Goal: Information Seeking & Learning: Learn about a topic

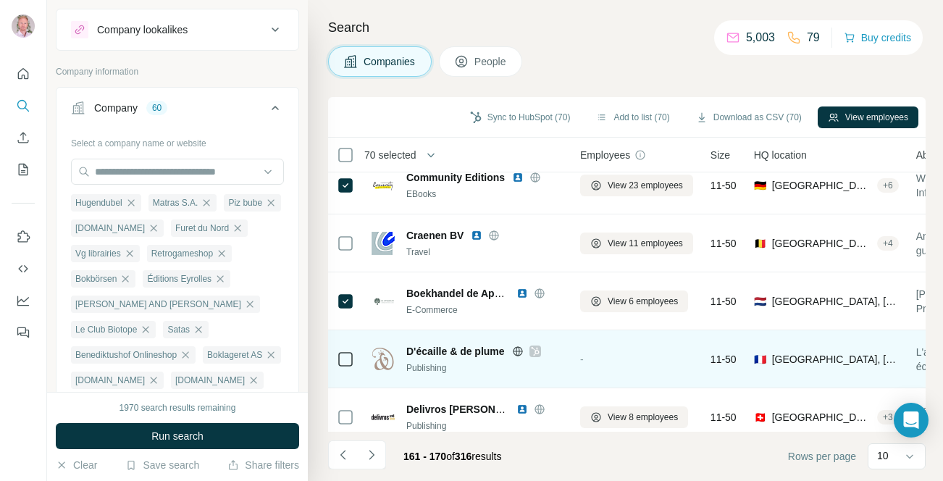
scroll to position [311, 0]
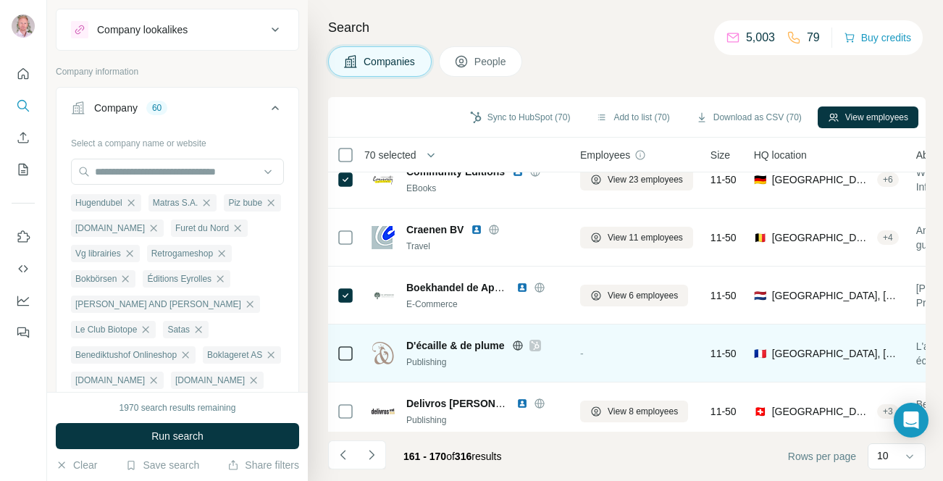
click at [519, 345] on icon at bounding box center [518, 344] width 4 height 9
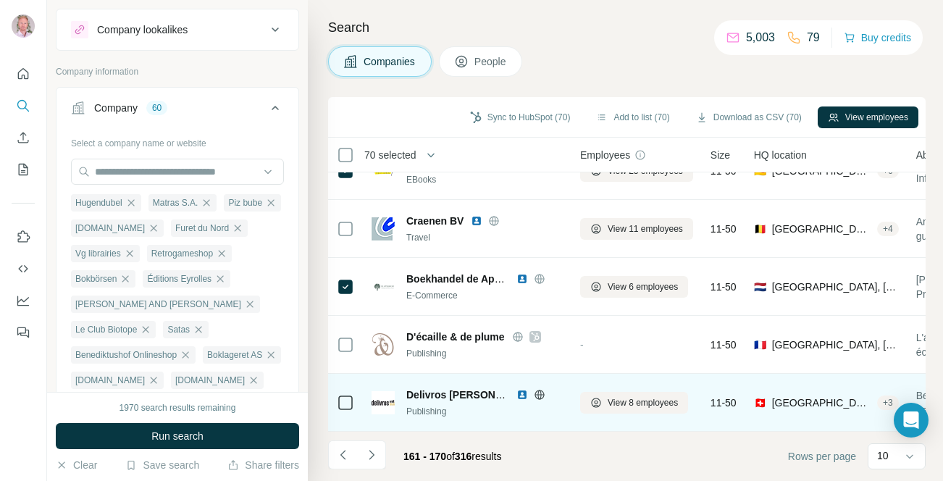
click at [540, 394] on icon at bounding box center [539, 394] width 4 height 9
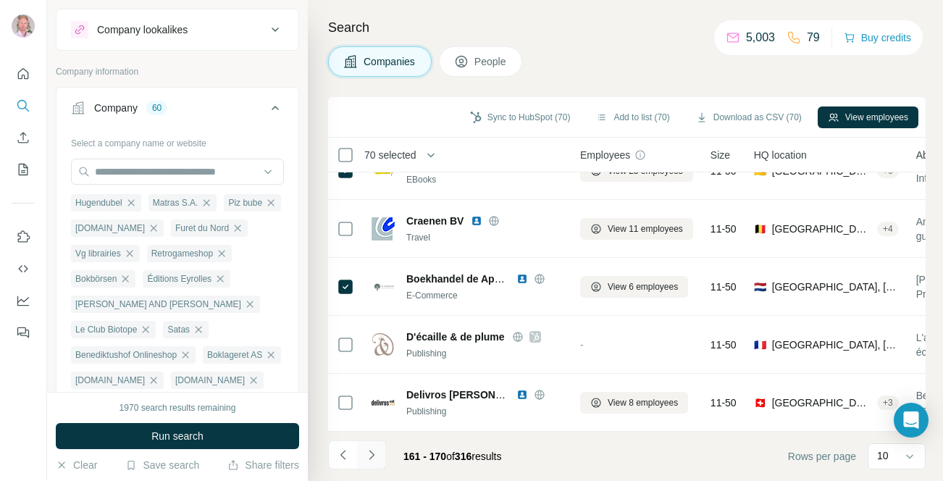
click at [371, 457] on icon "Navigate to next page" at bounding box center [371, 454] width 5 height 9
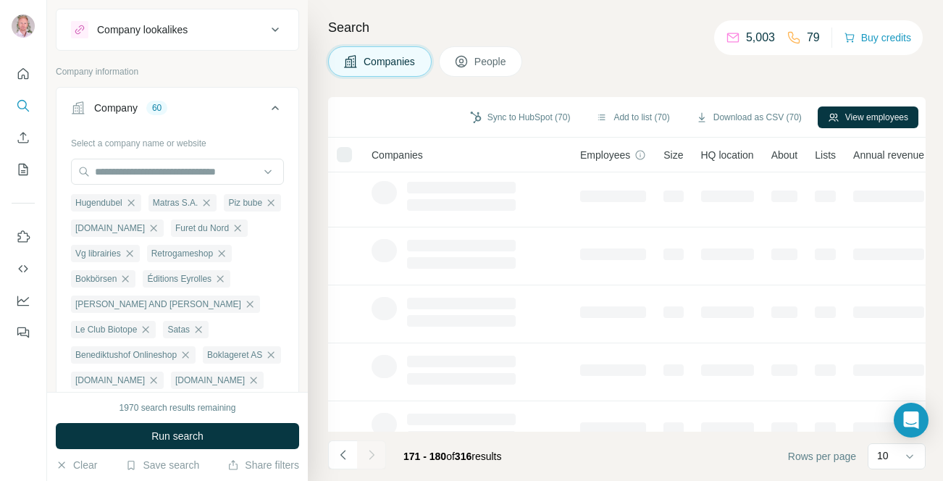
scroll to position [0, 0]
click at [337, 458] on icon "Navigate to previous page" at bounding box center [343, 455] width 14 height 14
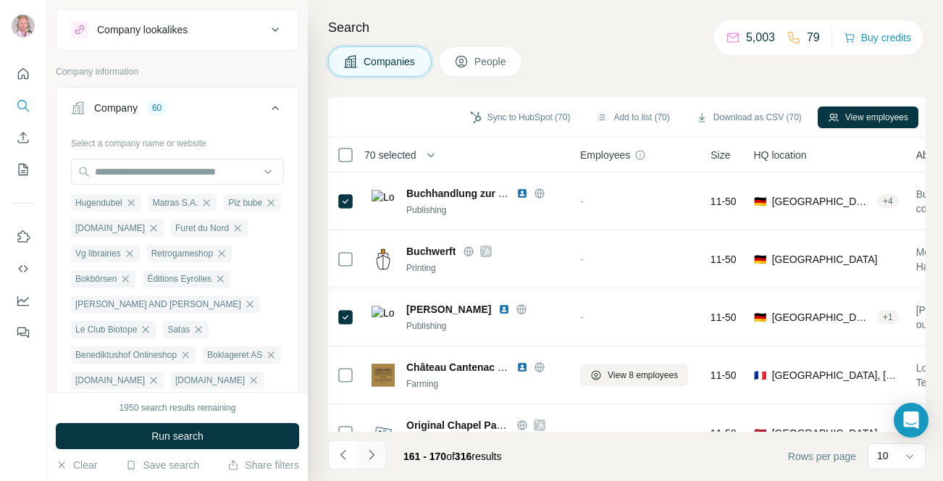
click at [364, 458] on icon "Navigate to next page" at bounding box center [371, 455] width 14 height 14
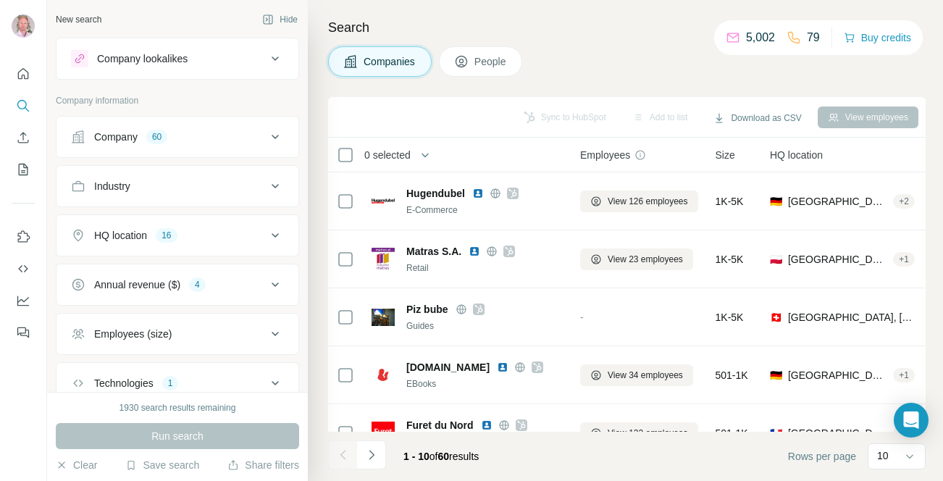
click at [193, 133] on div "Company 60" at bounding box center [169, 137] width 196 height 14
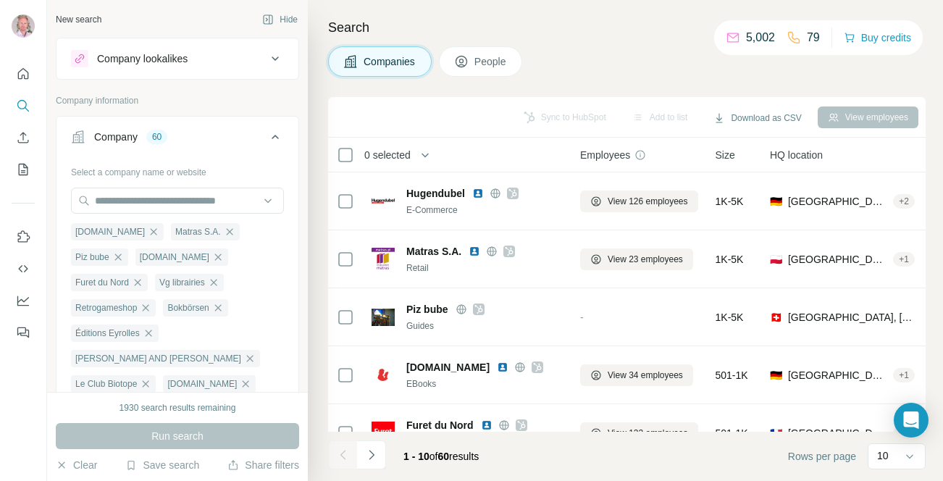
click at [210, 102] on p "Company information" at bounding box center [177, 100] width 243 height 13
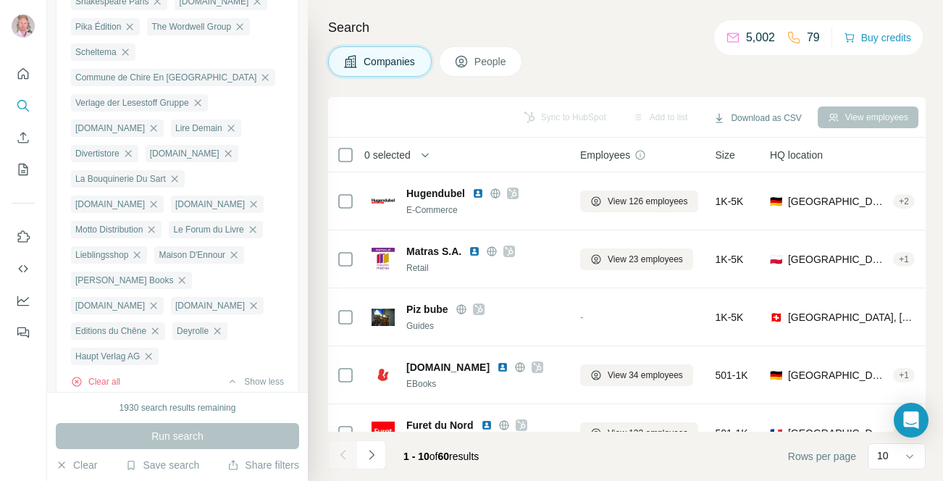
scroll to position [731, 0]
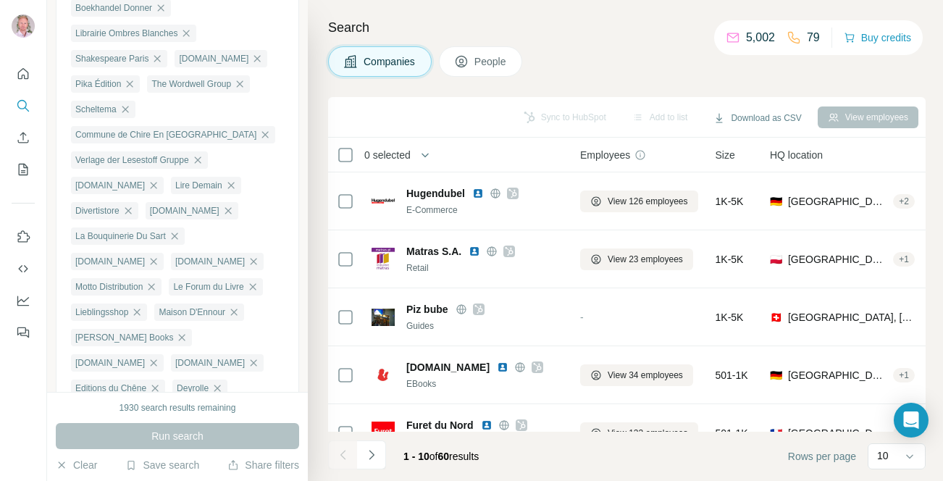
click at [95, 432] on button "Clear all" at bounding box center [95, 438] width 49 height 13
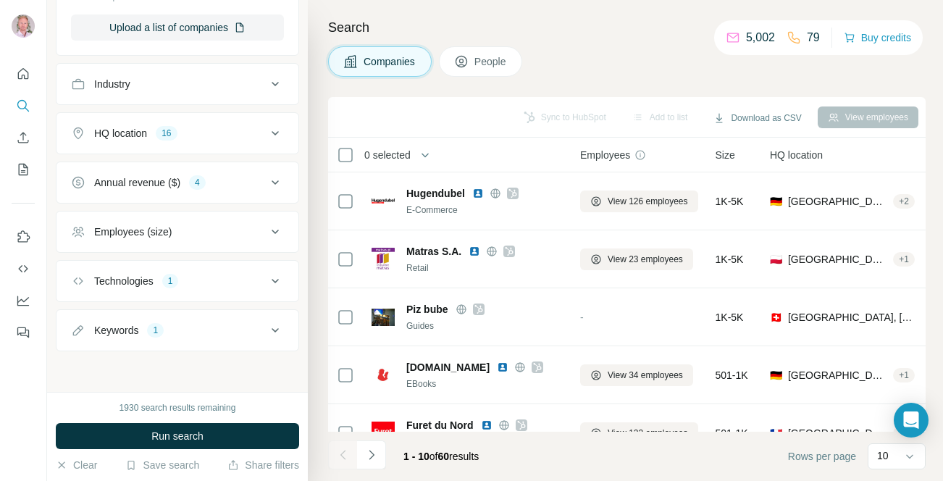
scroll to position [278, 0]
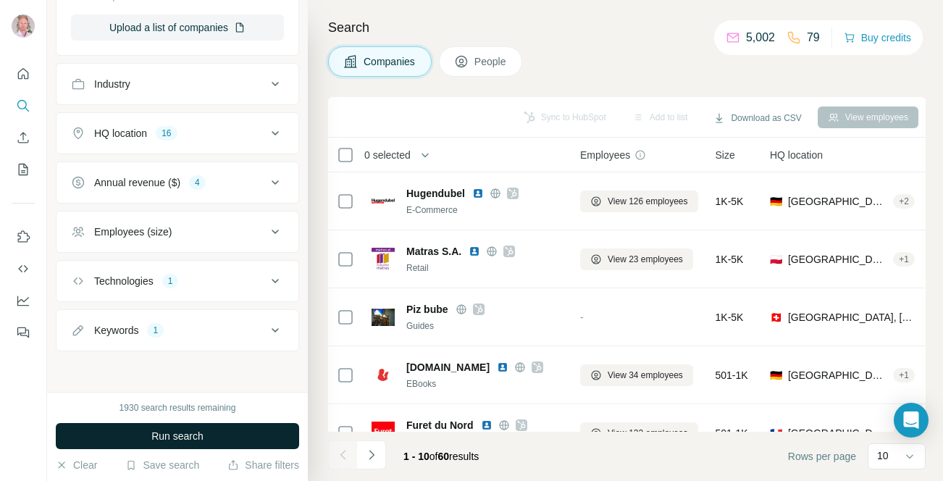
click at [177, 435] on span "Run search" at bounding box center [177, 436] width 52 height 14
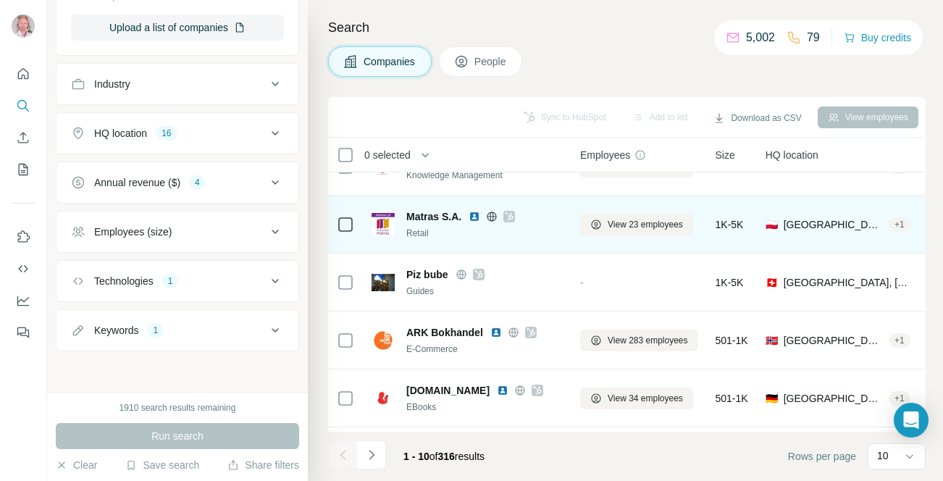
scroll to position [320, 0]
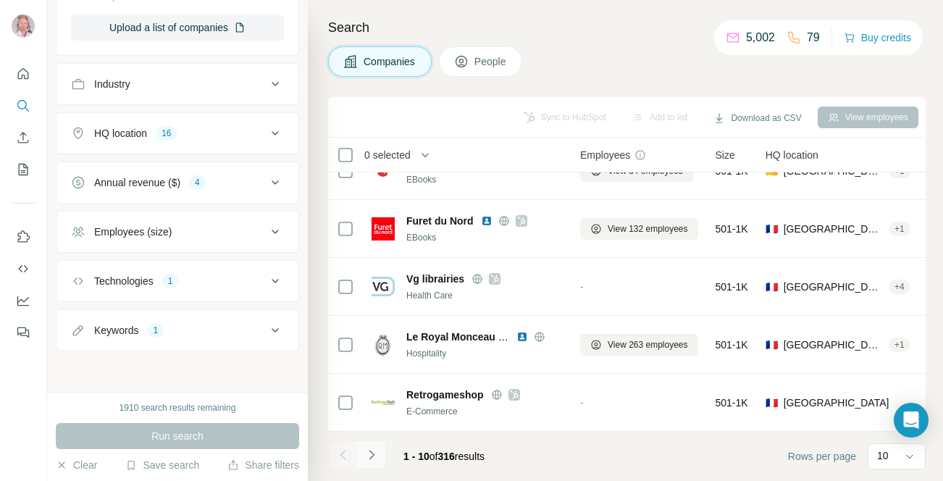
click at [380, 450] on button "Navigate to next page" at bounding box center [371, 454] width 29 height 29
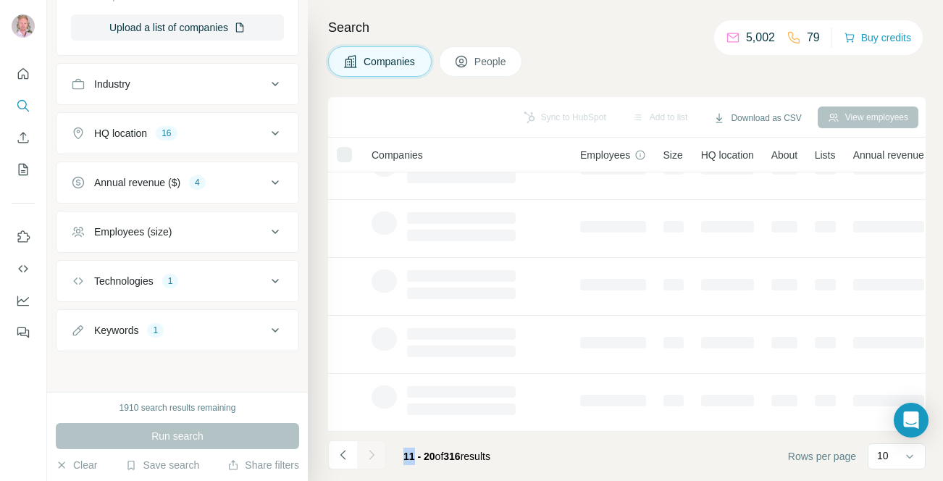
click at [380, 450] on div at bounding box center [371, 454] width 29 height 29
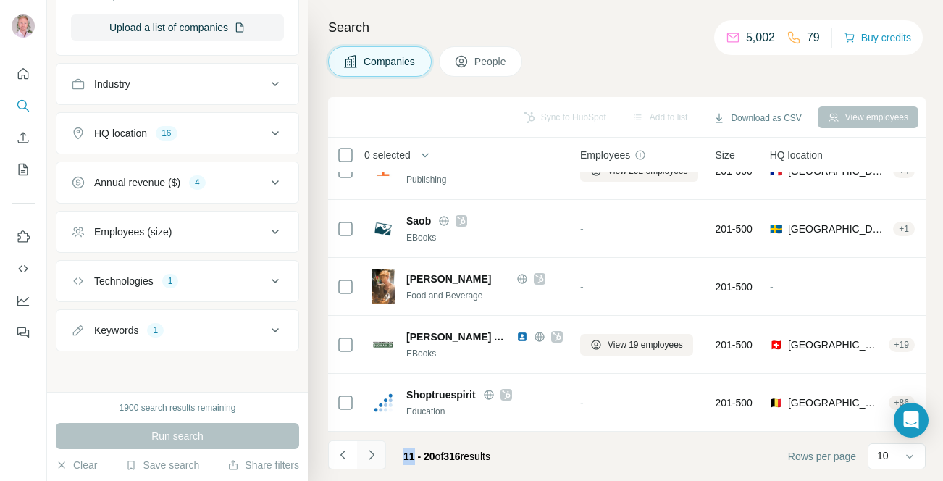
click at [380, 450] on button "Navigate to next page" at bounding box center [371, 454] width 29 height 29
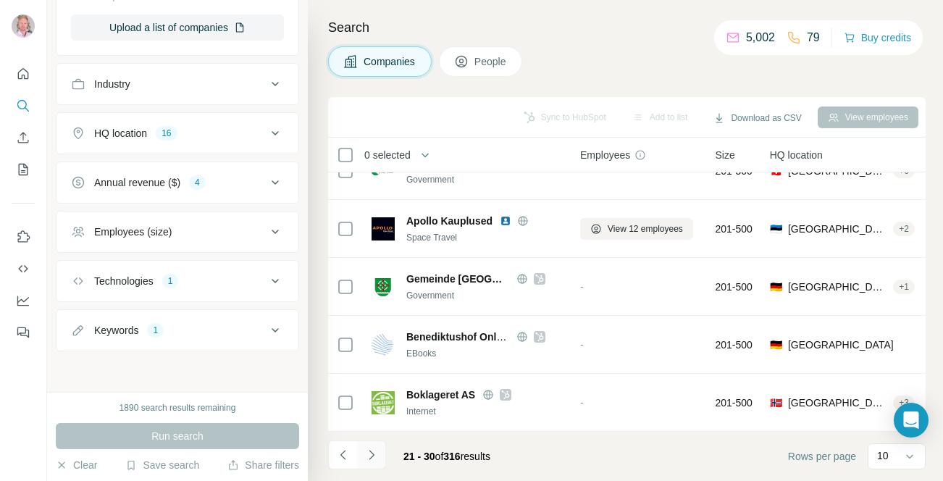
click at [380, 450] on button "Navigate to next page" at bounding box center [371, 454] width 29 height 29
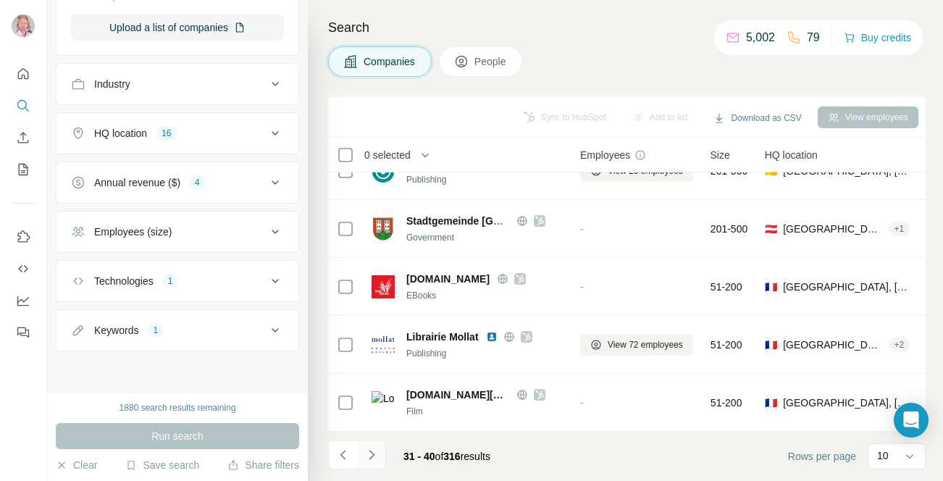
click at [380, 450] on button "Navigate to next page" at bounding box center [371, 454] width 29 height 29
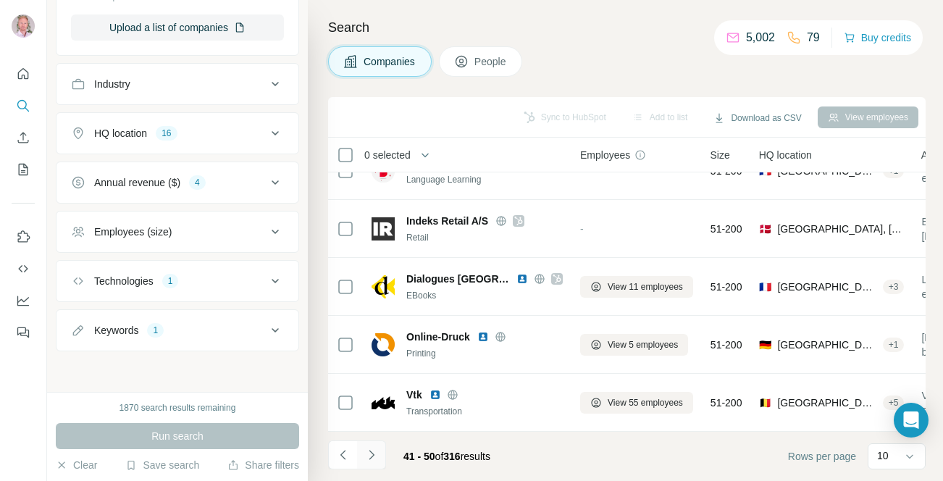
click at [380, 450] on button "Navigate to next page" at bounding box center [371, 454] width 29 height 29
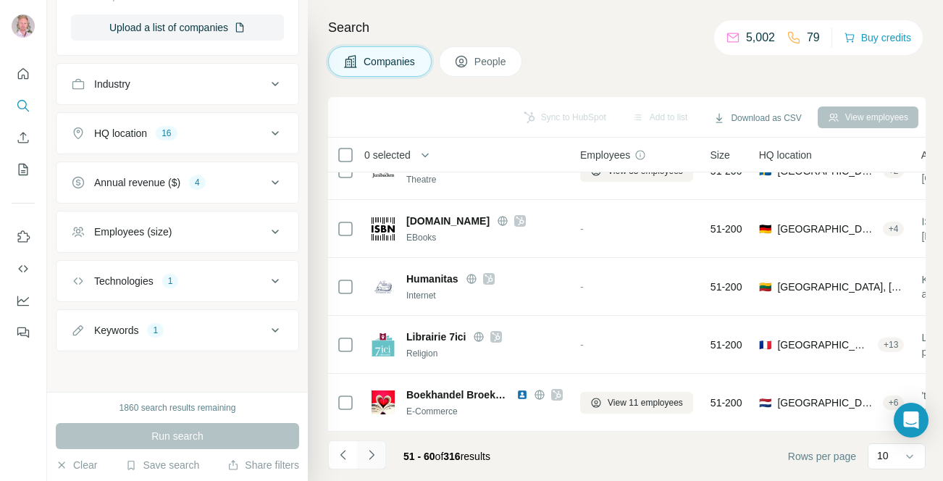
click at [380, 450] on button "Navigate to next page" at bounding box center [371, 454] width 29 height 29
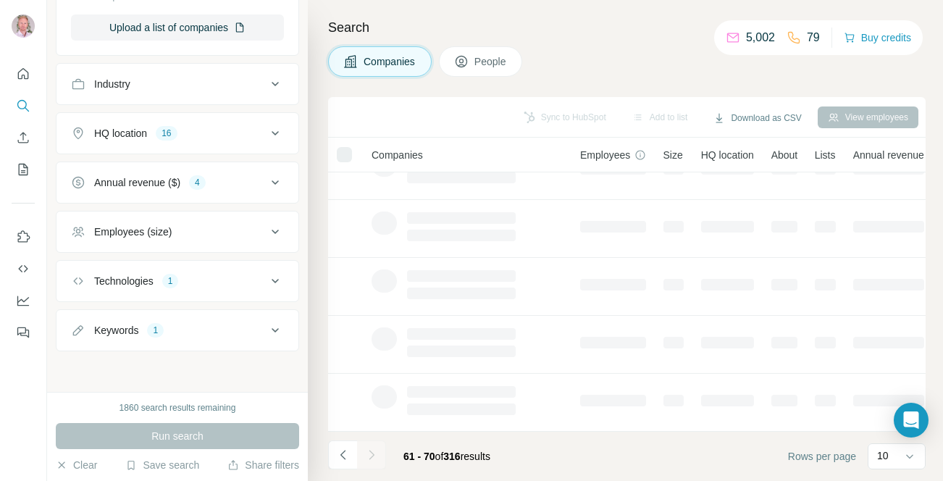
click at [380, 450] on div at bounding box center [371, 454] width 29 height 29
click at [345, 455] on icon "Navigate to previous page" at bounding box center [343, 455] width 14 height 14
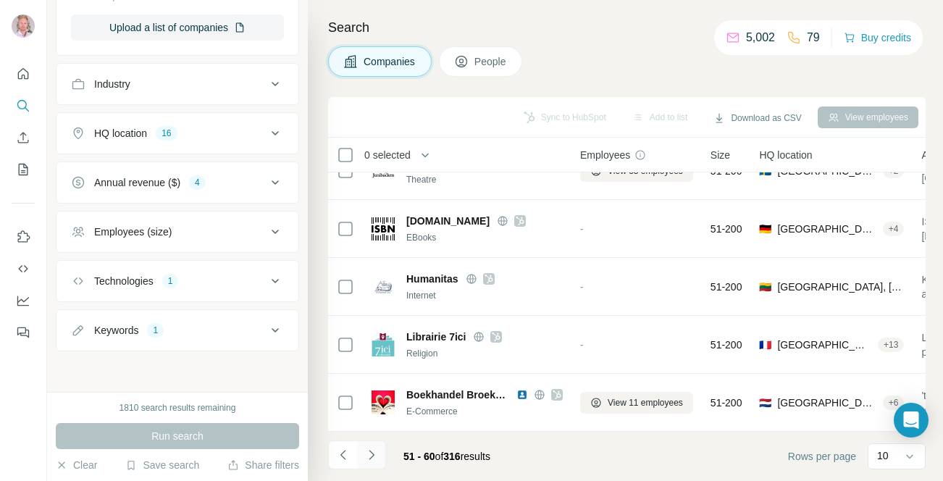
click at [372, 457] on icon "Navigate to next page" at bounding box center [371, 455] width 14 height 14
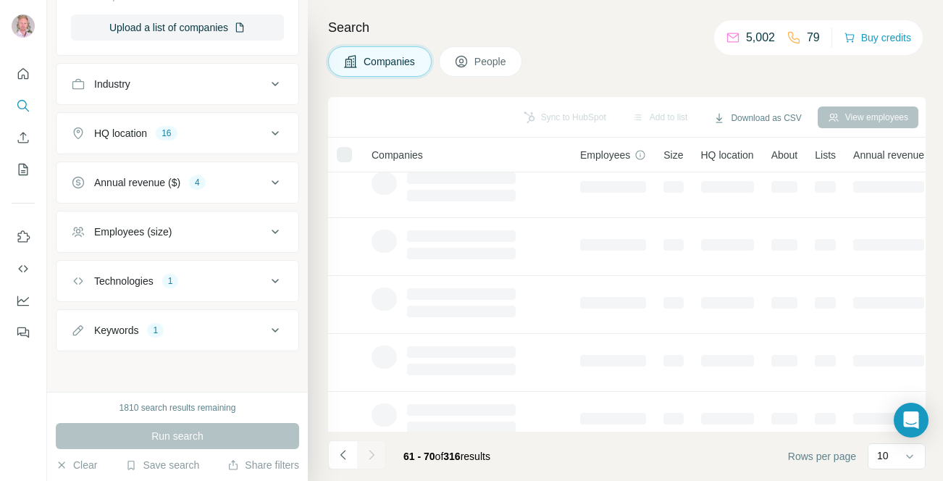
scroll to position [0, 0]
click at [347, 455] on icon "Navigate to previous page" at bounding box center [343, 455] width 14 height 14
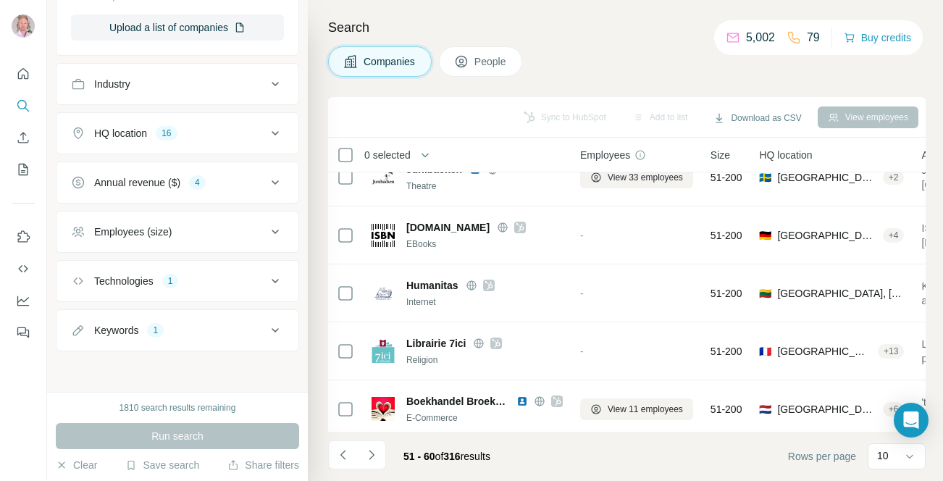
scroll to position [320, 0]
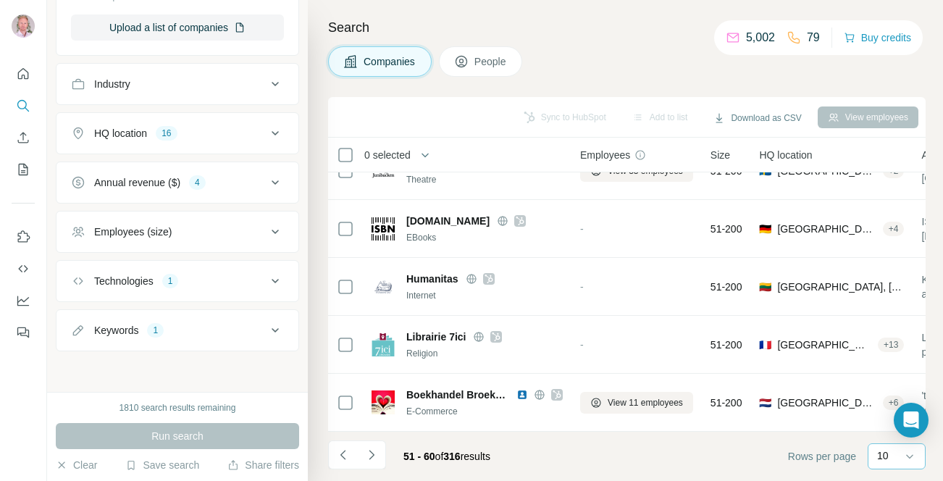
click at [889, 456] on div "10" at bounding box center [895, 455] width 36 height 14
click at [883, 399] on p "20" at bounding box center [886, 397] width 12 height 14
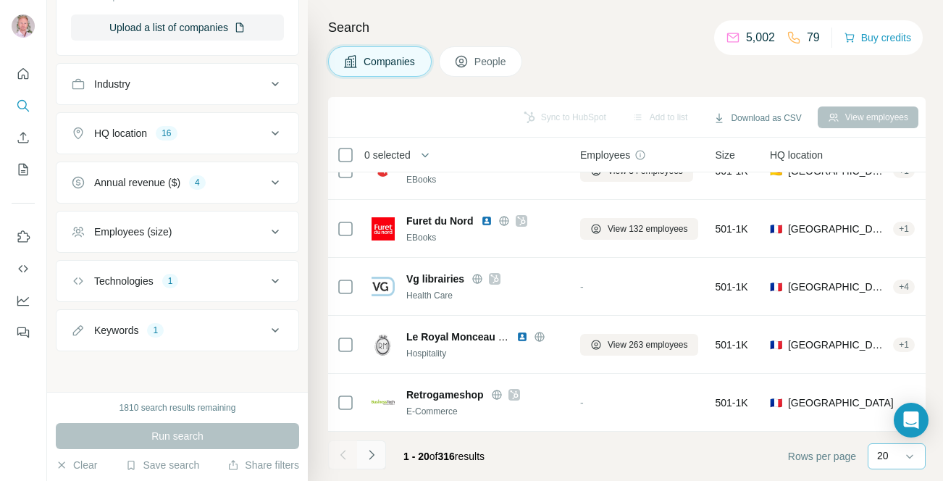
click at [377, 450] on icon "Navigate to next page" at bounding box center [371, 455] width 14 height 14
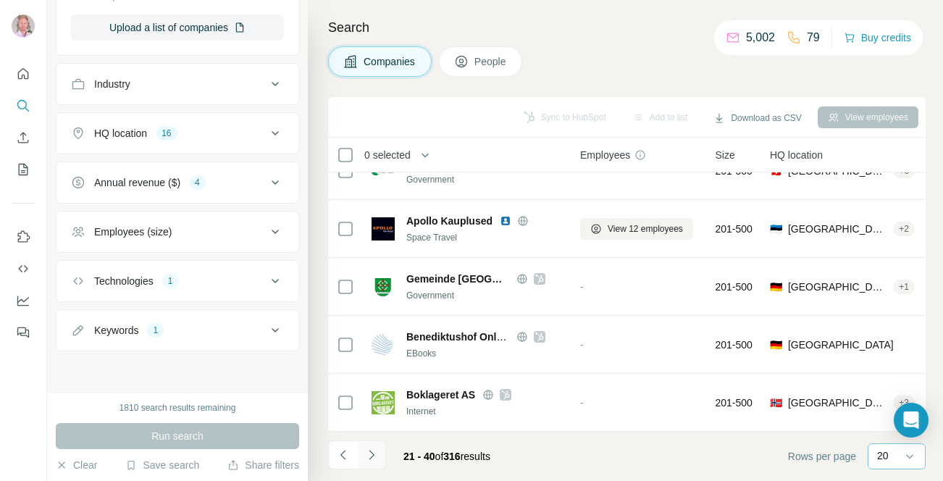
click at [376, 450] on icon "Navigate to next page" at bounding box center [371, 455] width 14 height 14
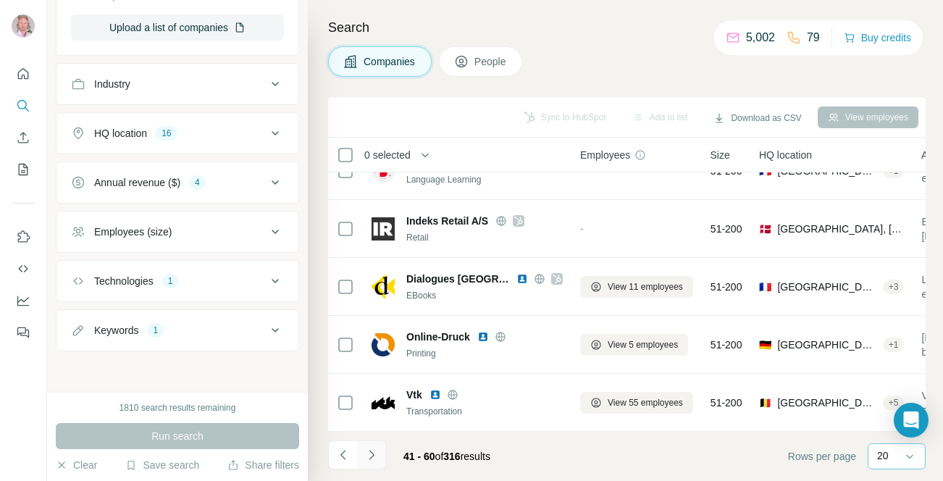
click at [376, 450] on icon "Navigate to next page" at bounding box center [371, 455] width 14 height 14
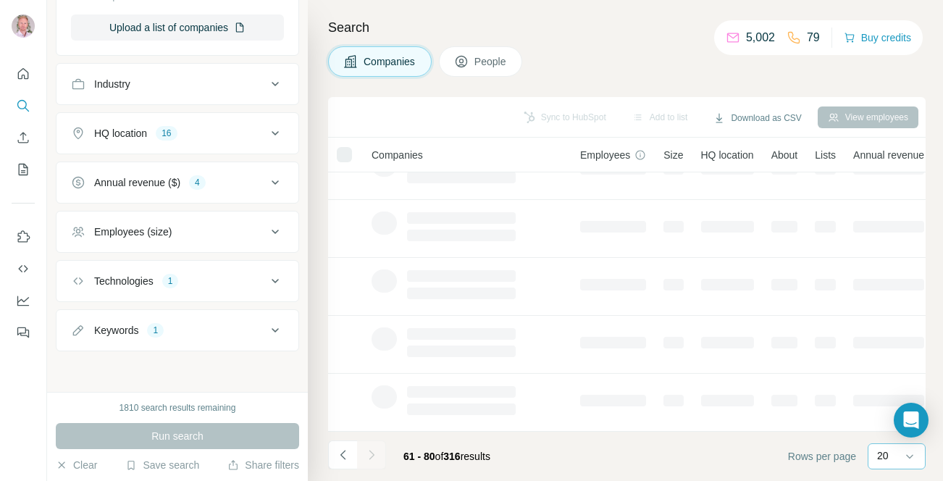
click at [376, 450] on div at bounding box center [371, 454] width 29 height 29
click at [368, 453] on div at bounding box center [371, 454] width 29 height 29
click at [343, 455] on icon "Navigate to previous page" at bounding box center [343, 455] width 14 height 14
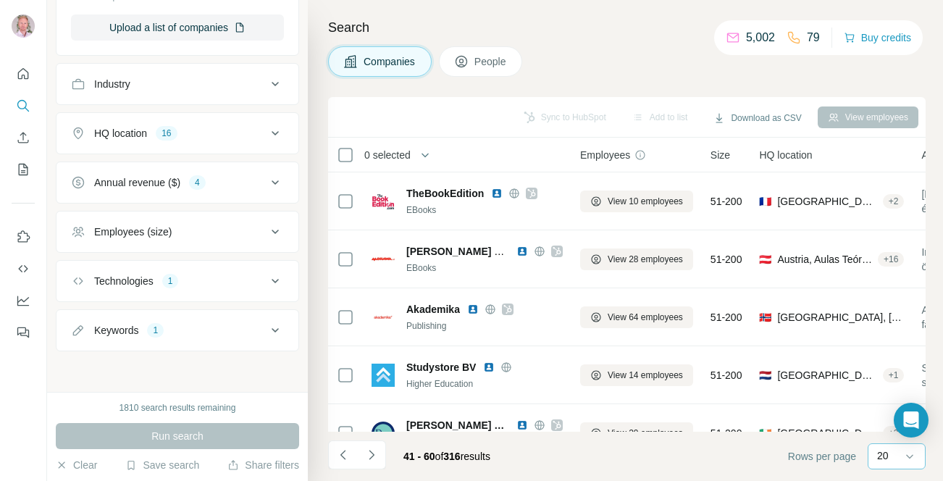
click at [884, 453] on p "20" at bounding box center [883, 455] width 12 height 14
click at [885, 427] on p "10" at bounding box center [886, 423] width 12 height 14
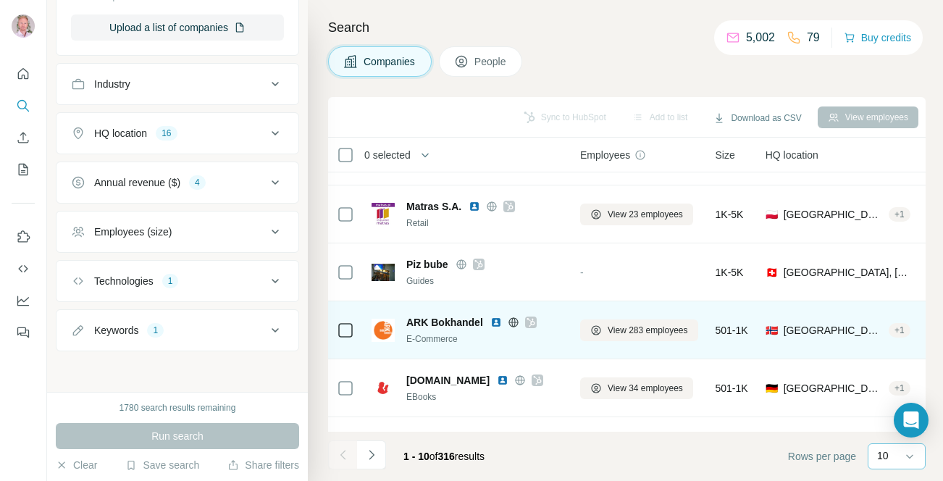
scroll to position [137, 0]
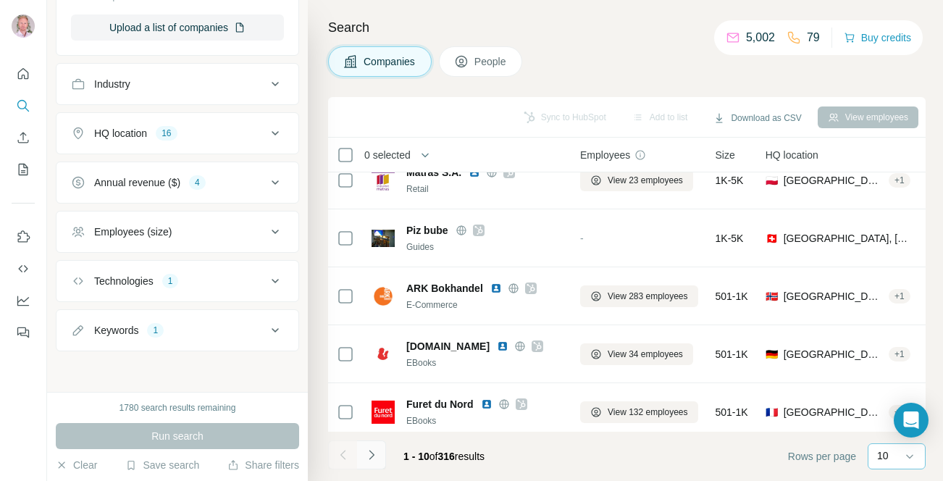
click at [382, 453] on button "Navigate to next page" at bounding box center [371, 454] width 29 height 29
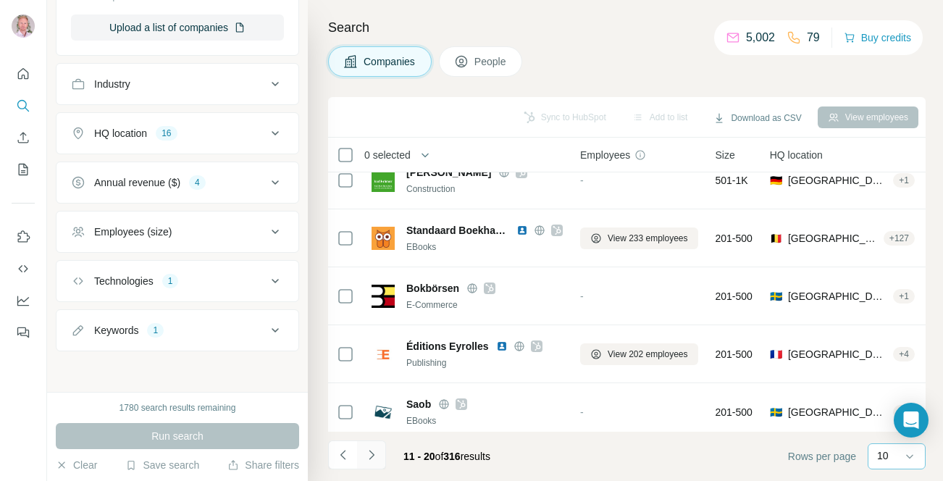
click at [382, 453] on button "Navigate to next page" at bounding box center [371, 454] width 29 height 29
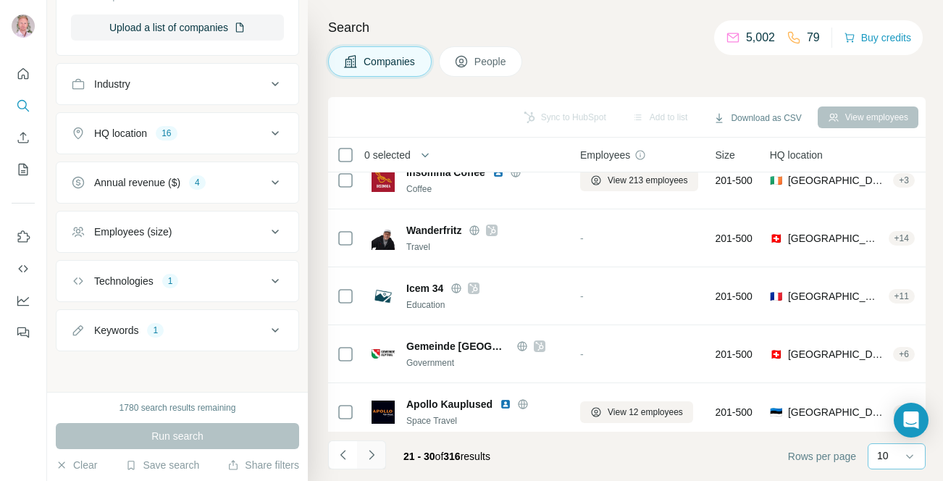
click at [382, 453] on button "Navigate to next page" at bounding box center [371, 454] width 29 height 29
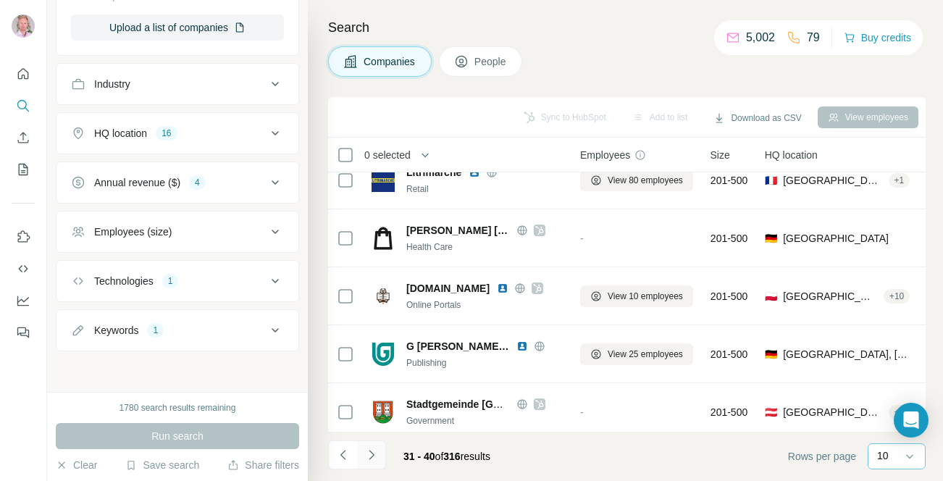
click at [382, 453] on button "Navigate to next page" at bounding box center [371, 454] width 29 height 29
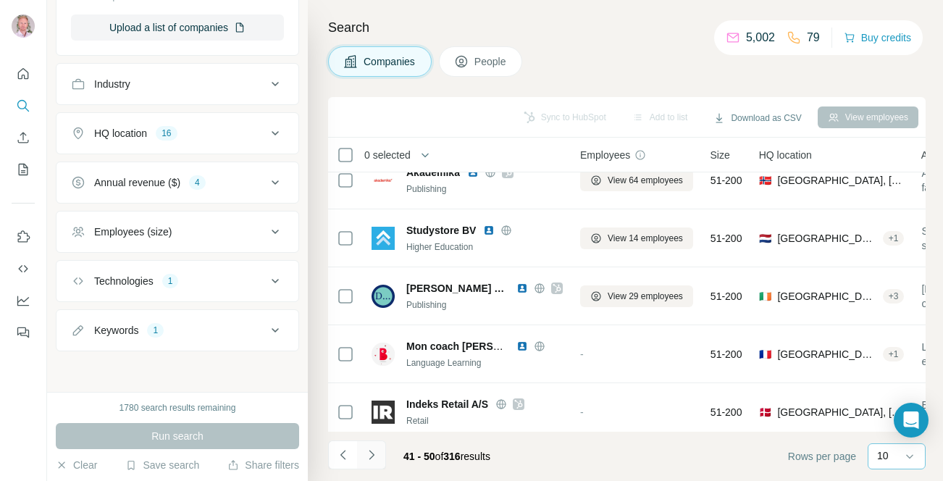
click at [382, 453] on button "Navigate to next page" at bounding box center [371, 454] width 29 height 29
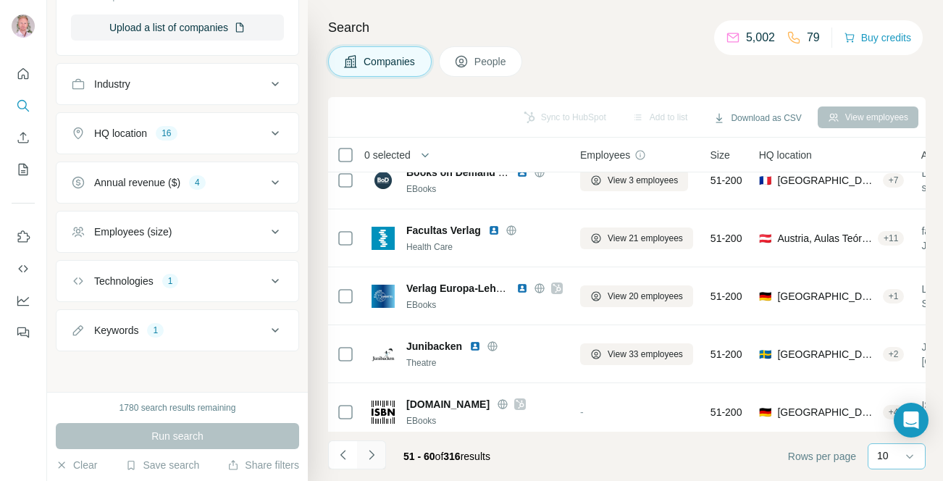
click at [382, 453] on button "Navigate to next page" at bounding box center [371, 454] width 29 height 29
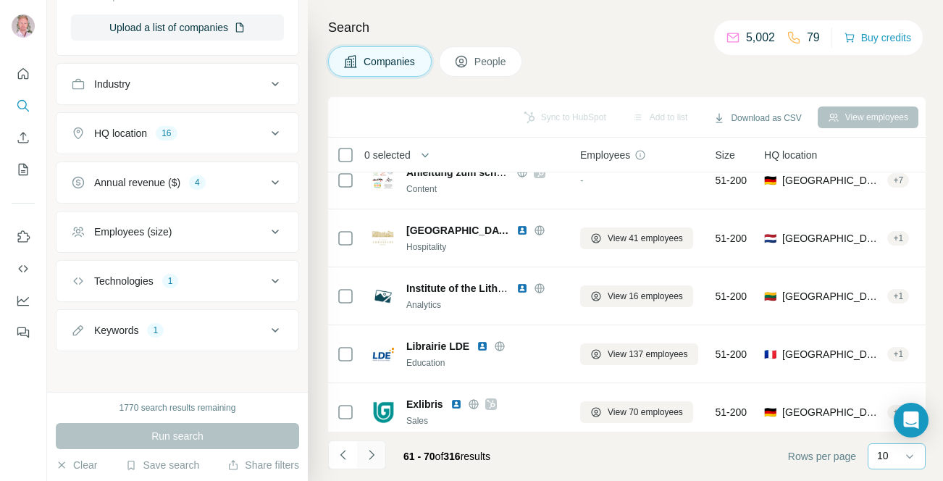
click at [376, 453] on icon "Navigate to next page" at bounding box center [371, 455] width 14 height 14
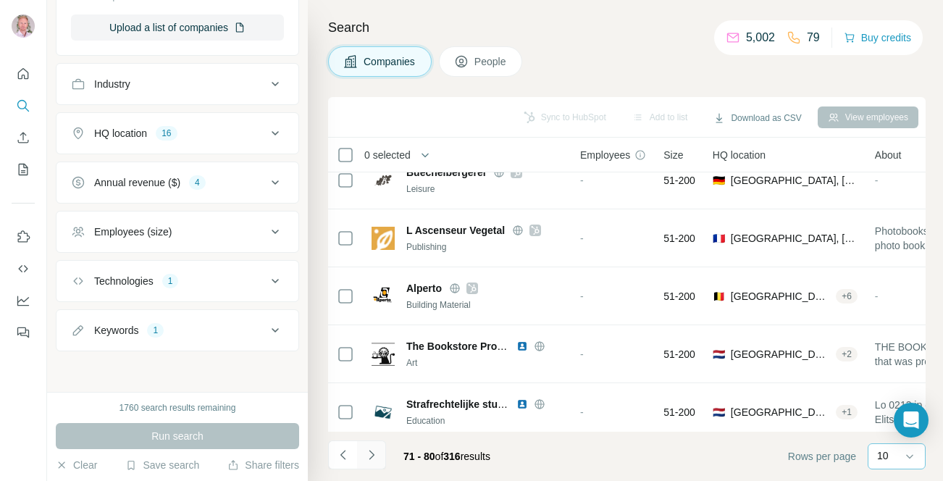
click at [376, 453] on icon "Navigate to next page" at bounding box center [371, 455] width 14 height 14
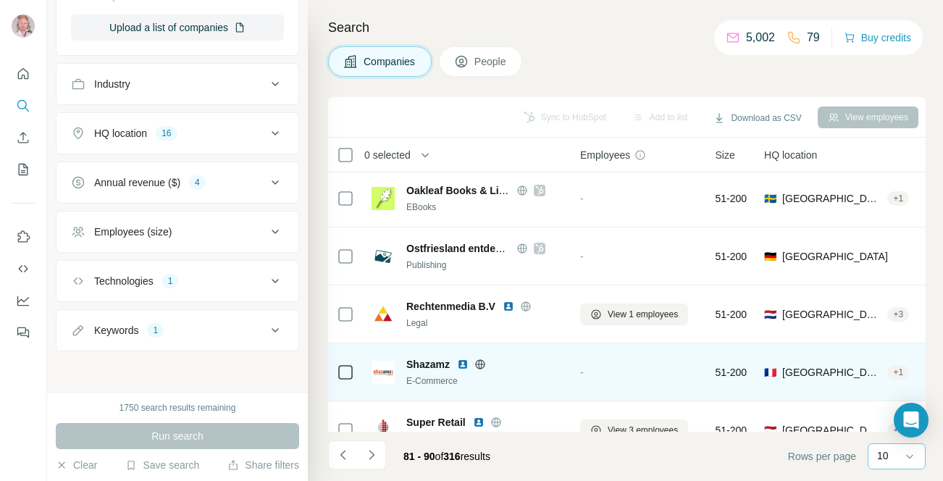
scroll to position [127, 0]
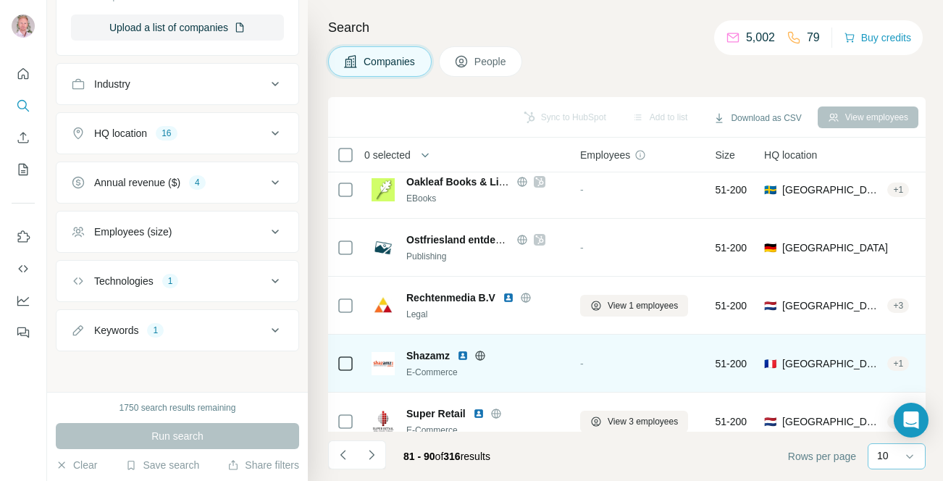
click at [481, 356] on icon at bounding box center [480, 356] width 12 height 12
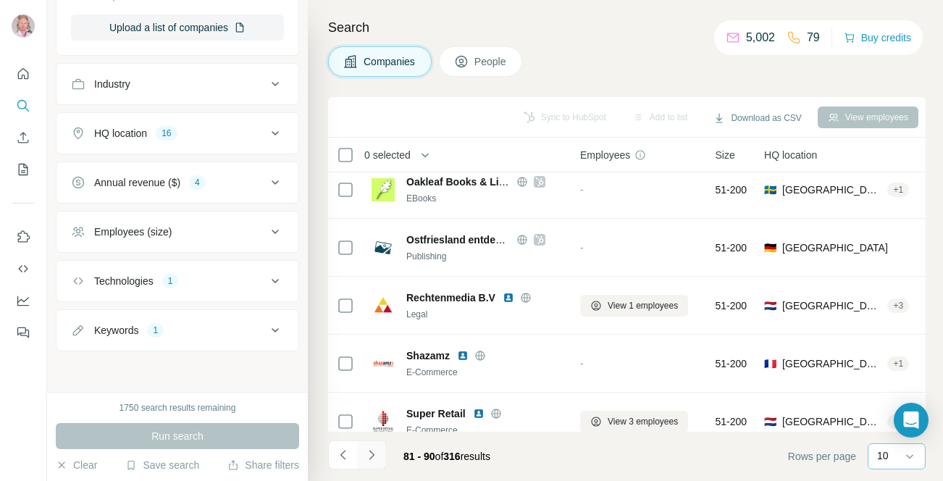
click at [377, 454] on icon "Navigate to next page" at bounding box center [371, 455] width 14 height 14
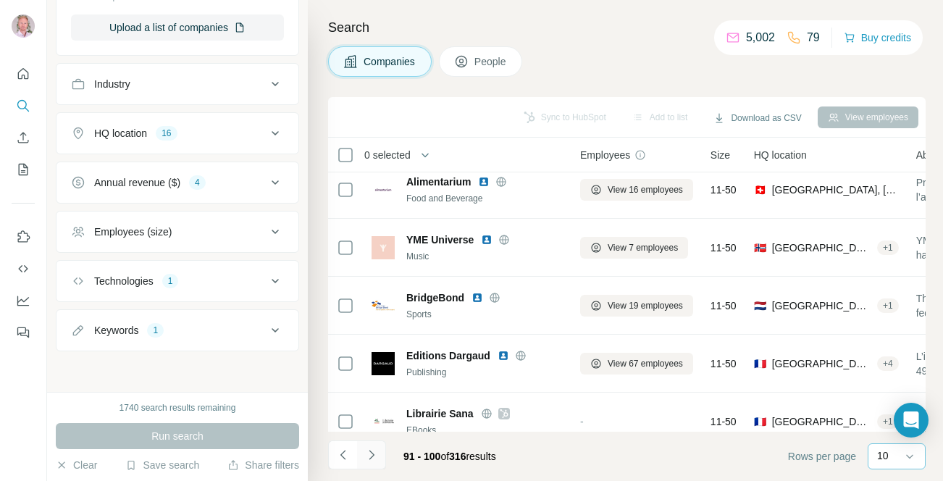
click at [377, 454] on icon "Navigate to next page" at bounding box center [371, 455] width 14 height 14
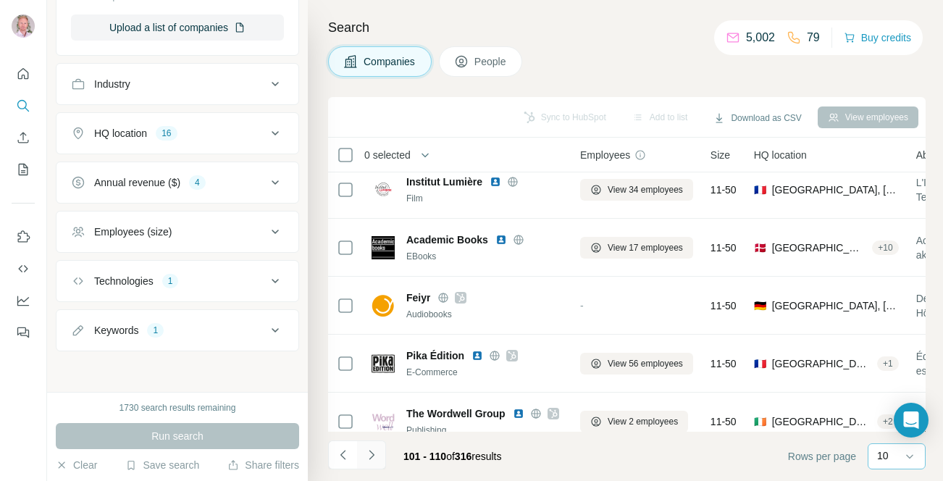
click at [377, 454] on icon "Navigate to next page" at bounding box center [371, 455] width 14 height 14
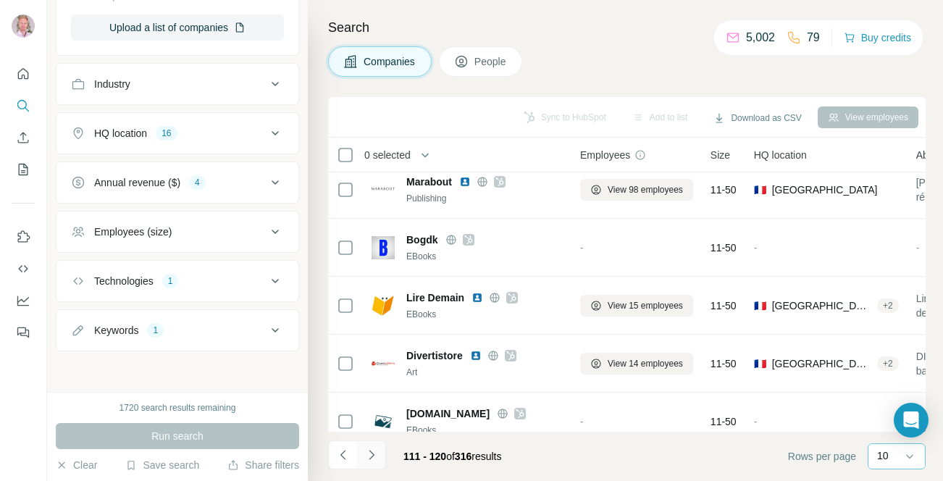
click at [377, 454] on icon "Navigate to next page" at bounding box center [371, 455] width 14 height 14
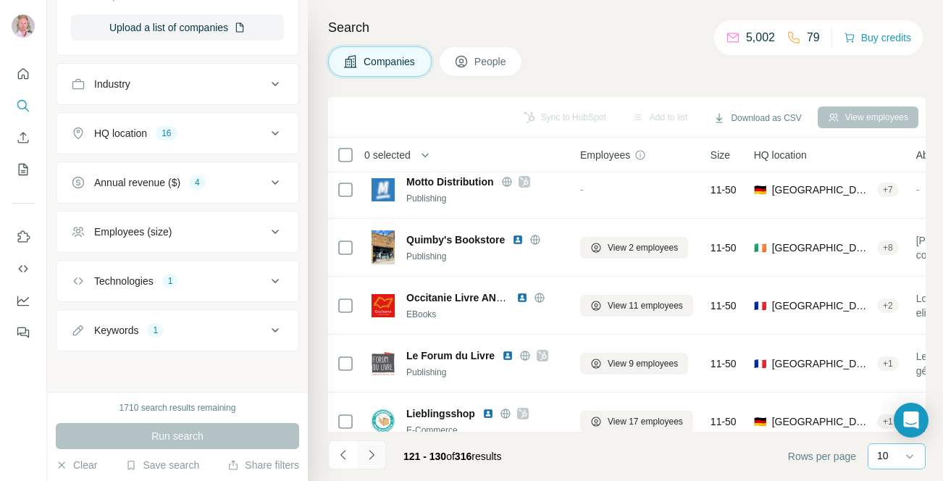
click at [377, 454] on icon "Navigate to next page" at bounding box center [371, 455] width 14 height 14
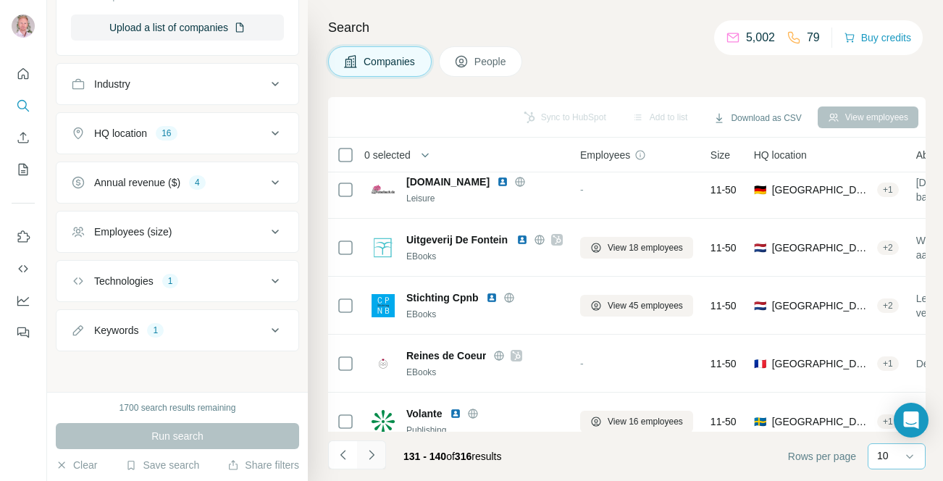
click at [377, 454] on icon "Navigate to next page" at bounding box center [371, 455] width 14 height 14
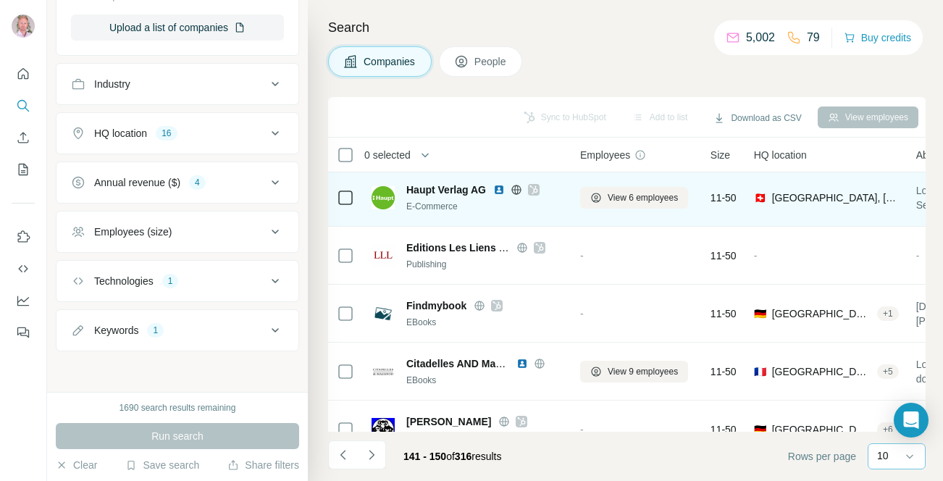
scroll to position [320, 0]
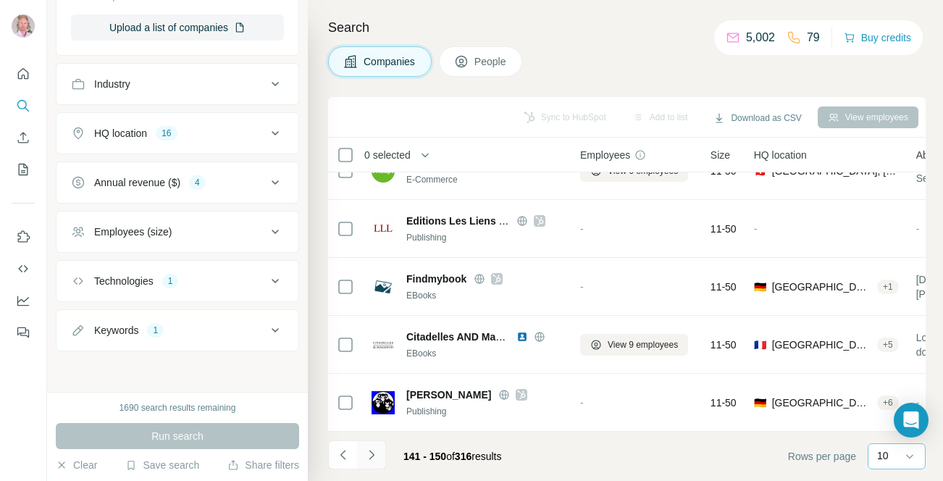
click at [372, 452] on icon "Navigate to next page" at bounding box center [371, 455] width 14 height 14
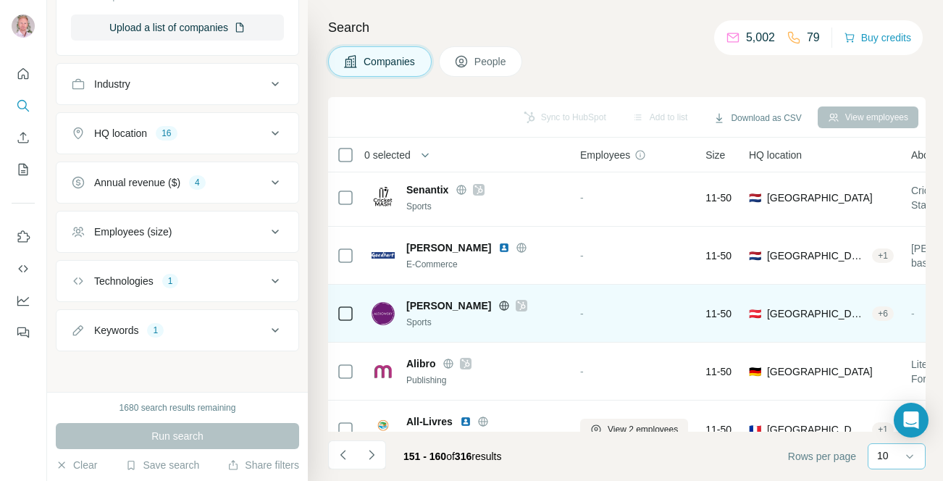
scroll to position [0, 0]
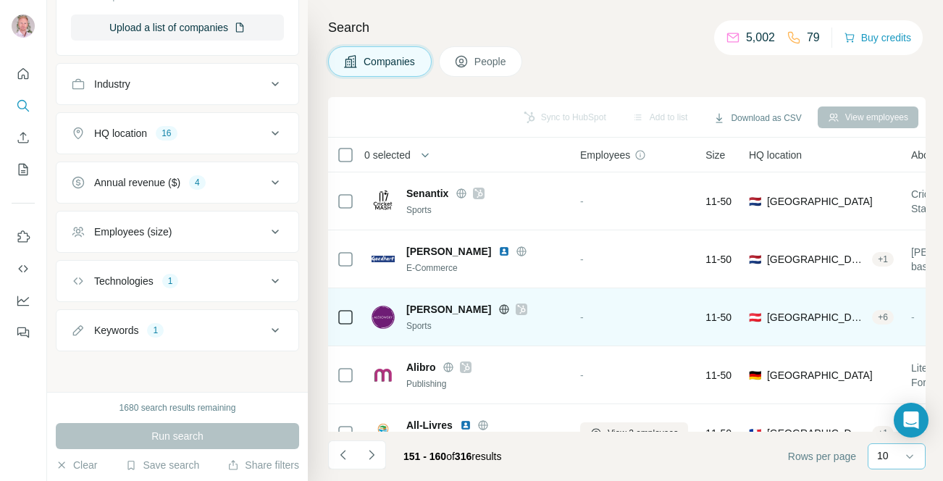
click at [518, 306] on icon at bounding box center [522, 309] width 8 height 9
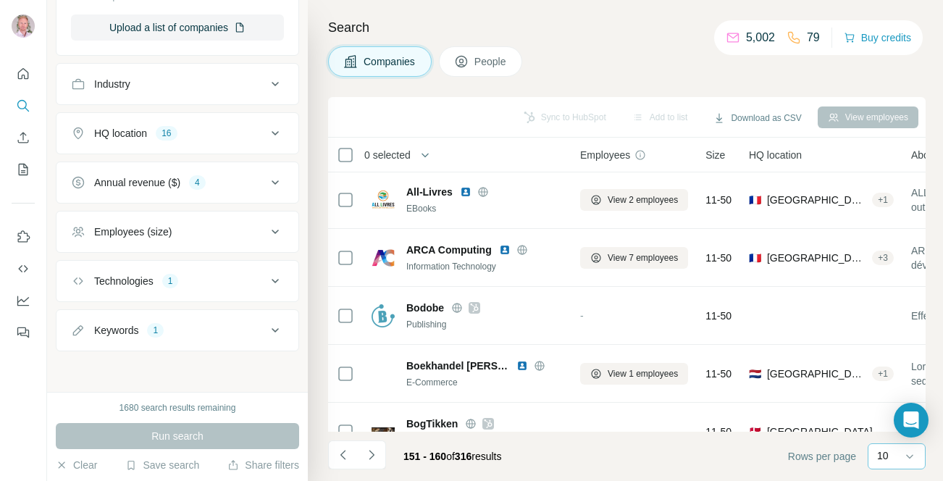
scroll to position [320, 0]
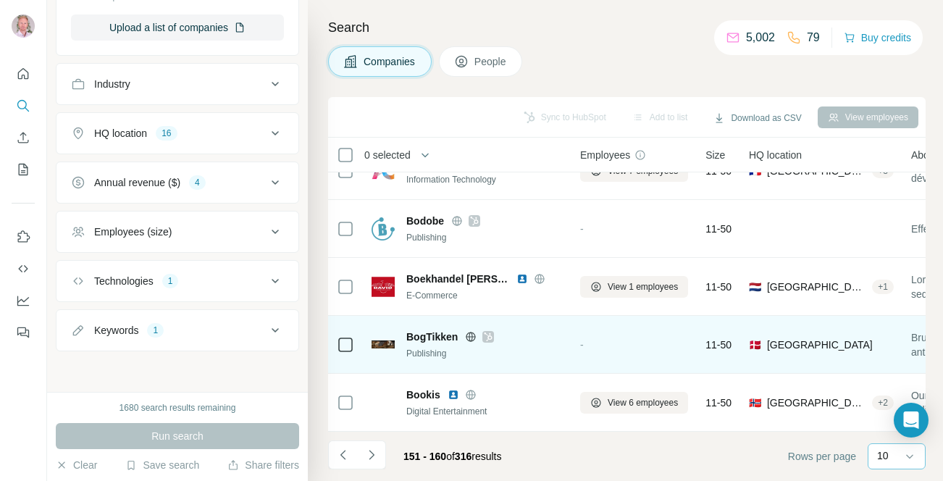
click at [471, 336] on icon at bounding box center [470, 336] width 9 height 1
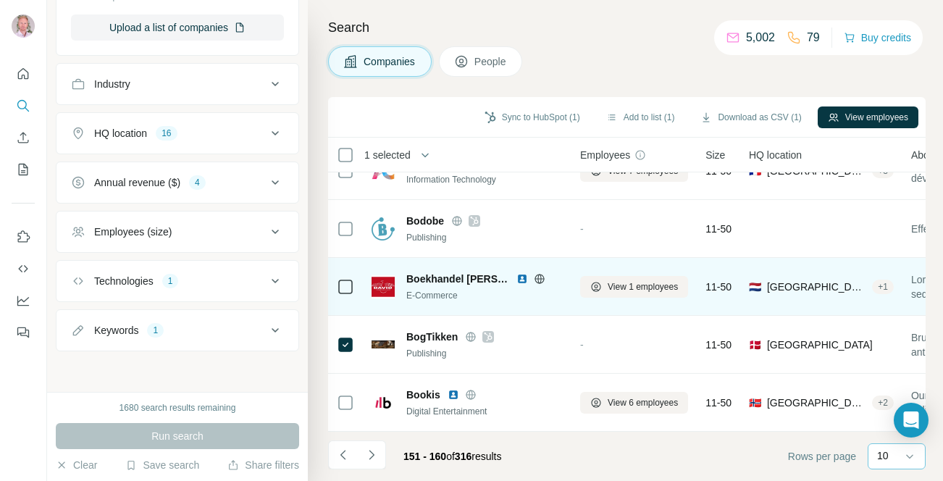
click at [537, 276] on icon at bounding box center [539, 278] width 4 height 9
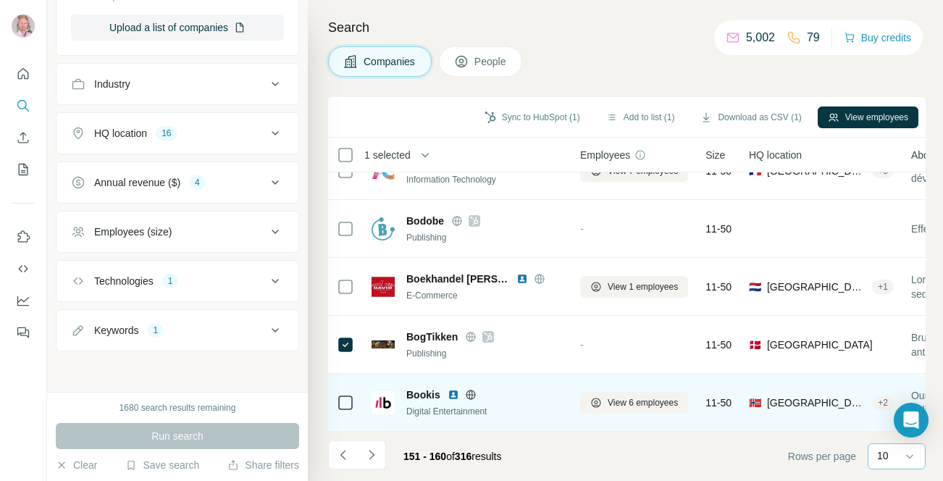
click at [466, 393] on icon at bounding box center [471, 395] width 12 height 12
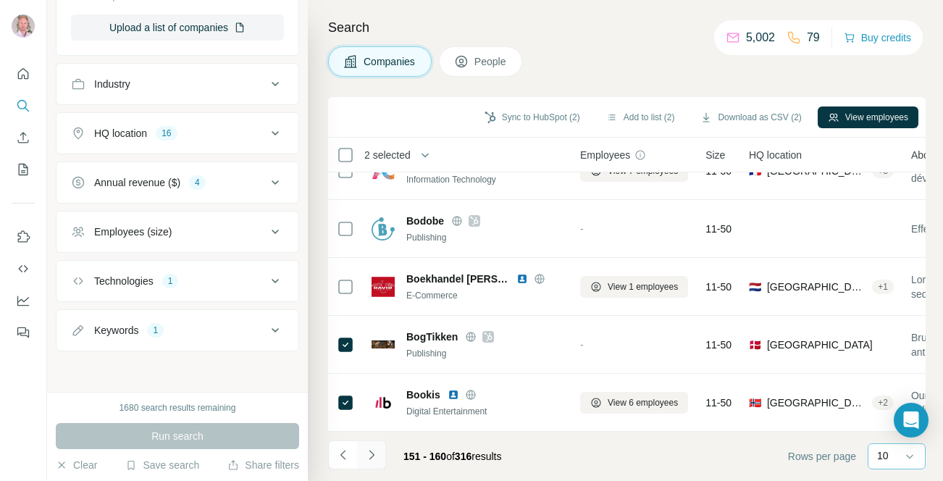
click at [374, 453] on icon "Navigate to next page" at bounding box center [371, 455] width 14 height 14
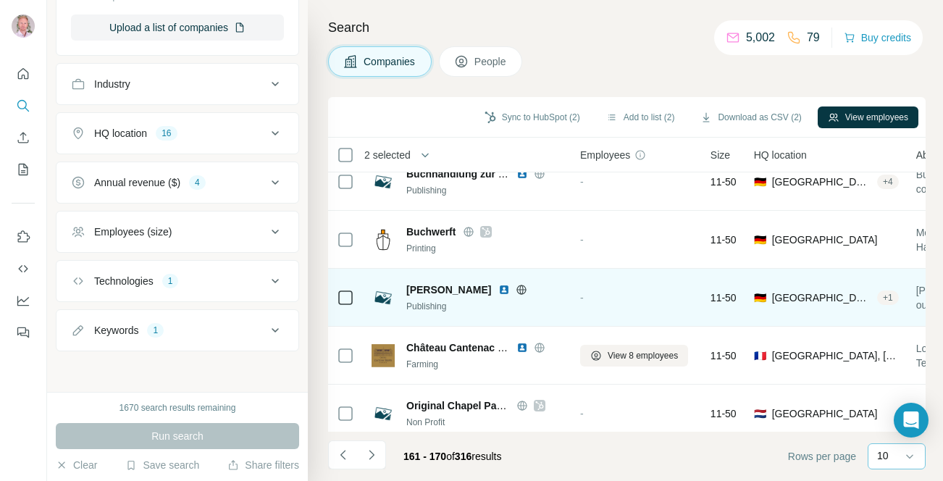
scroll to position [0, 0]
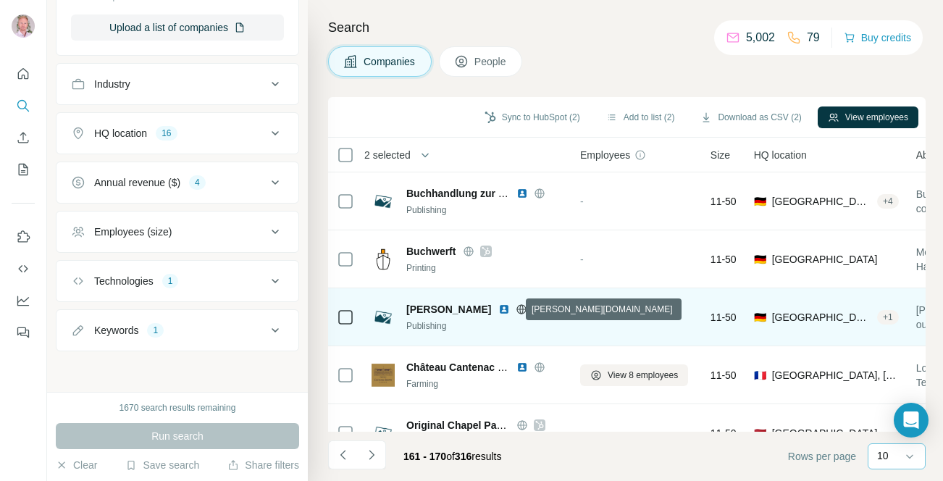
click at [520, 310] on icon at bounding box center [522, 308] width 4 height 9
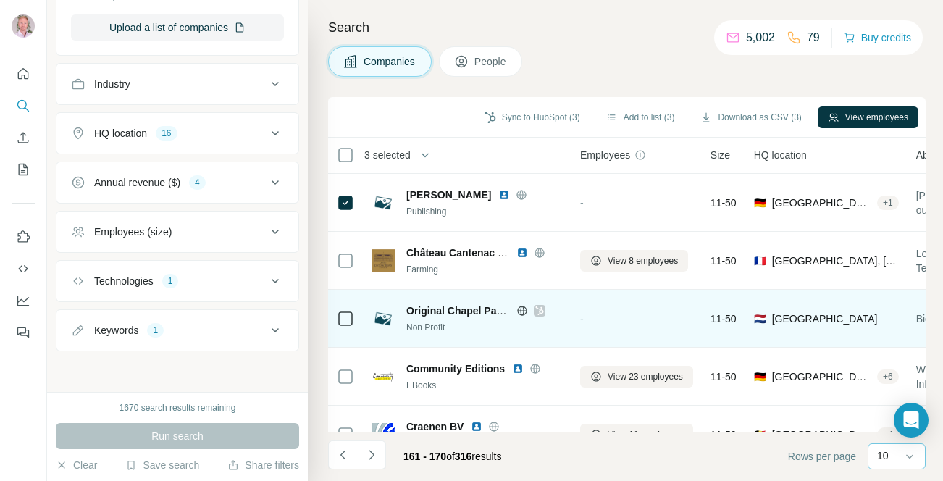
scroll to position [114, 0]
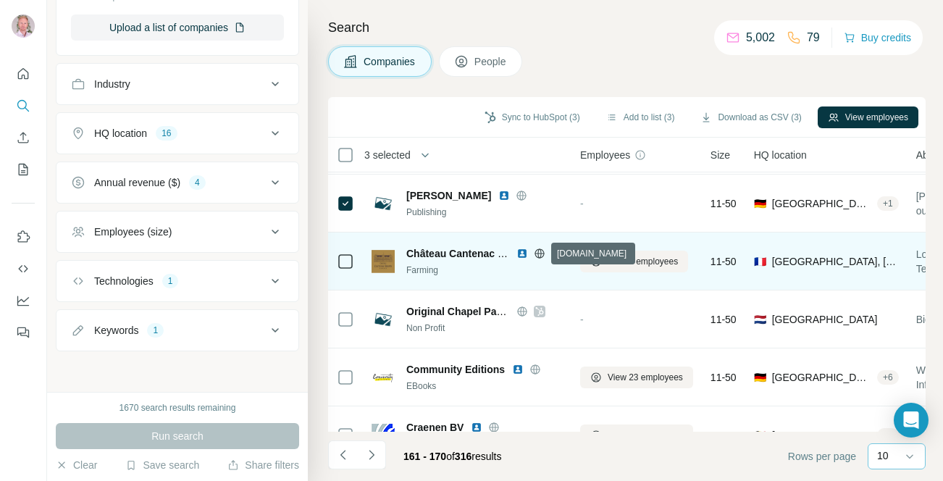
click at [542, 255] on icon at bounding box center [539, 252] width 9 height 9
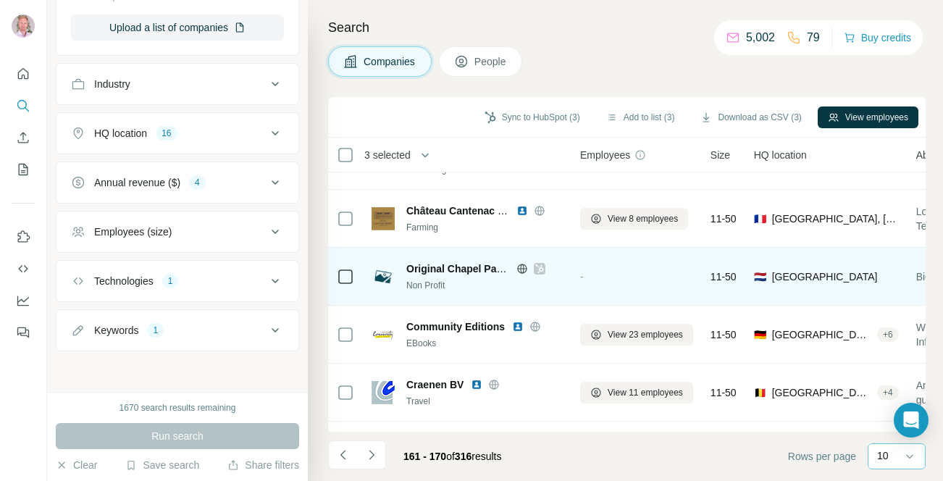
scroll to position [161, 0]
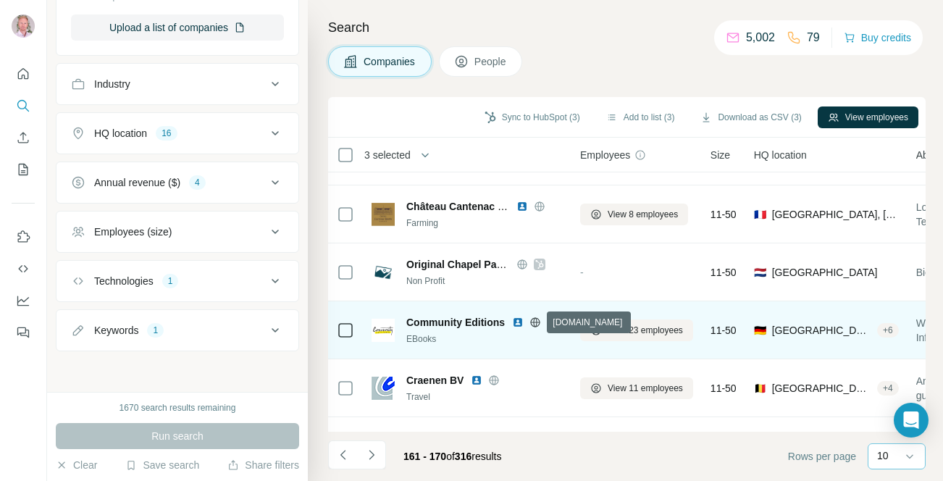
click at [533, 321] on icon at bounding box center [535, 323] width 12 height 12
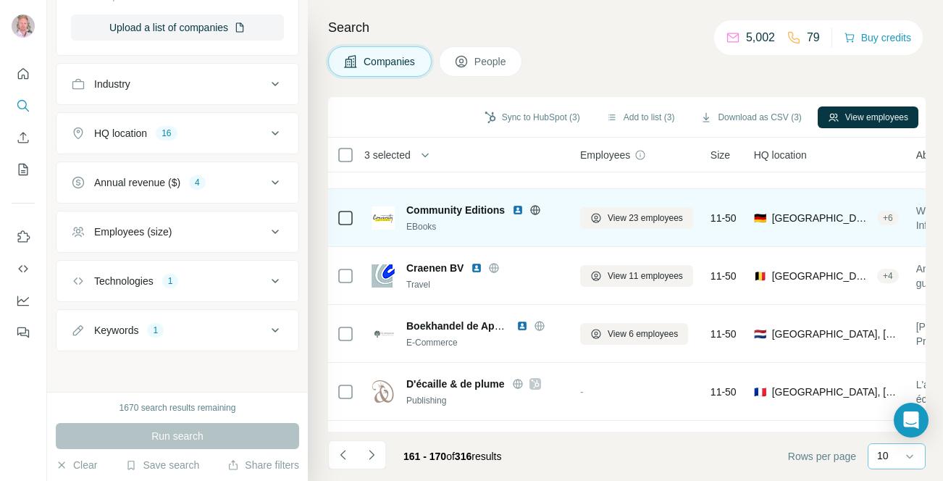
scroll to position [274, 0]
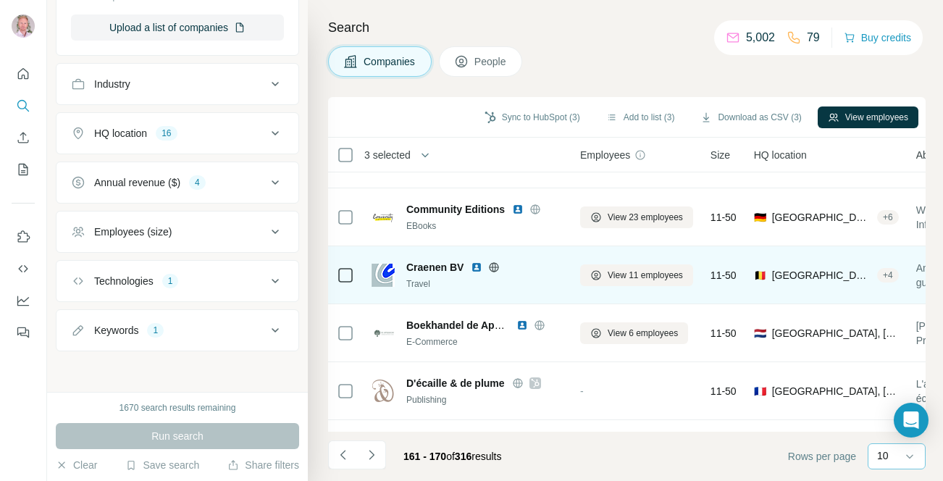
click at [494, 265] on icon at bounding box center [494, 267] width 12 height 12
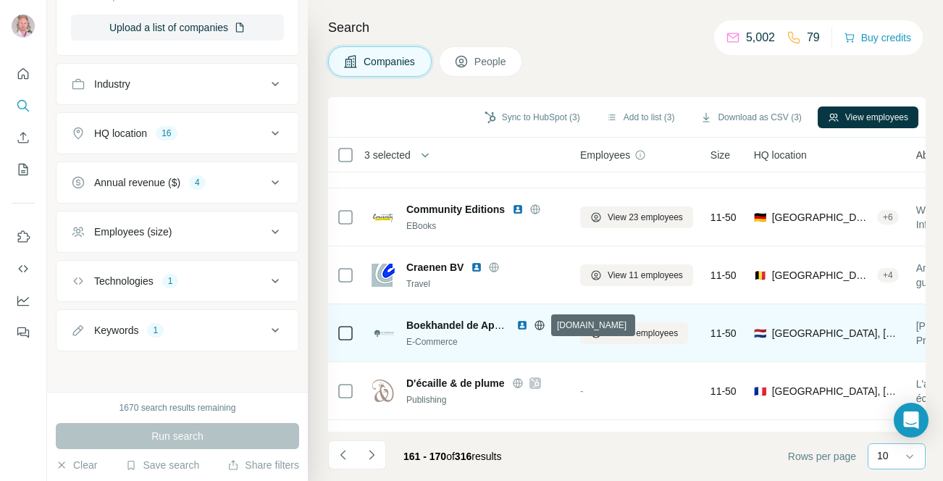
click at [537, 321] on icon at bounding box center [539, 324] width 9 height 9
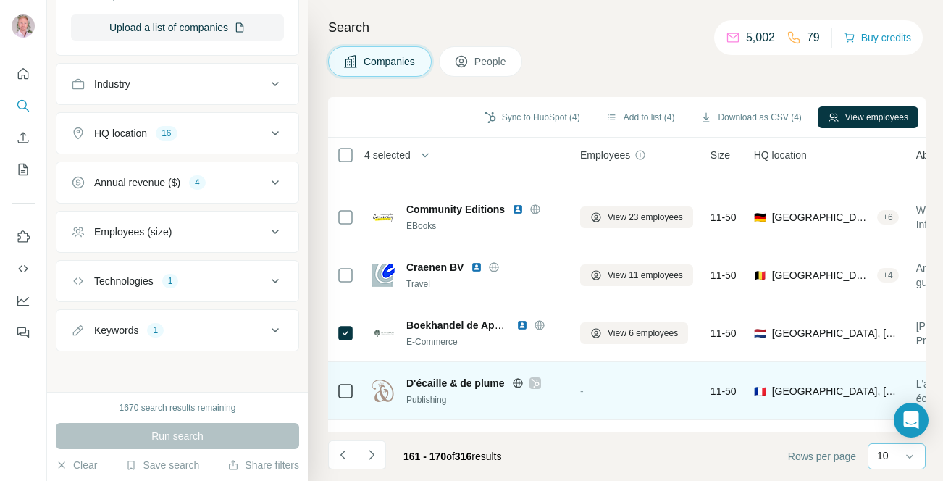
click at [516, 382] on icon at bounding box center [517, 382] width 9 height 1
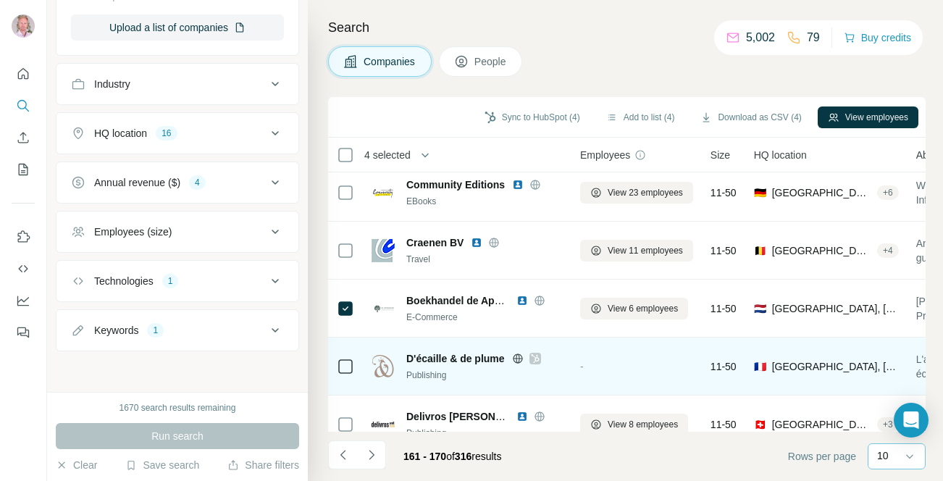
scroll to position [320, 0]
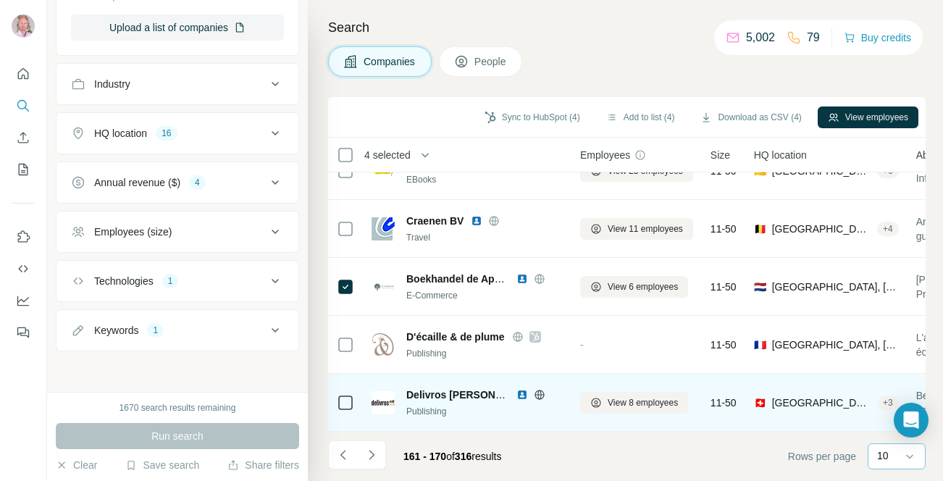
click at [537, 395] on icon at bounding box center [540, 395] width 12 height 12
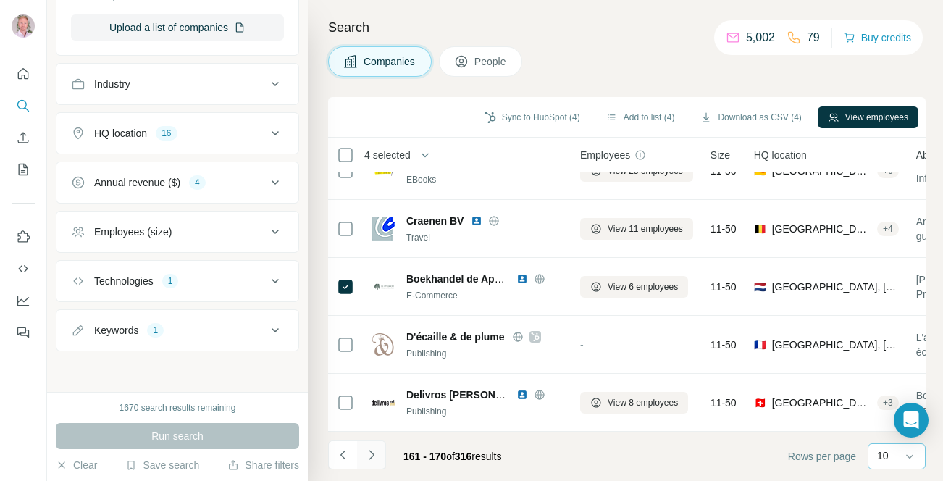
click at [374, 450] on icon "Navigate to next page" at bounding box center [371, 455] width 14 height 14
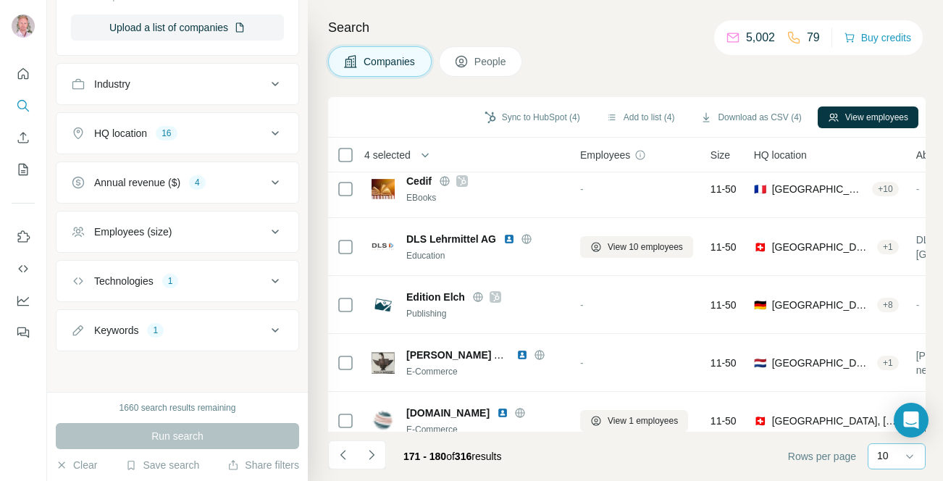
scroll to position [0, 0]
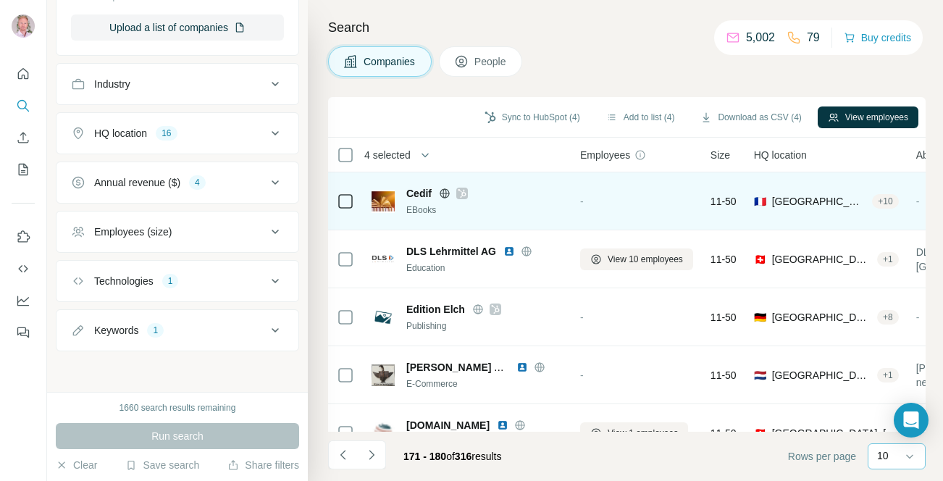
click at [445, 192] on icon at bounding box center [445, 194] width 12 height 12
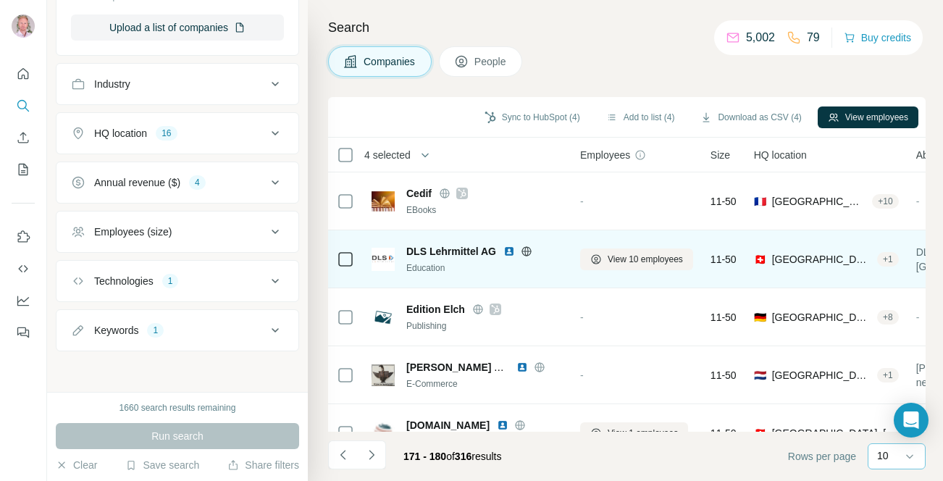
click at [525, 247] on icon at bounding box center [526, 250] width 4 height 9
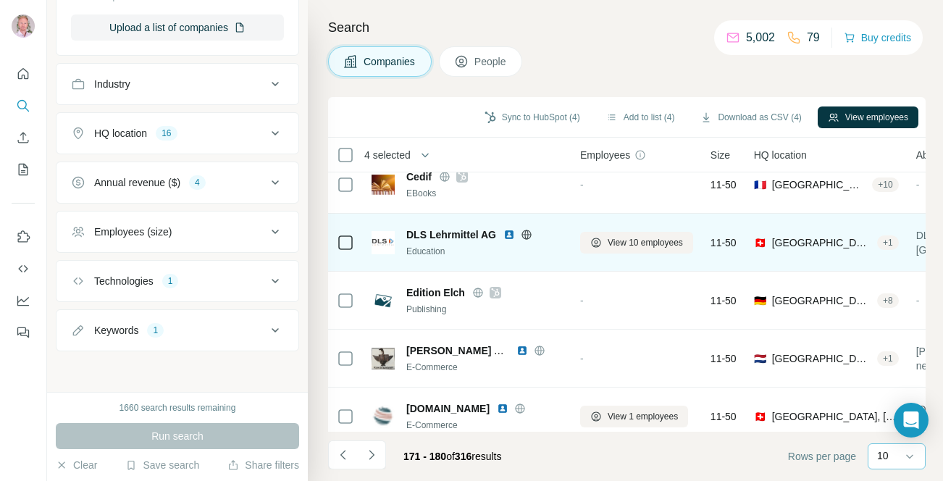
scroll to position [20, 0]
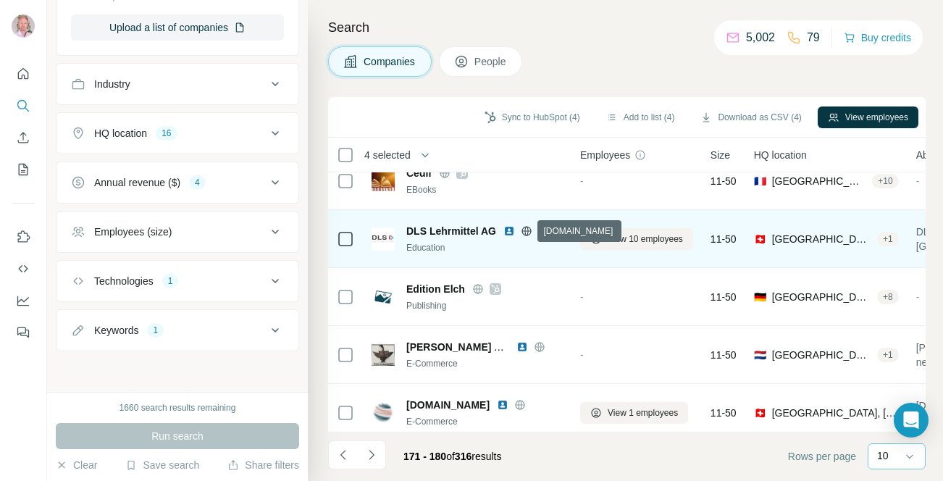
click at [527, 228] on icon at bounding box center [526, 230] width 4 height 9
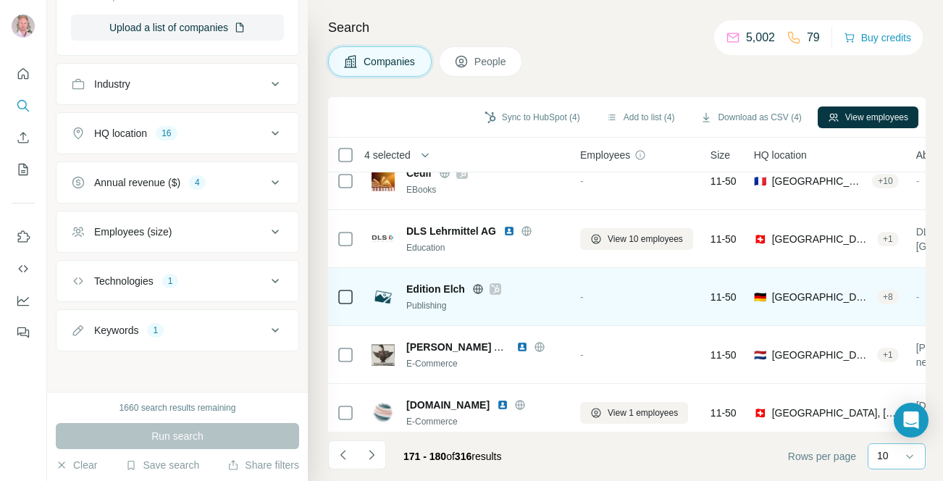
click at [478, 285] on icon at bounding box center [478, 288] width 4 height 9
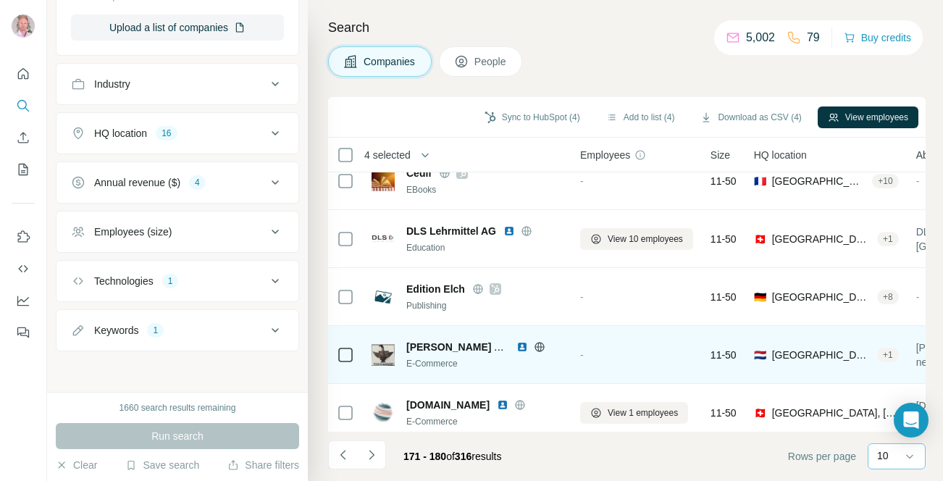
click at [539, 344] on icon at bounding box center [540, 347] width 12 height 12
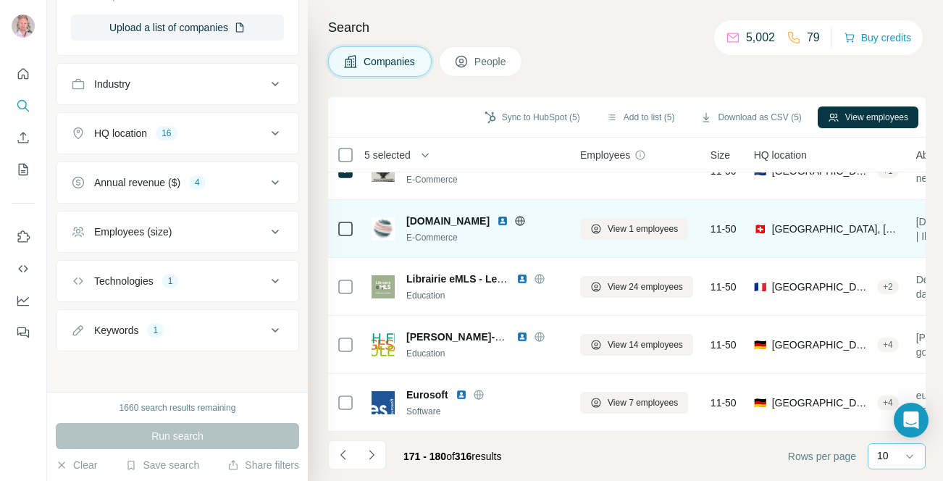
scroll to position [231, 0]
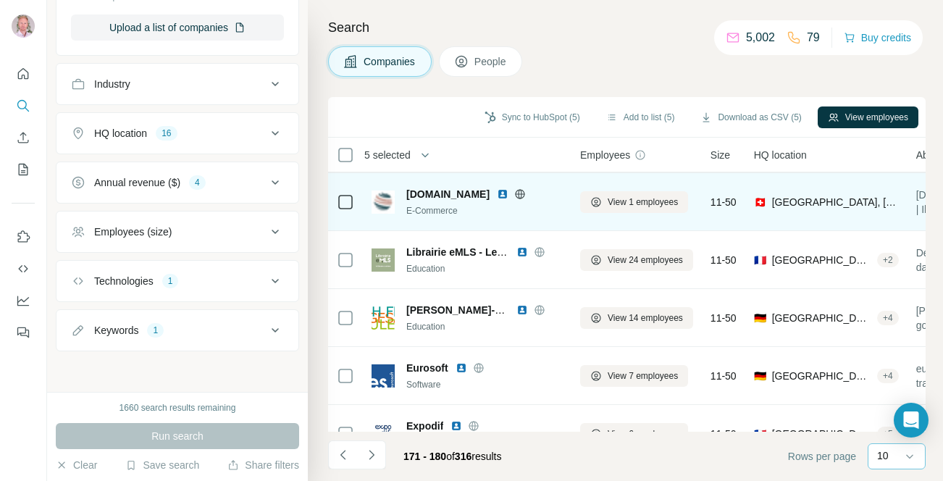
click at [514, 191] on icon at bounding box center [520, 194] width 12 height 12
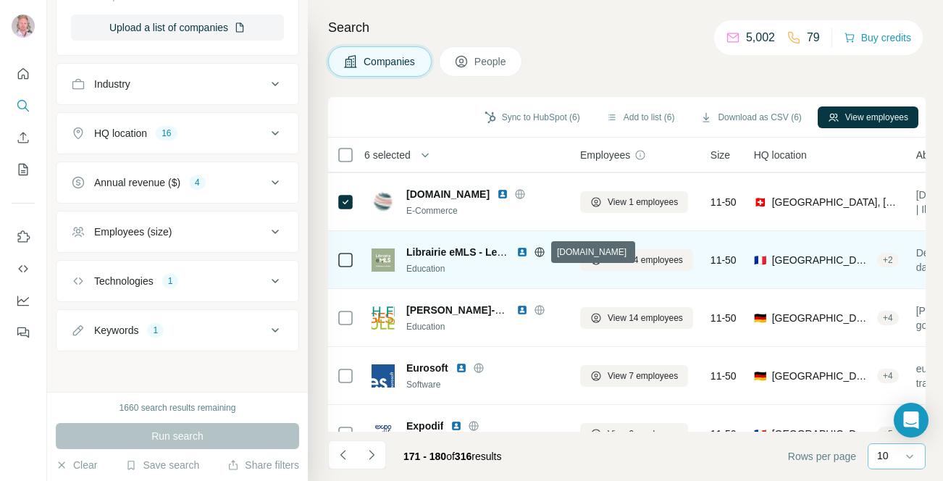
click at [542, 251] on icon at bounding box center [540, 252] width 12 height 12
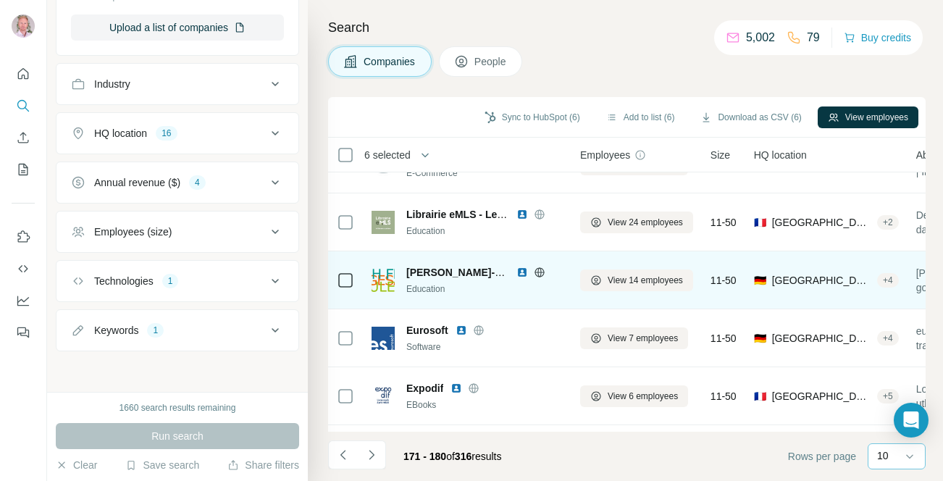
scroll to position [279, 0]
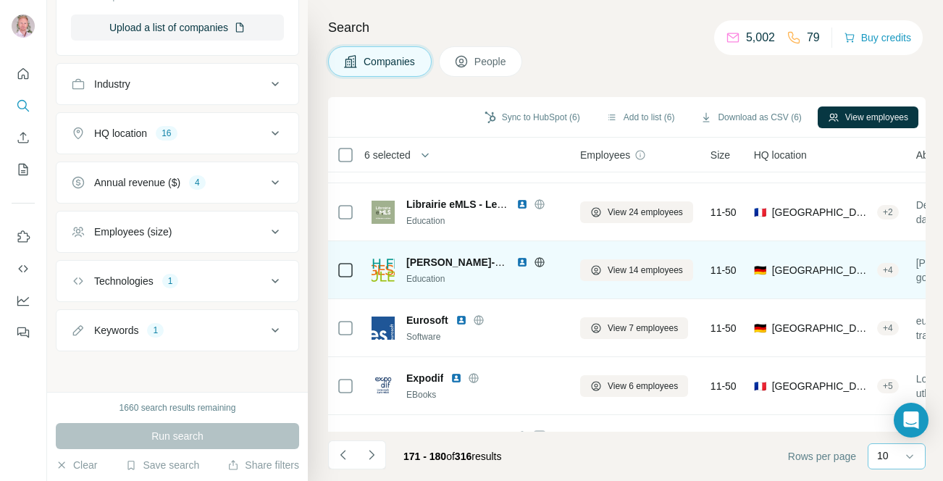
click at [539, 261] on icon at bounding box center [539, 261] width 9 height 1
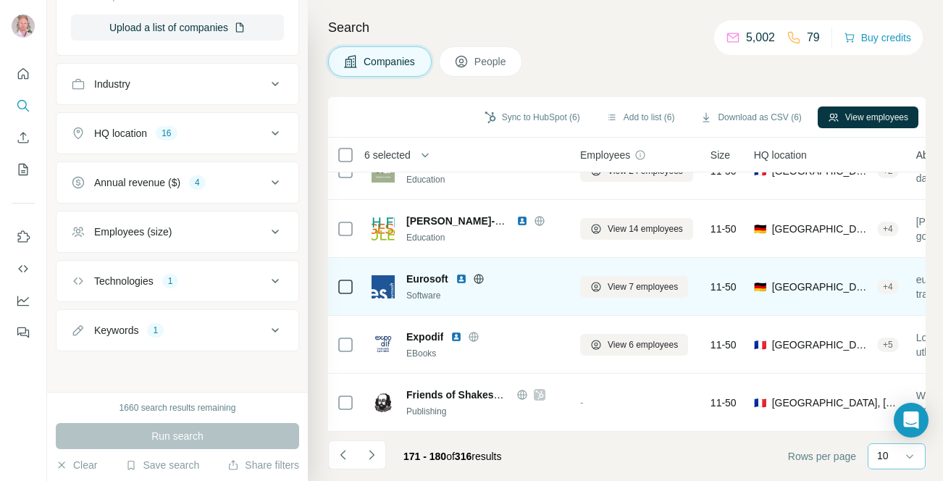
click at [478, 275] on icon at bounding box center [479, 279] width 12 height 12
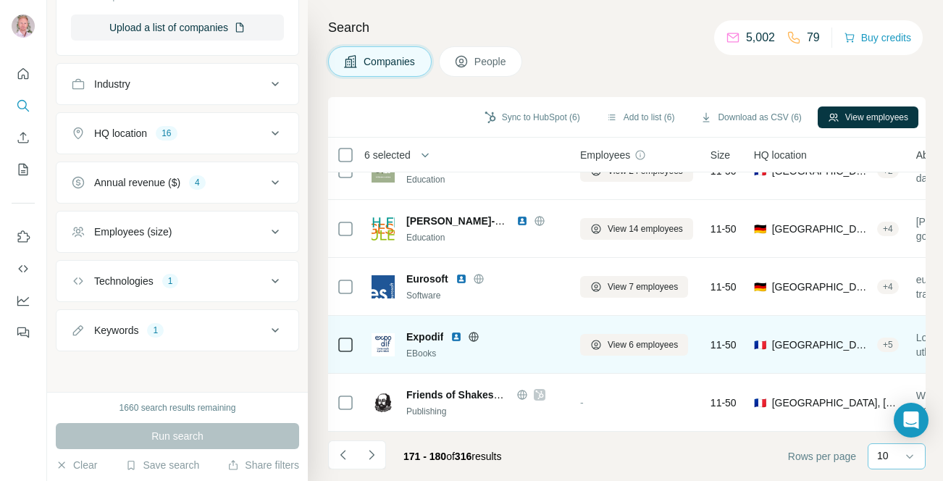
click at [474, 333] on icon at bounding box center [474, 336] width 4 height 9
click at [472, 336] on icon at bounding box center [474, 336] width 4 height 9
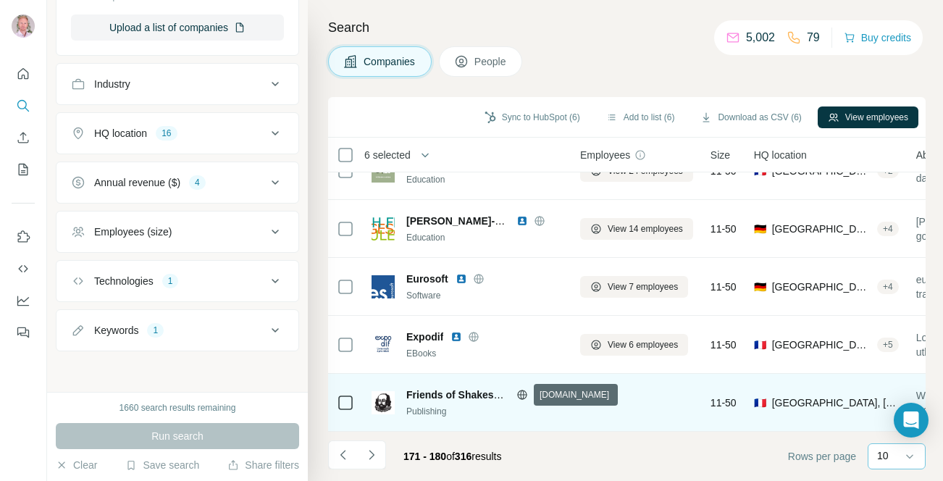
click at [523, 396] on icon at bounding box center [522, 395] width 12 height 12
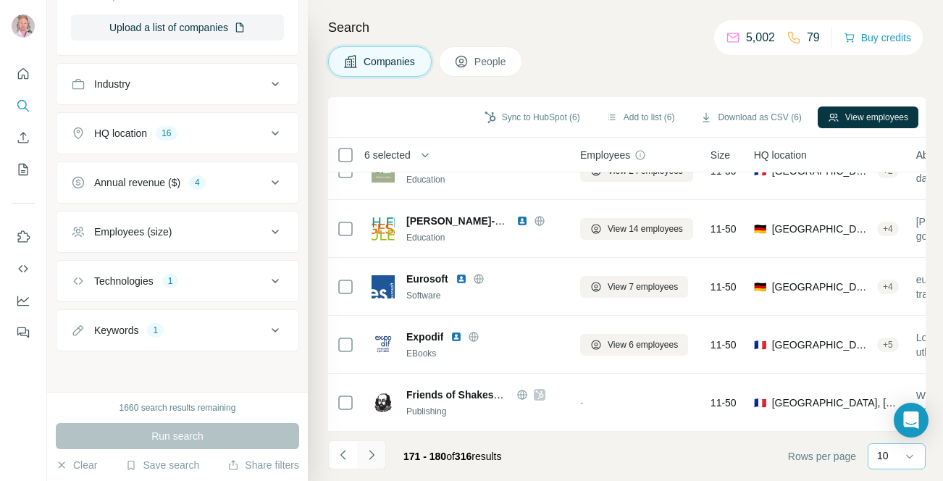
click at [375, 456] on icon "Navigate to next page" at bounding box center [371, 455] width 14 height 14
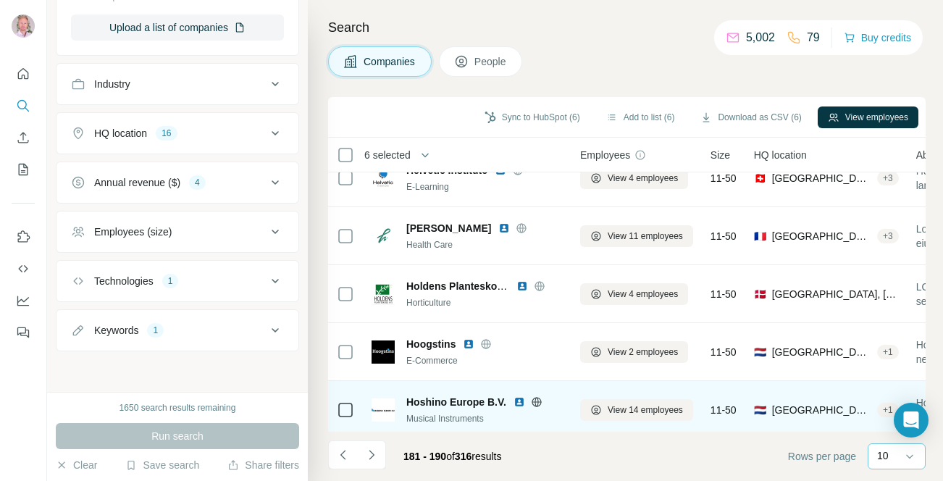
scroll to position [0, 0]
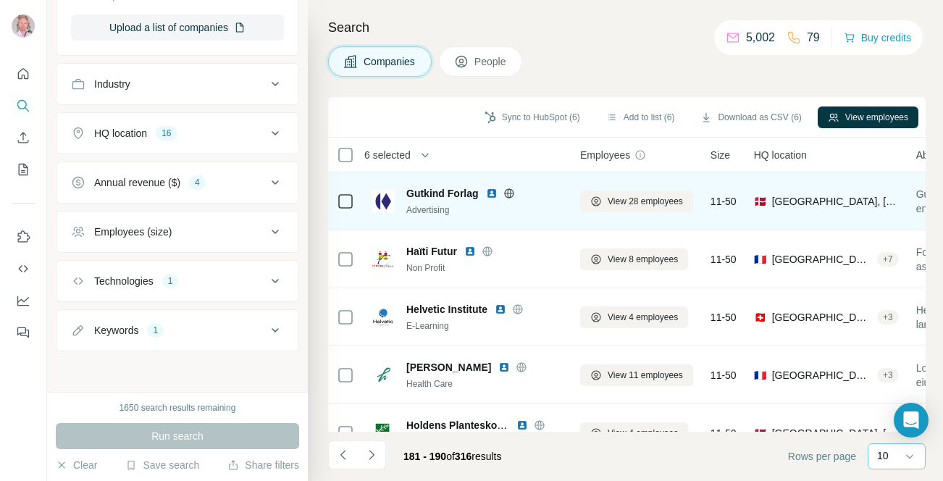
click at [511, 193] on icon at bounding box center [508, 193] width 9 height 1
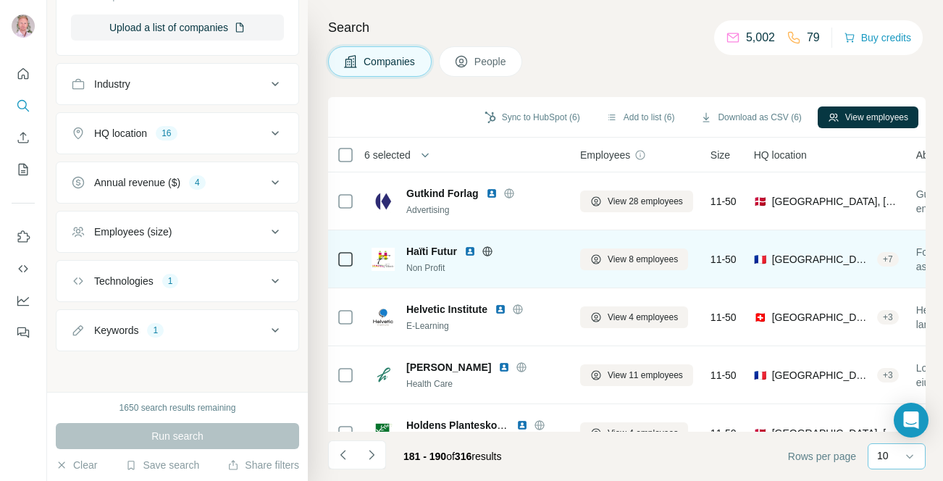
click at [490, 251] on icon at bounding box center [488, 252] width 12 height 12
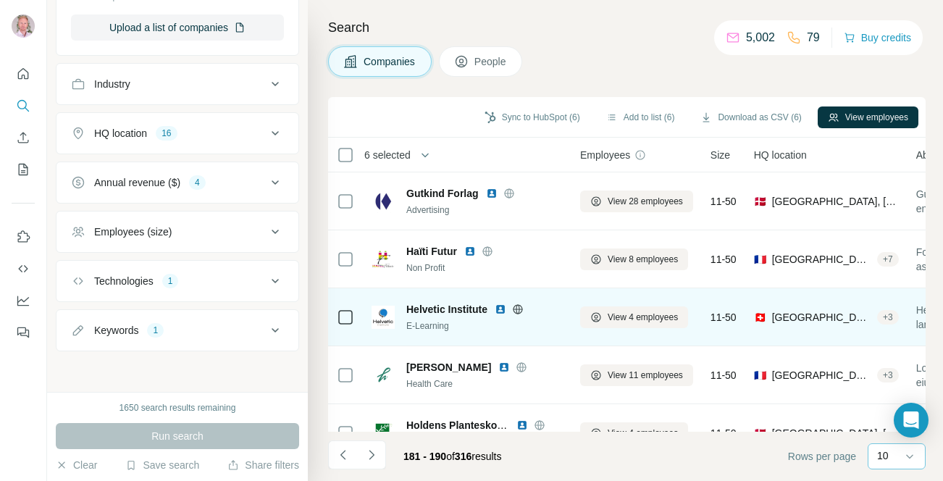
click at [519, 306] on icon at bounding box center [518, 308] width 4 height 9
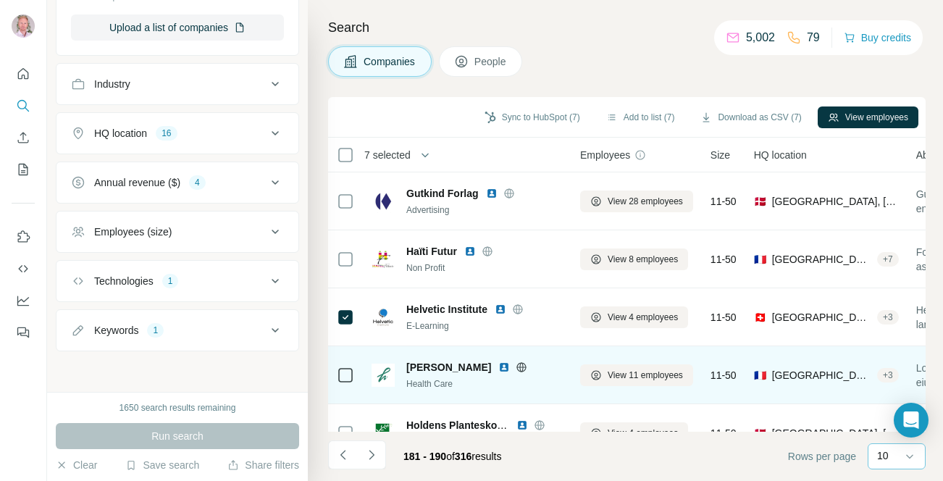
scroll to position [80, 0]
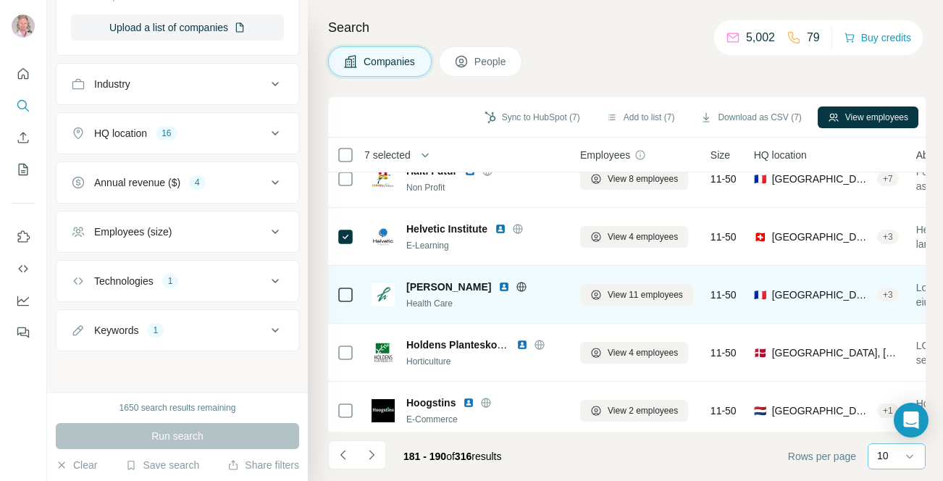
click at [516, 285] on icon at bounding box center [522, 287] width 12 height 12
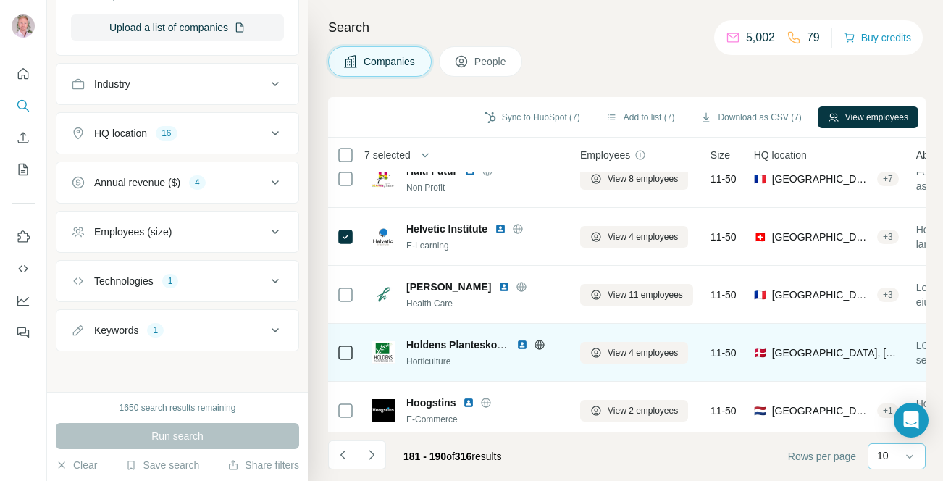
click at [538, 344] on icon at bounding box center [539, 344] width 9 height 1
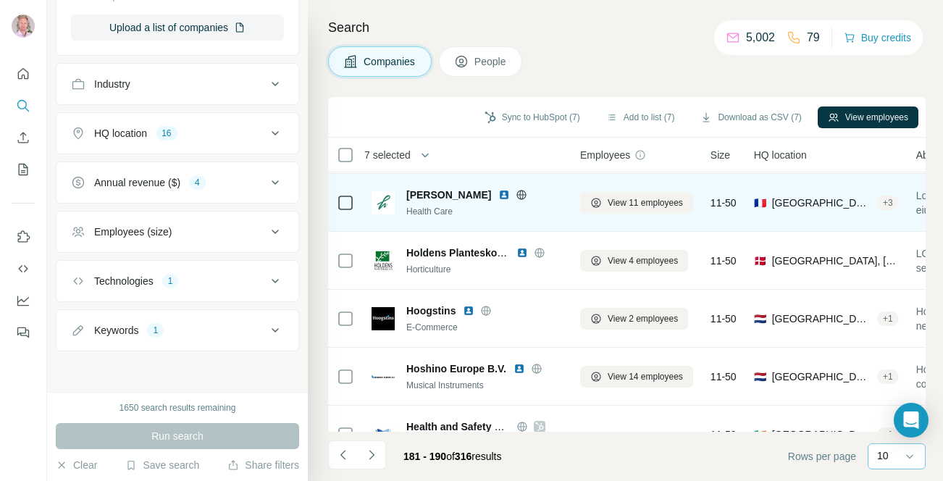
scroll to position [196, 0]
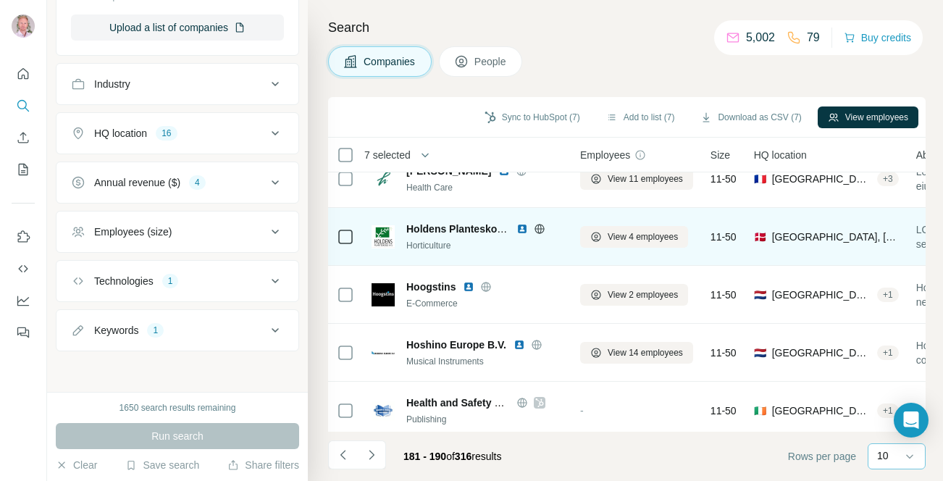
click at [540, 227] on icon at bounding box center [540, 229] width 12 height 12
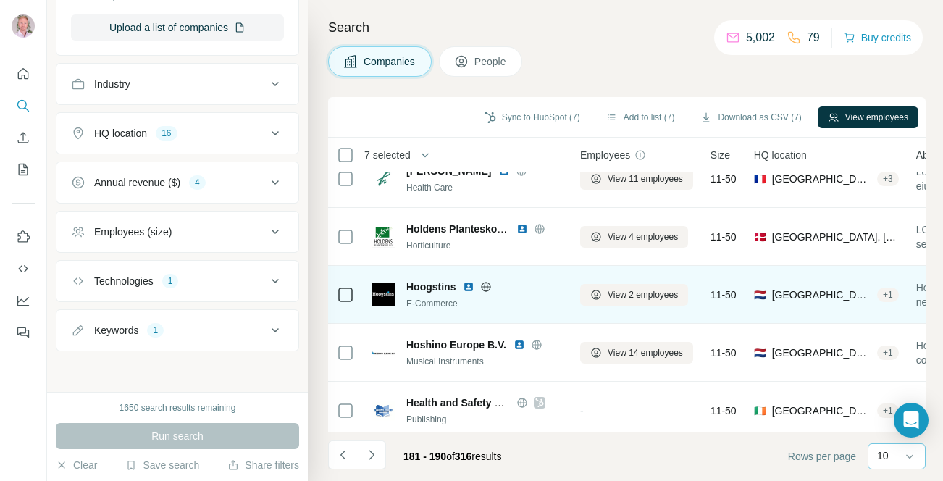
click at [485, 284] on icon at bounding box center [486, 287] width 12 height 12
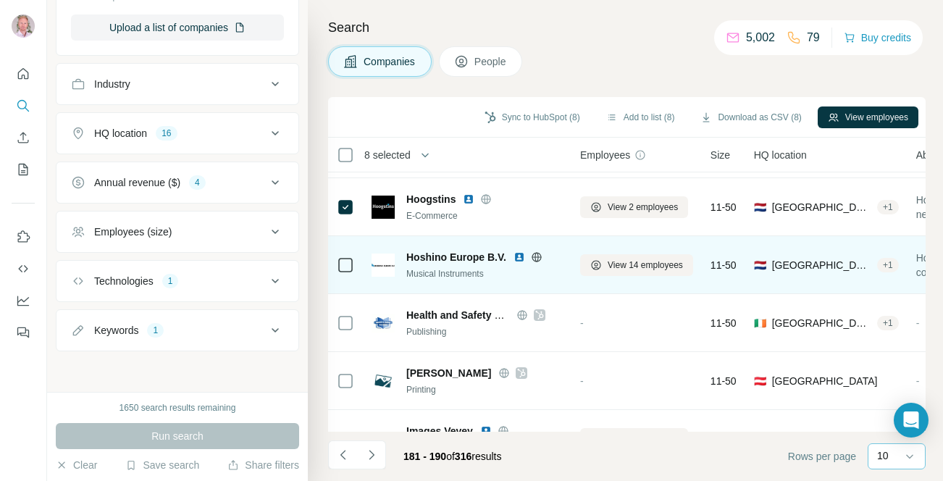
scroll to position [286, 0]
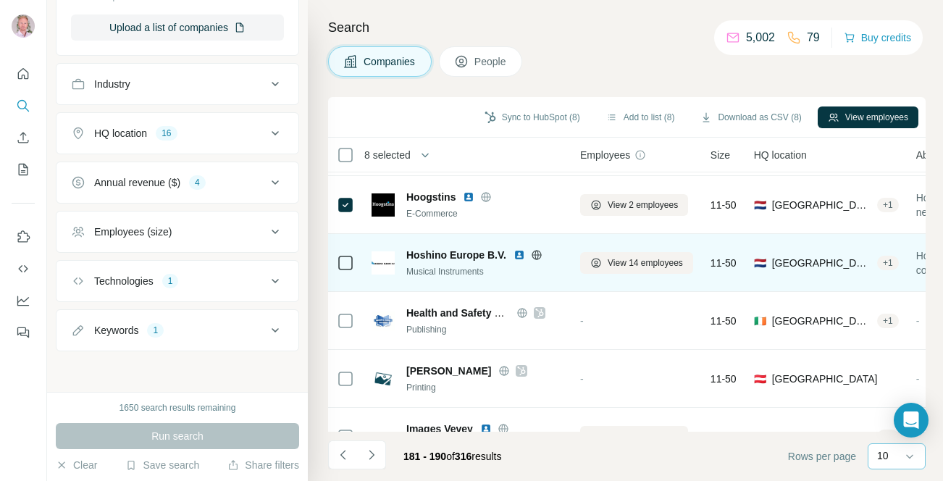
click at [533, 252] on icon at bounding box center [537, 255] width 12 height 12
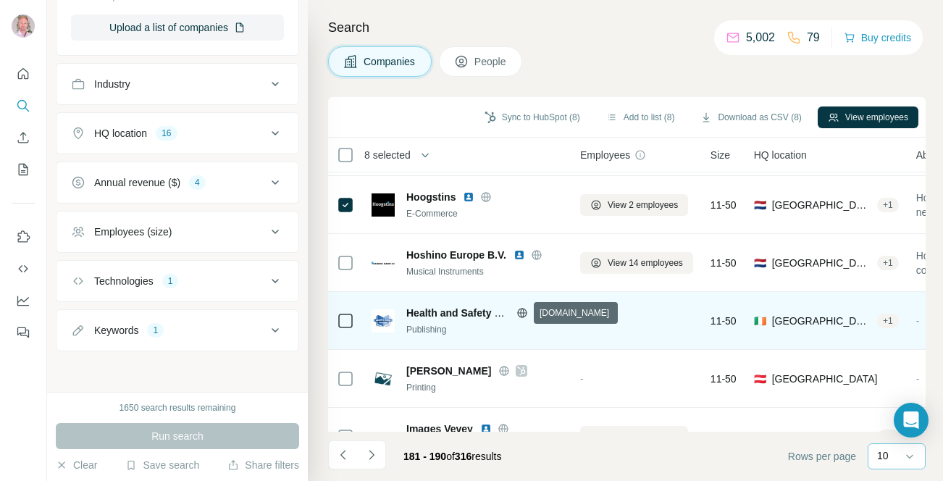
click at [517, 314] on icon at bounding box center [522, 313] width 12 height 12
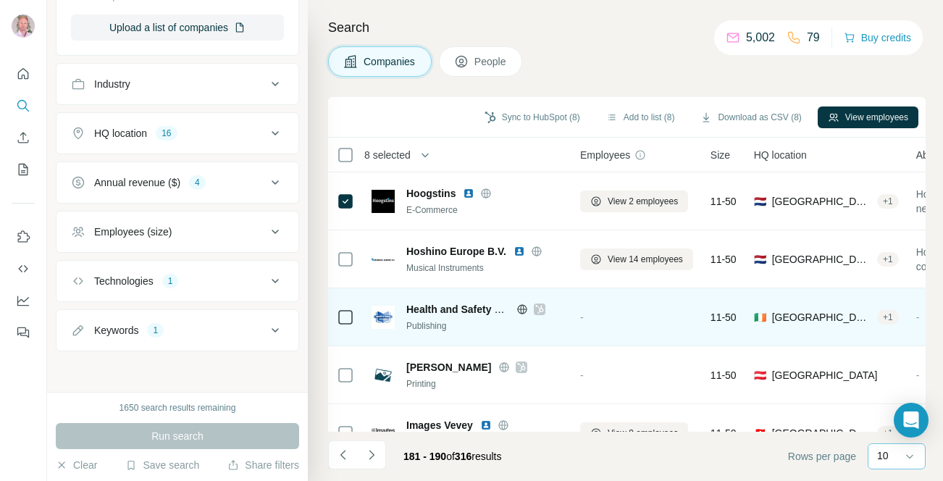
scroll to position [320, 0]
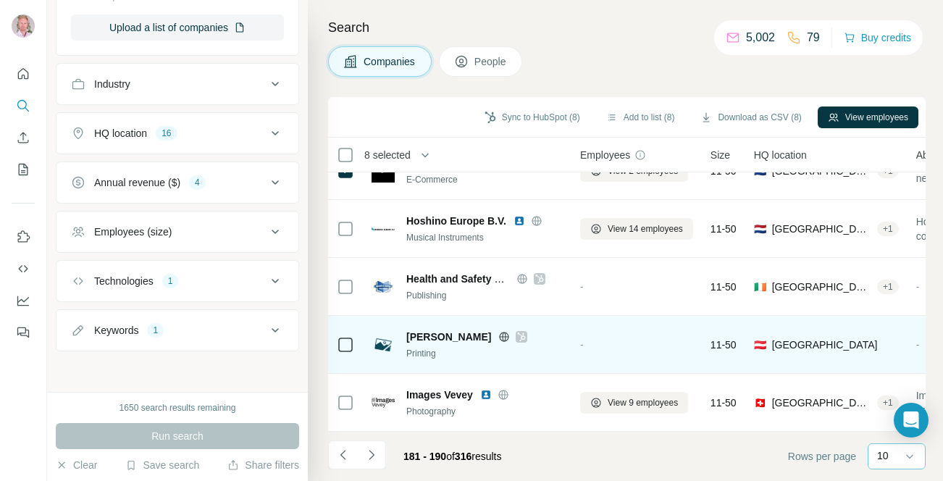
click at [506, 332] on icon at bounding box center [505, 336] width 4 height 9
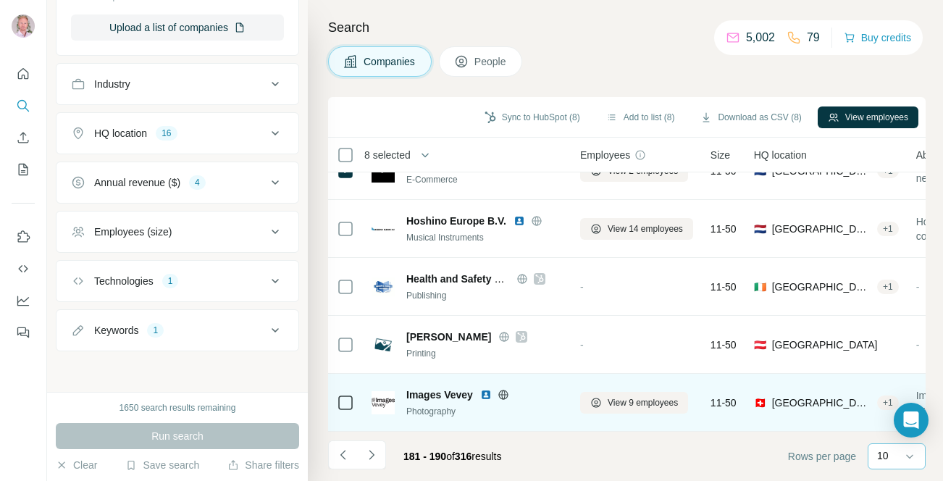
click at [503, 395] on icon at bounding box center [504, 395] width 12 height 12
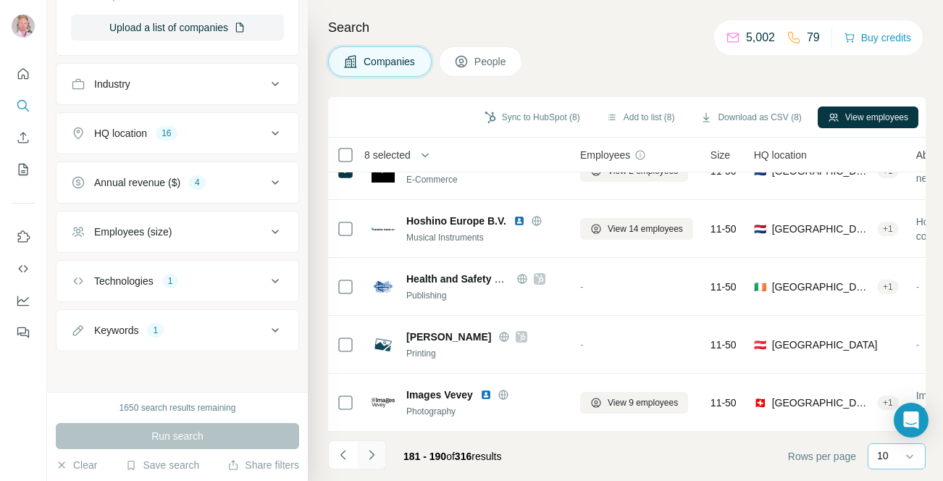
click at [370, 453] on icon "Navigate to next page" at bounding box center [371, 455] width 14 height 14
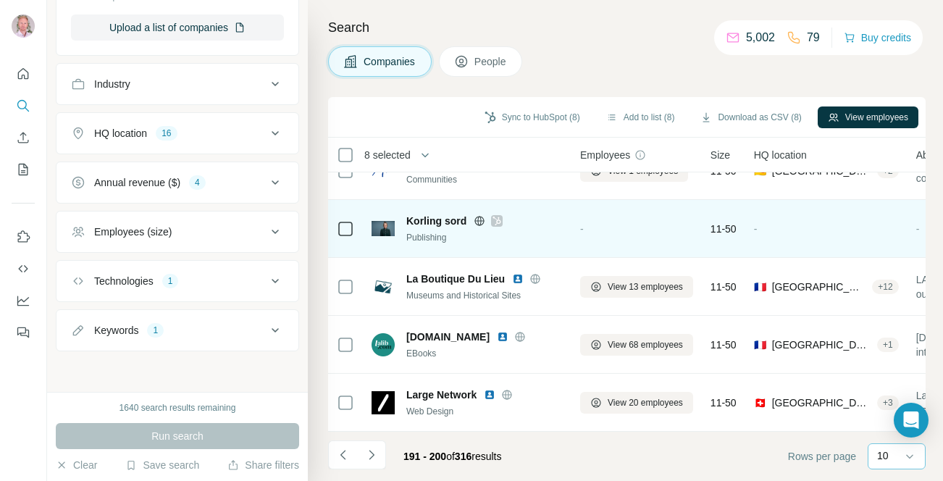
scroll to position [0, 0]
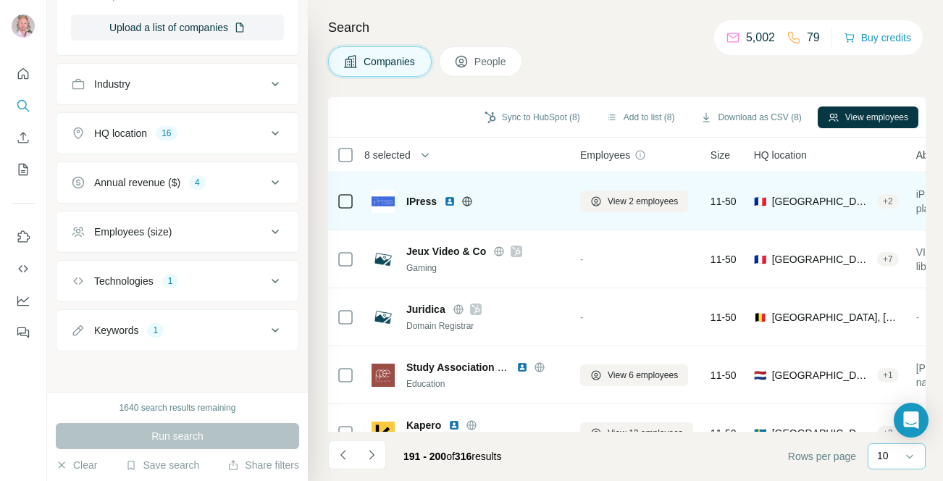
click at [468, 202] on icon at bounding box center [468, 200] width 4 height 9
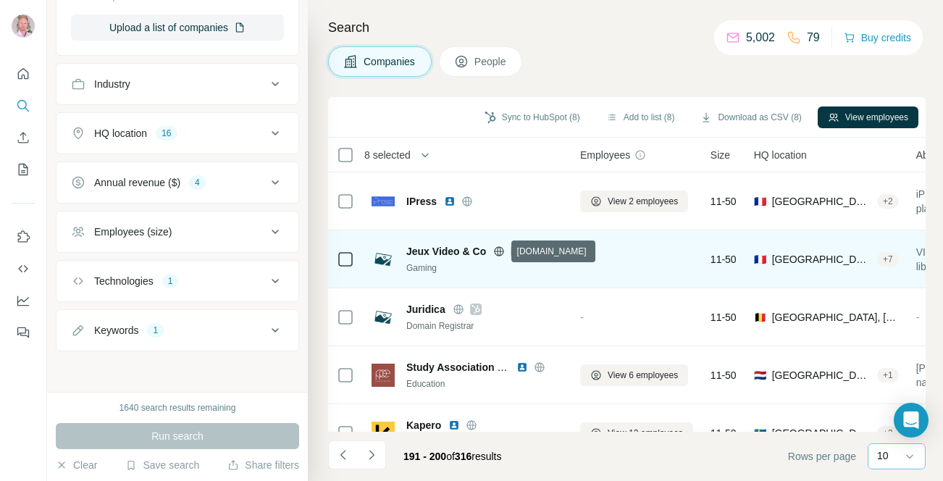
click at [500, 249] on icon at bounding box center [499, 252] width 12 height 12
click at [499, 251] on icon at bounding box center [499, 251] width 9 height 1
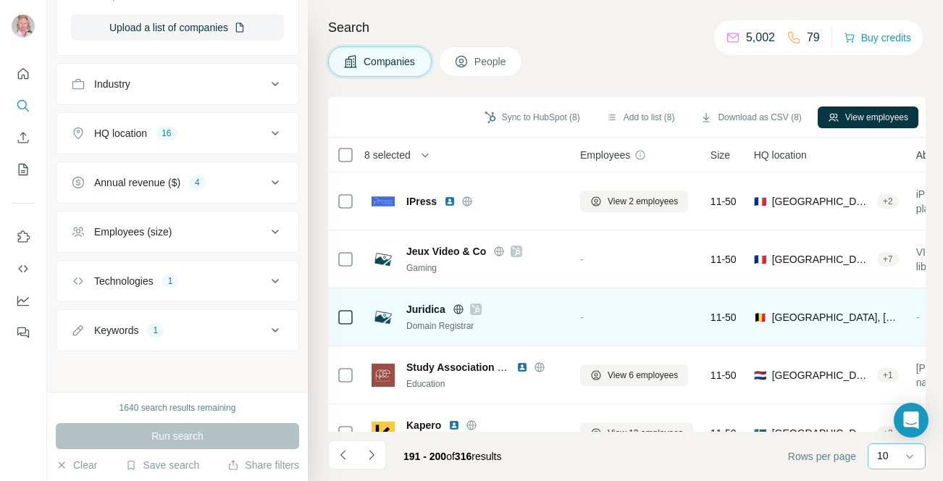
click at [459, 308] on icon at bounding box center [459, 309] width 12 height 12
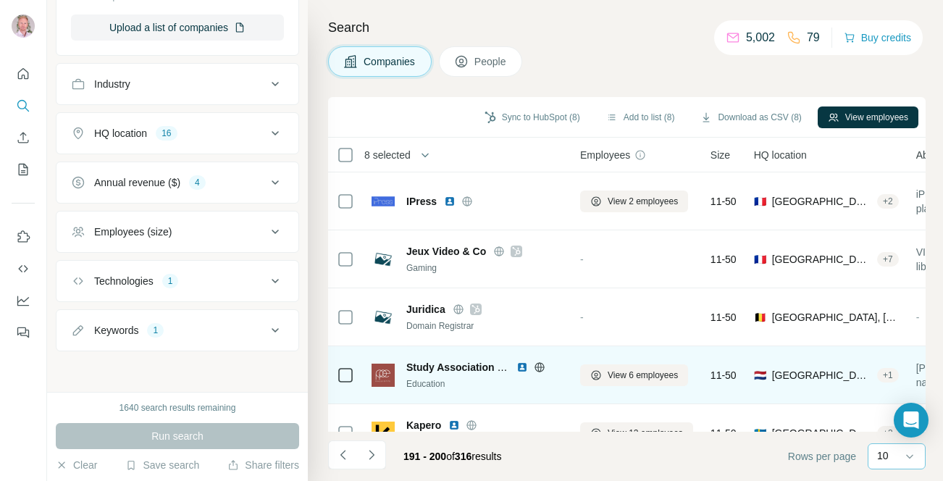
click at [540, 367] on icon at bounding box center [540, 367] width 12 height 12
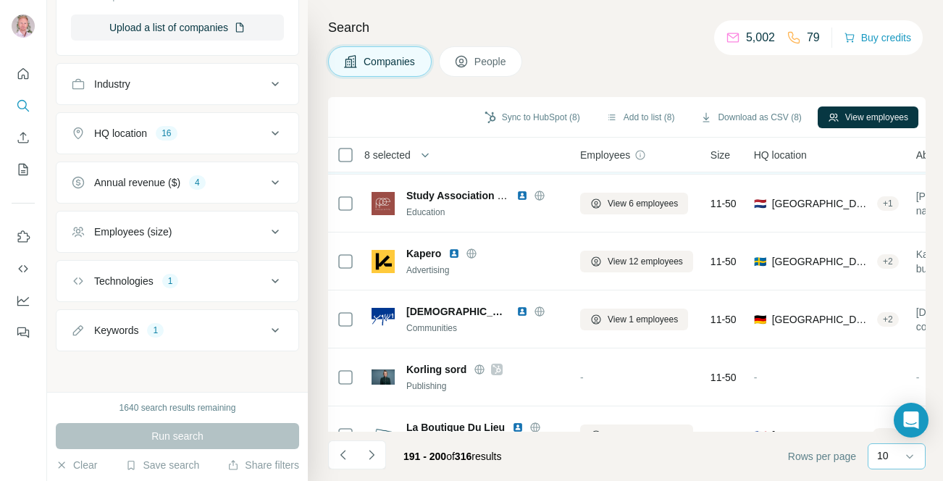
scroll to position [188, 0]
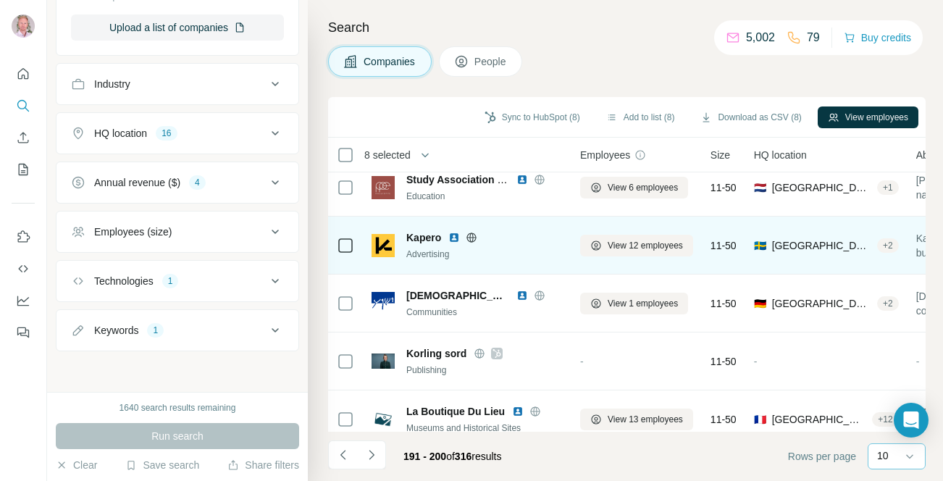
click at [470, 237] on icon at bounding box center [472, 236] width 4 height 9
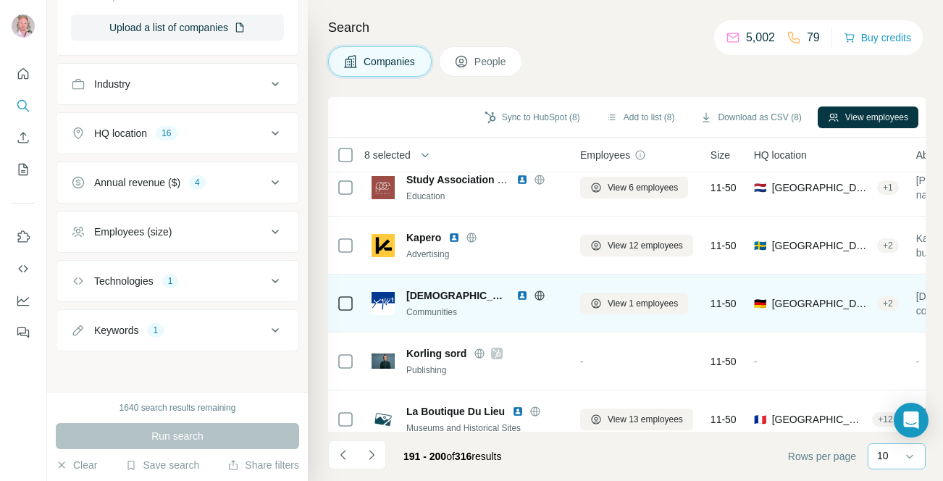
click at [537, 290] on icon at bounding box center [539, 294] width 4 height 9
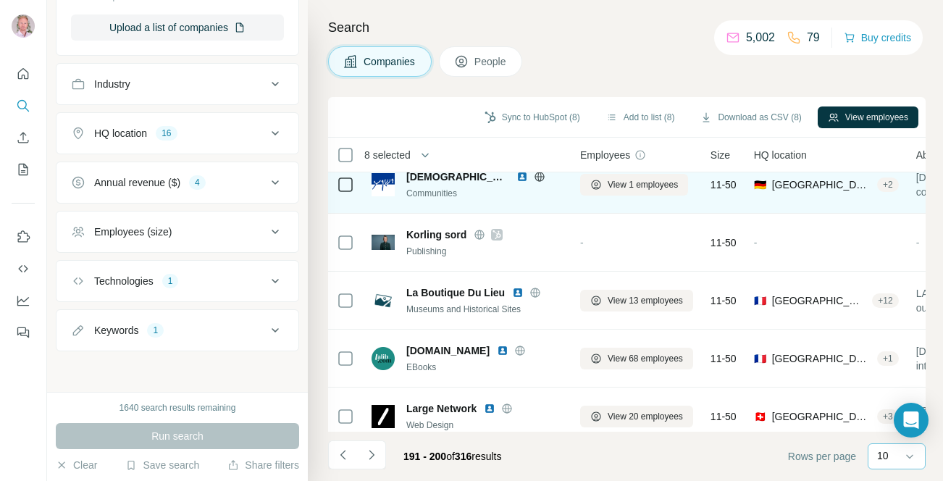
scroll to position [313, 0]
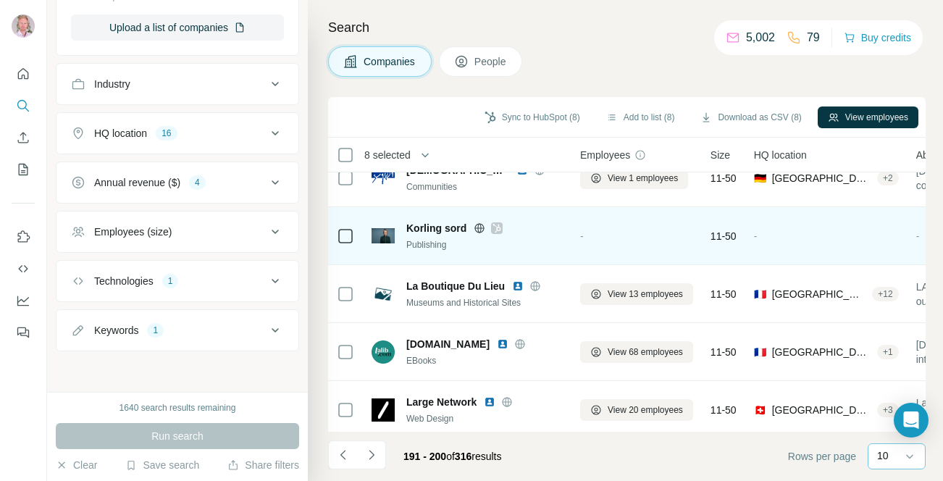
click at [479, 227] on icon at bounding box center [480, 227] width 4 height 9
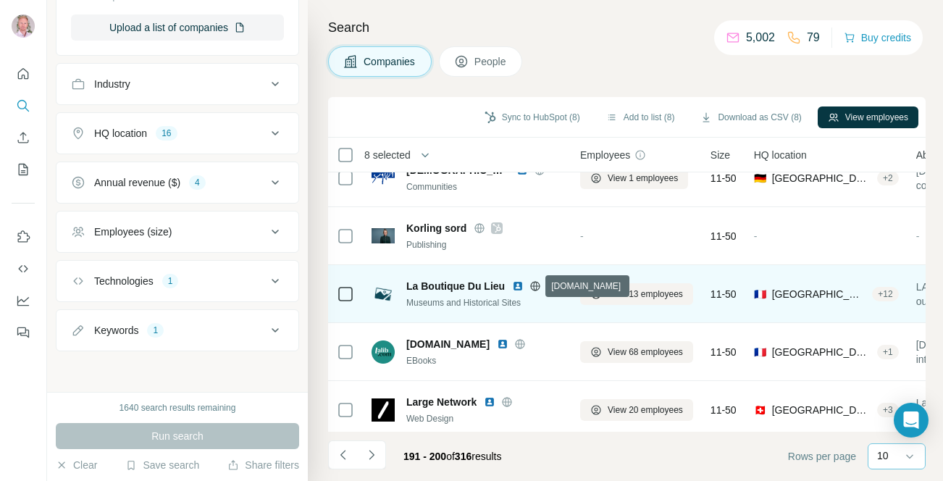
click at [534, 284] on icon at bounding box center [535, 286] width 12 height 12
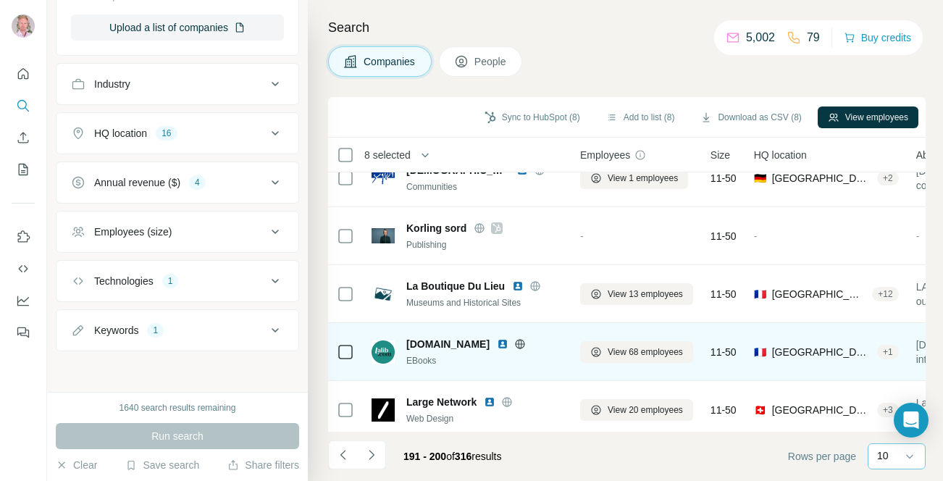
click at [514, 346] on icon at bounding box center [520, 344] width 12 height 12
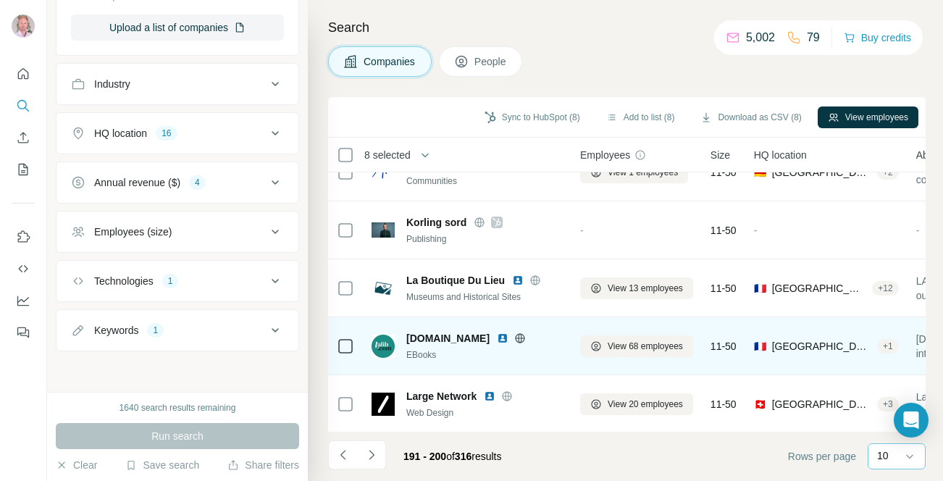
scroll to position [320, 0]
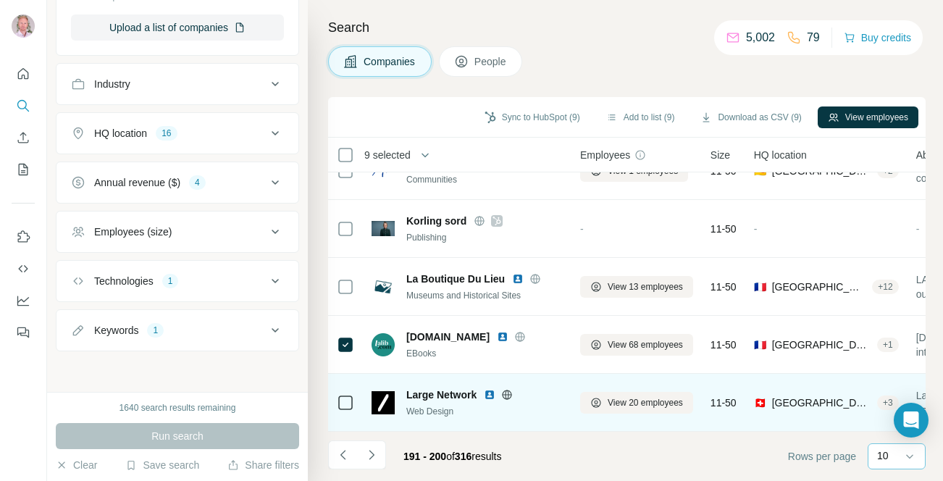
click at [511, 395] on icon at bounding box center [507, 395] width 12 height 12
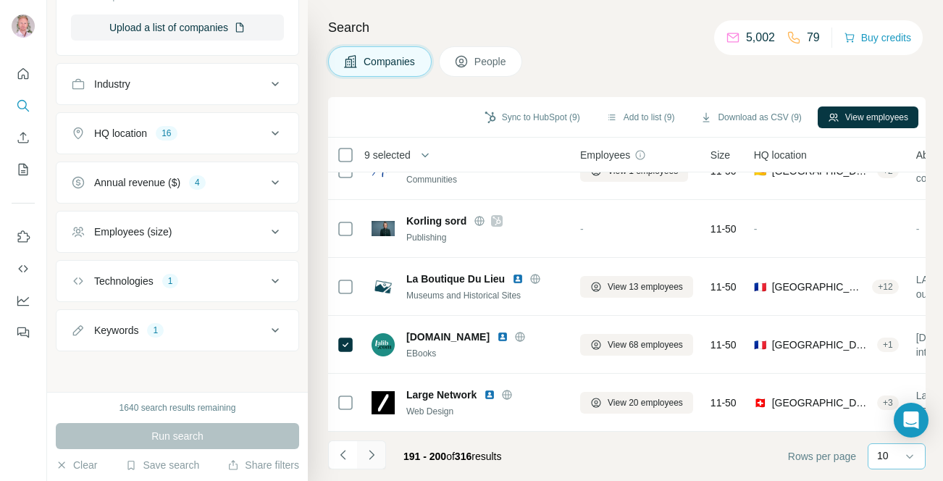
click at [373, 454] on icon "Navigate to next page" at bounding box center [371, 454] width 5 height 9
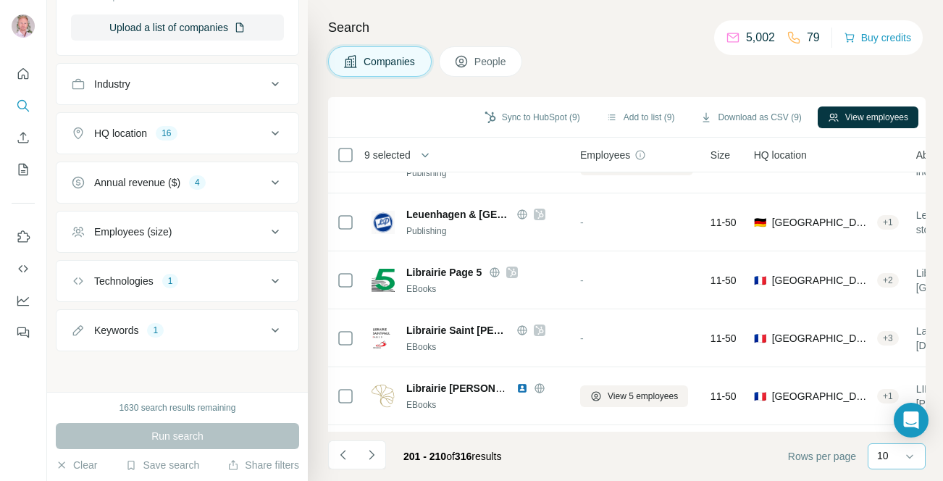
scroll to position [0, 0]
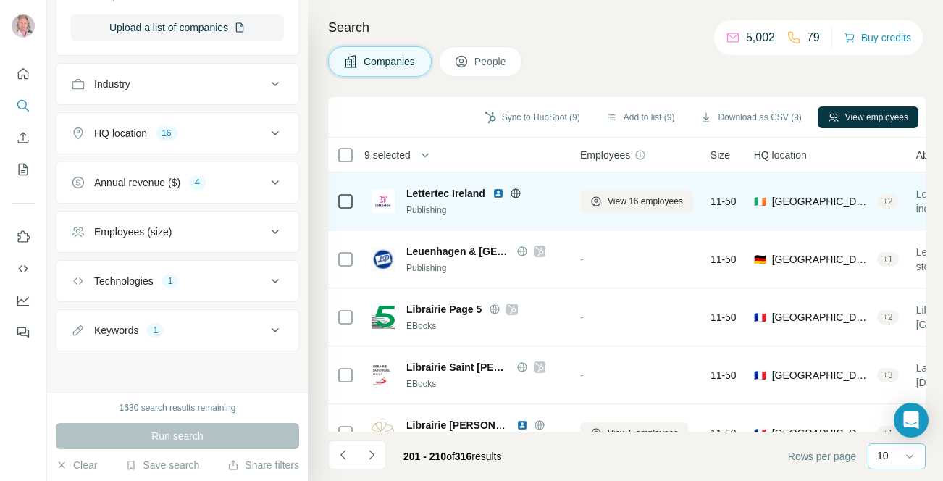
click at [521, 191] on icon at bounding box center [516, 194] width 12 height 12
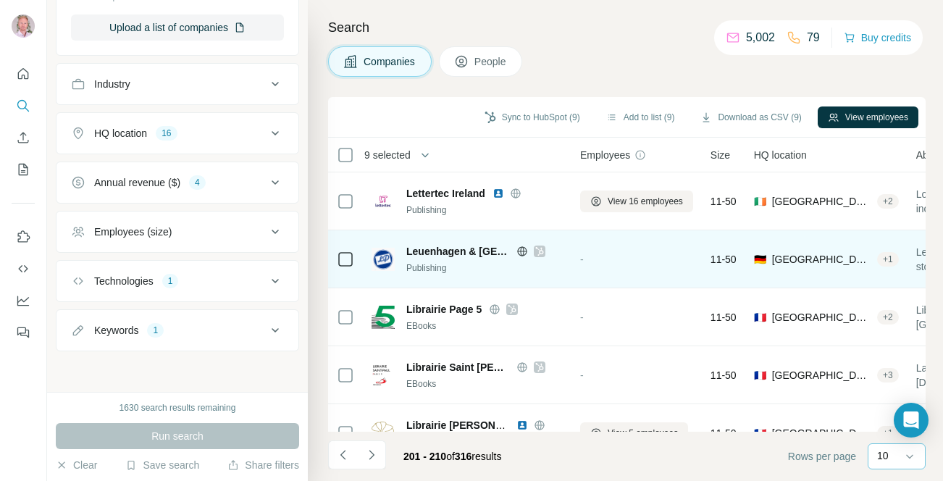
click at [516, 251] on icon at bounding box center [522, 252] width 12 height 12
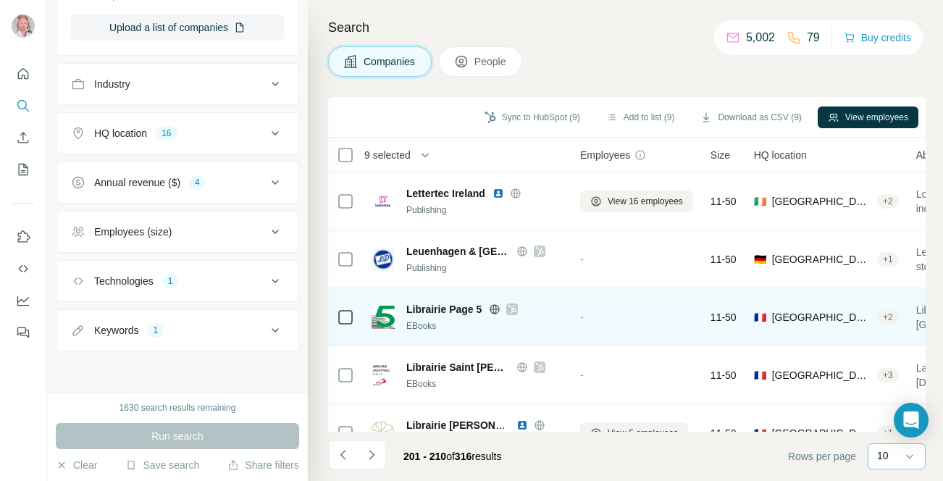
click at [493, 305] on icon at bounding box center [494, 308] width 9 height 9
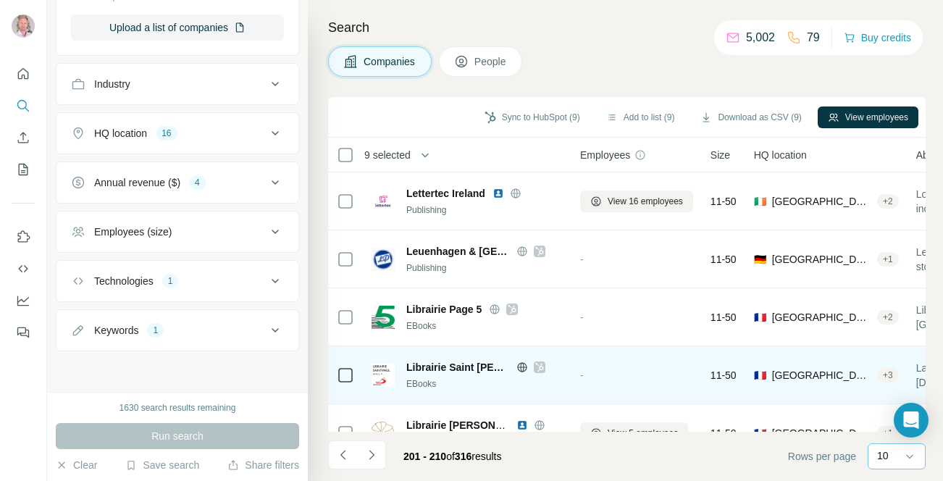
click at [517, 366] on icon at bounding box center [521, 366] width 9 height 1
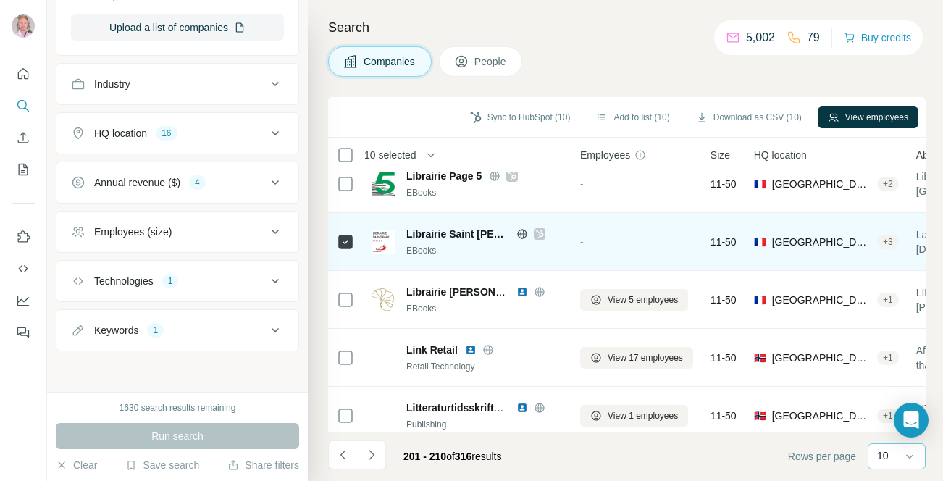
scroll to position [134, 0]
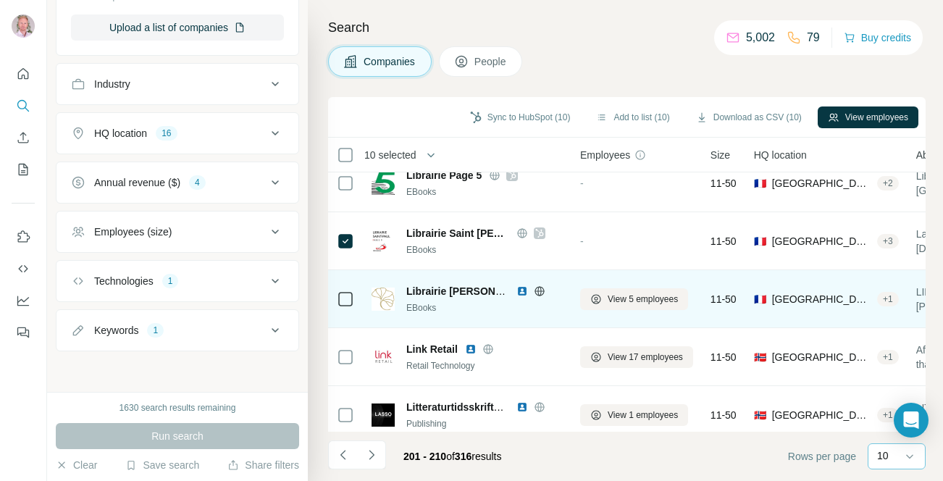
click at [537, 290] on icon at bounding box center [539, 290] width 9 height 1
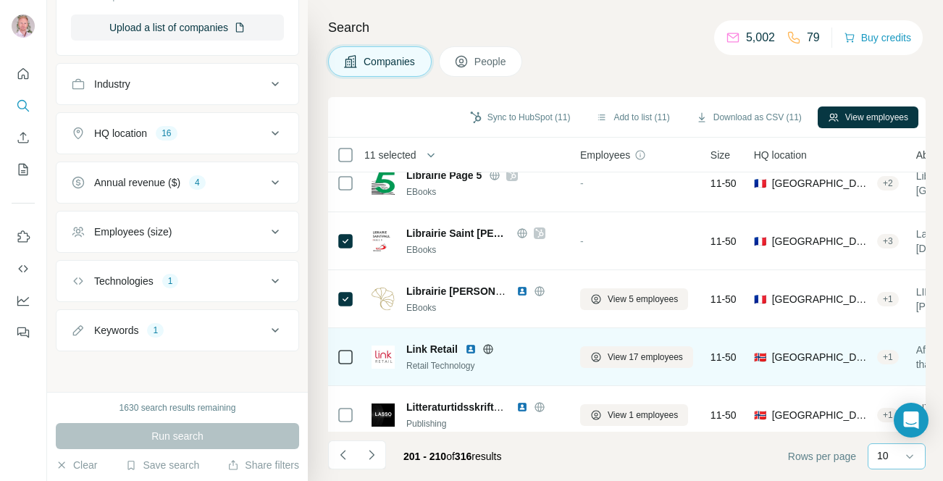
click at [486, 350] on icon at bounding box center [488, 349] width 12 height 12
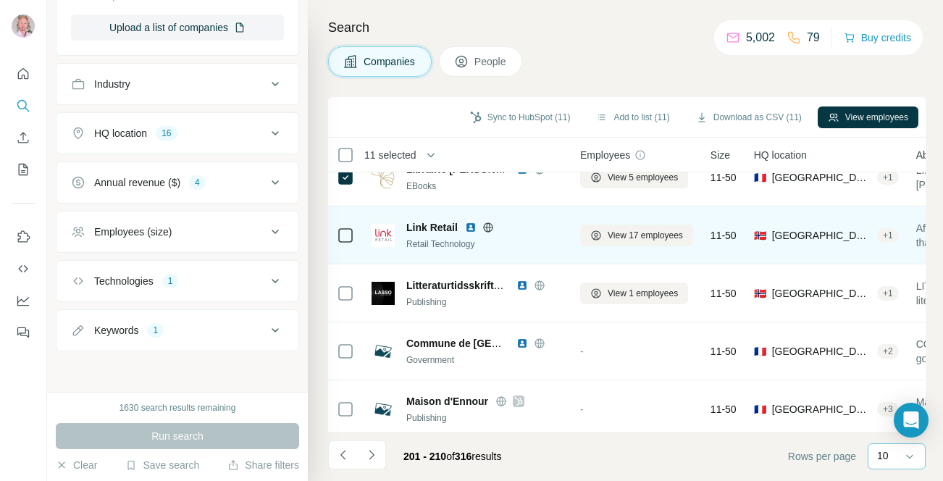
scroll to position [261, 0]
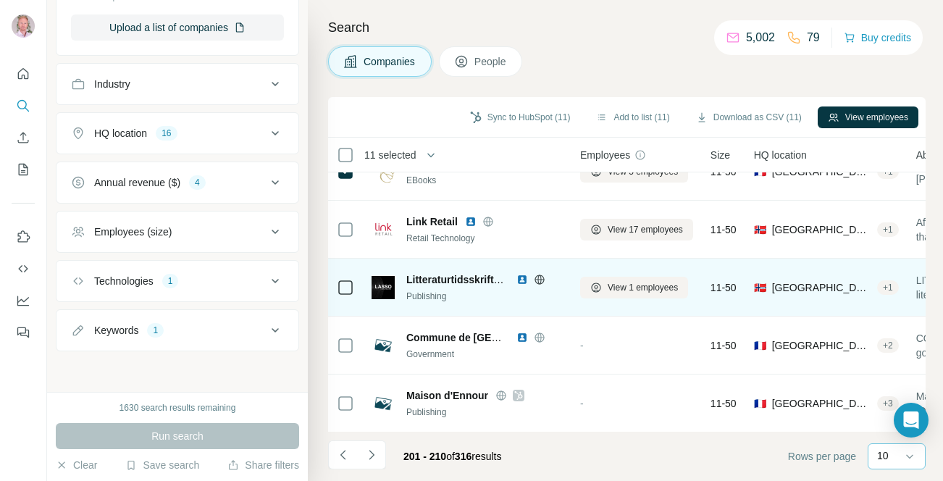
click at [539, 280] on icon at bounding box center [540, 280] width 12 height 12
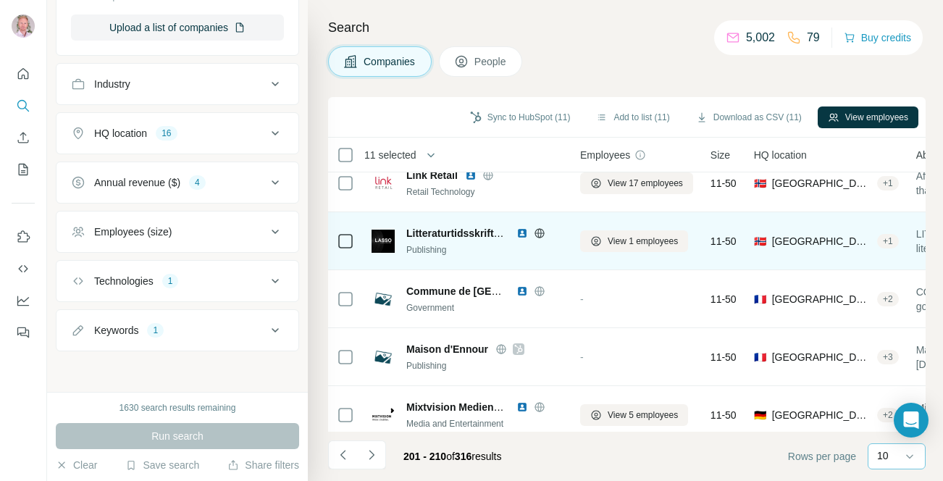
scroll to position [314, 0]
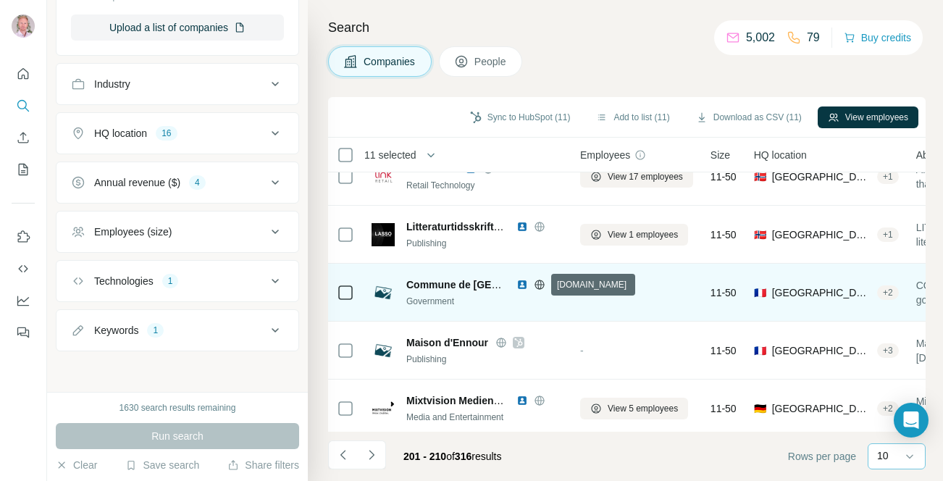
click at [540, 288] on icon at bounding box center [539, 284] width 4 height 9
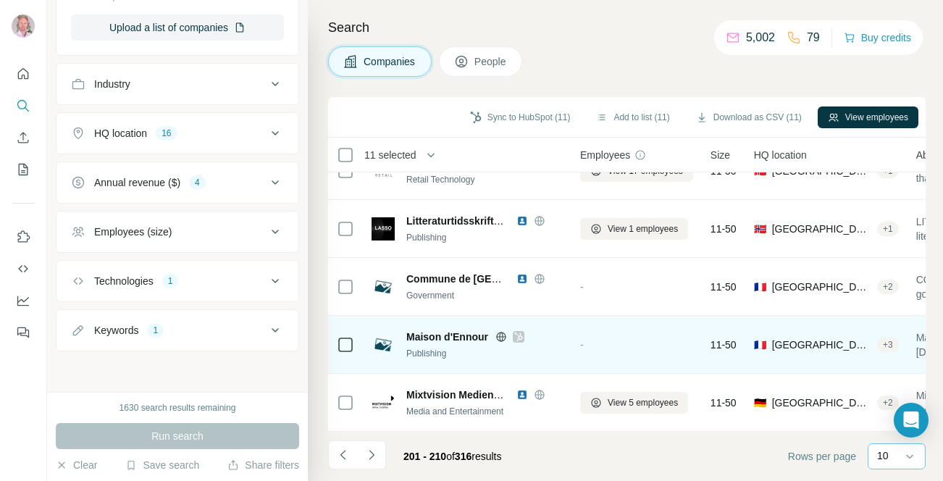
click at [500, 335] on icon at bounding box center [501, 337] width 12 height 12
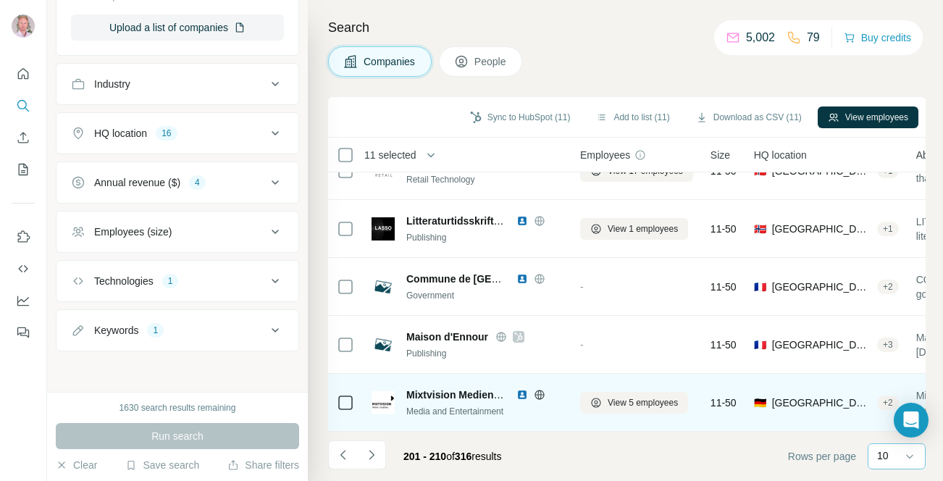
click at [540, 395] on icon at bounding box center [540, 395] width 12 height 12
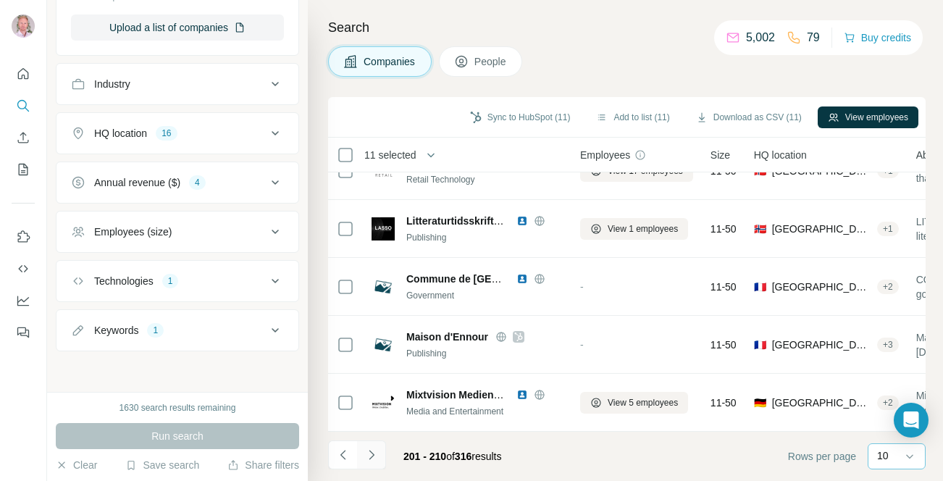
click at [369, 453] on icon "Navigate to next page" at bounding box center [371, 455] width 14 height 14
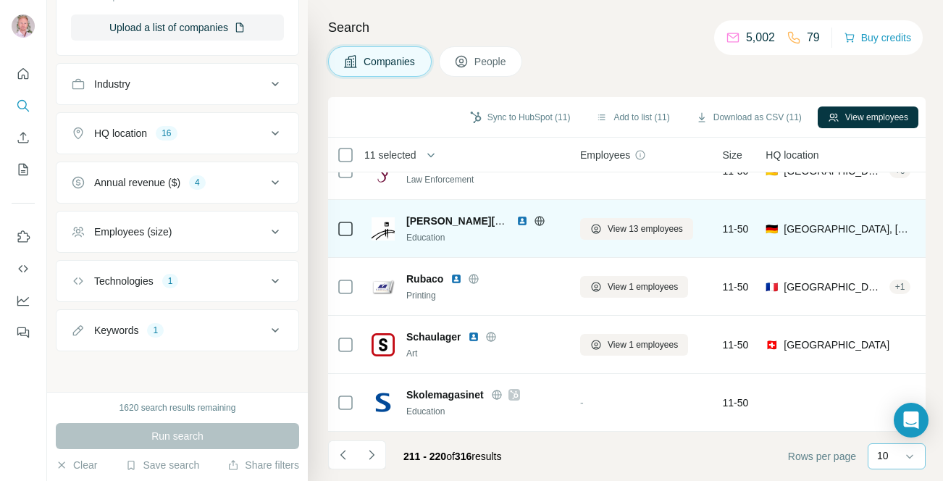
scroll to position [0, 0]
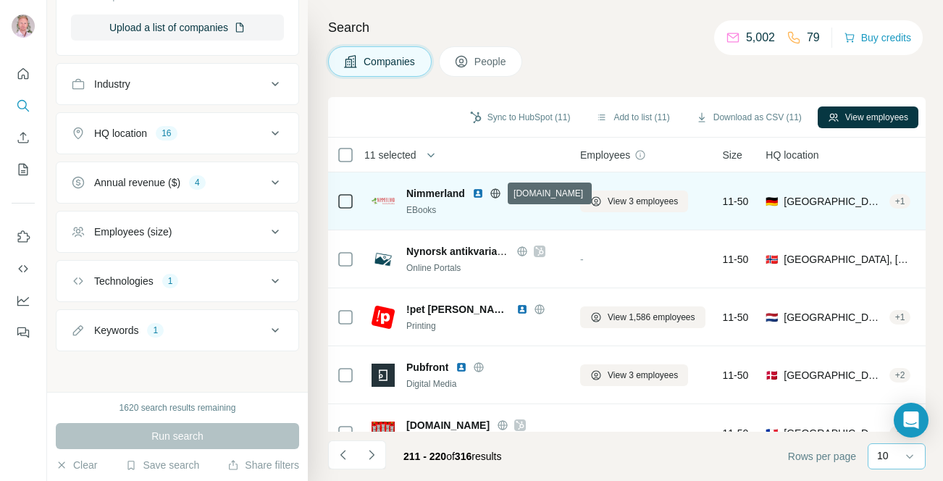
click at [495, 194] on icon at bounding box center [496, 194] width 12 height 12
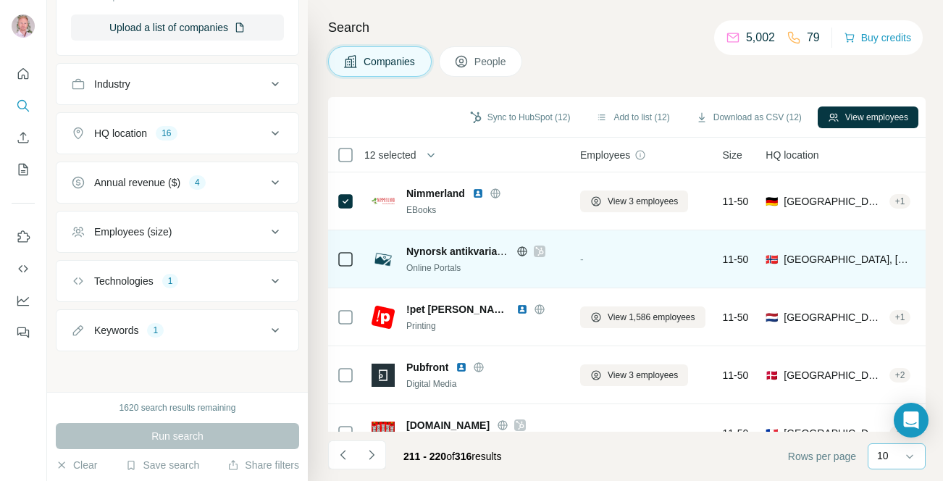
click at [524, 251] on icon at bounding box center [522, 250] width 4 height 9
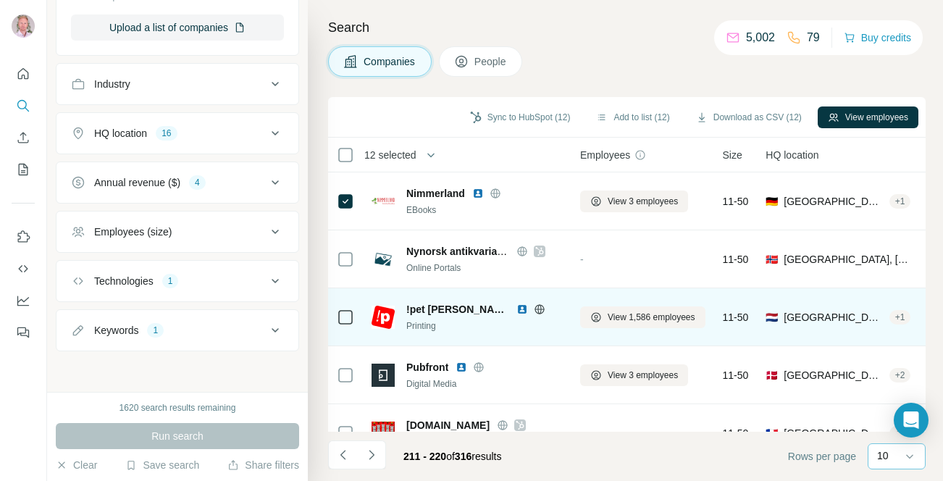
click at [534, 306] on icon at bounding box center [540, 309] width 12 height 12
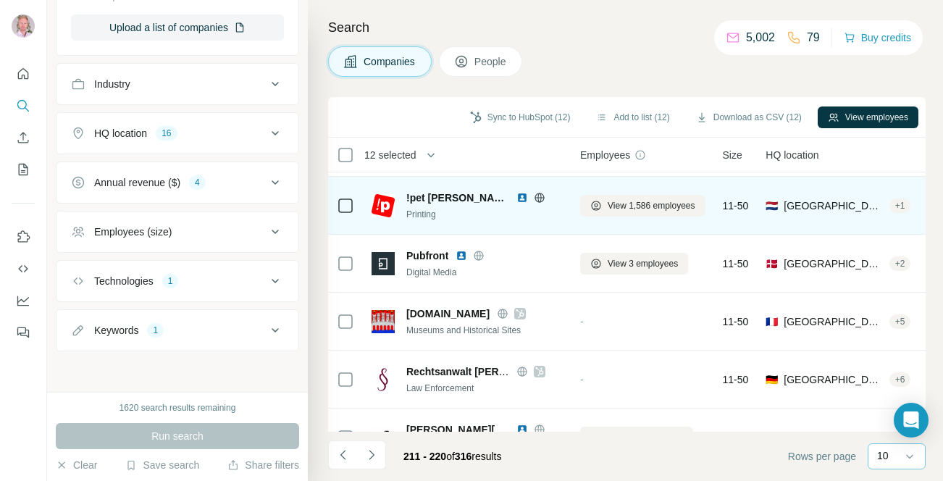
scroll to position [113, 0]
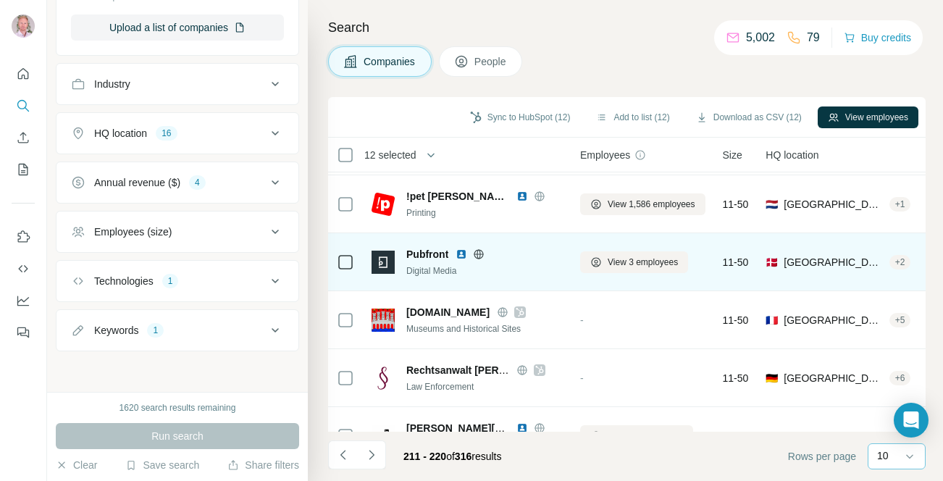
click at [477, 251] on icon at bounding box center [479, 254] width 12 height 12
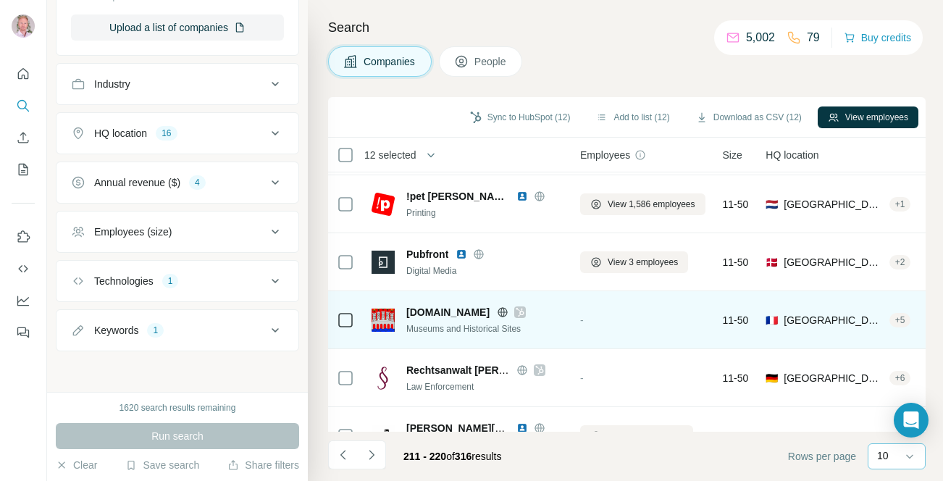
click at [497, 312] on icon at bounding box center [503, 312] width 12 height 12
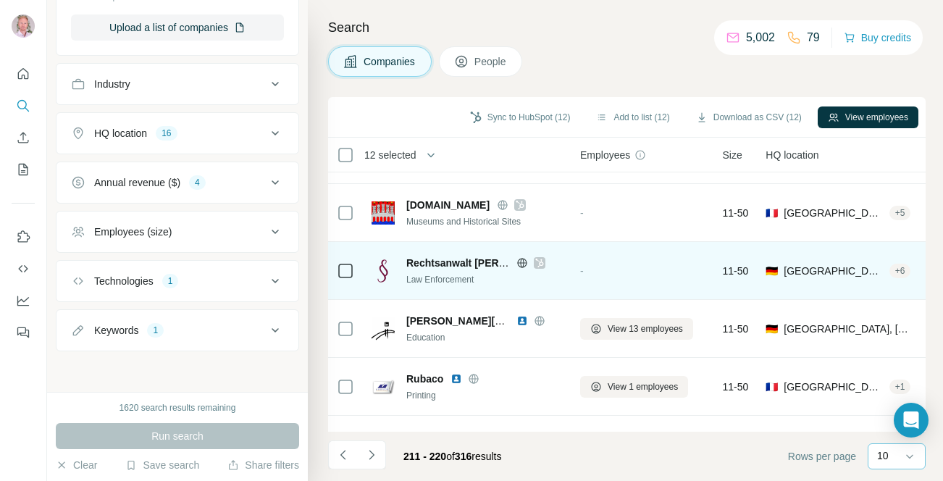
click at [518, 261] on icon at bounding box center [522, 263] width 12 height 12
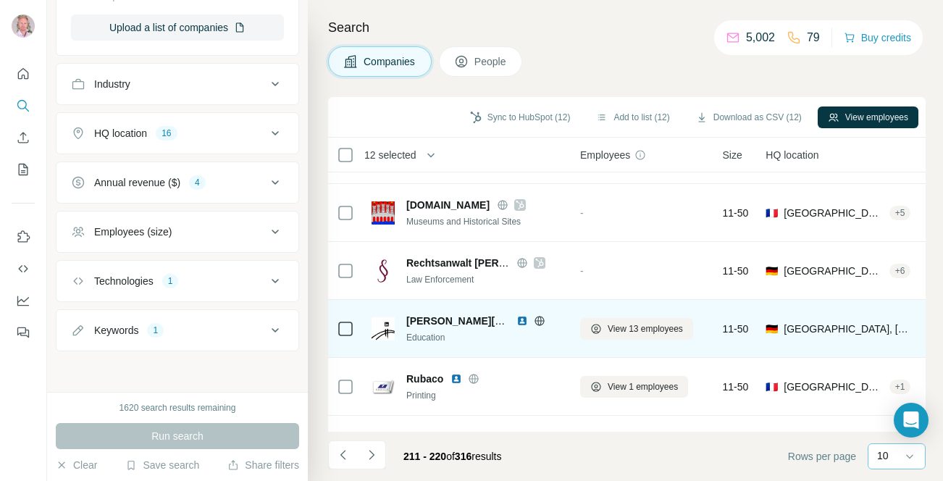
click at [543, 320] on icon at bounding box center [539, 320] width 9 height 1
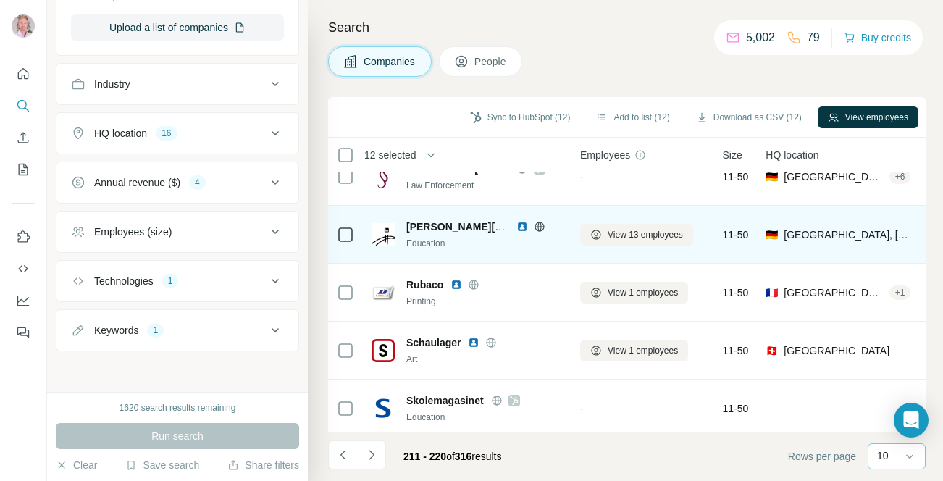
scroll to position [320, 0]
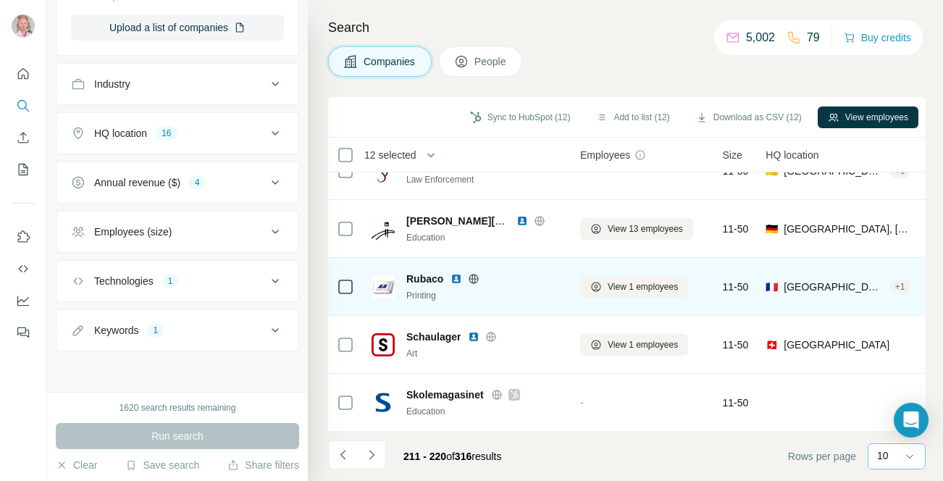
click at [470, 280] on icon at bounding box center [474, 279] width 12 height 12
click at [471, 278] on icon at bounding box center [473, 278] width 9 height 1
click at [473, 277] on icon at bounding box center [474, 279] width 12 height 12
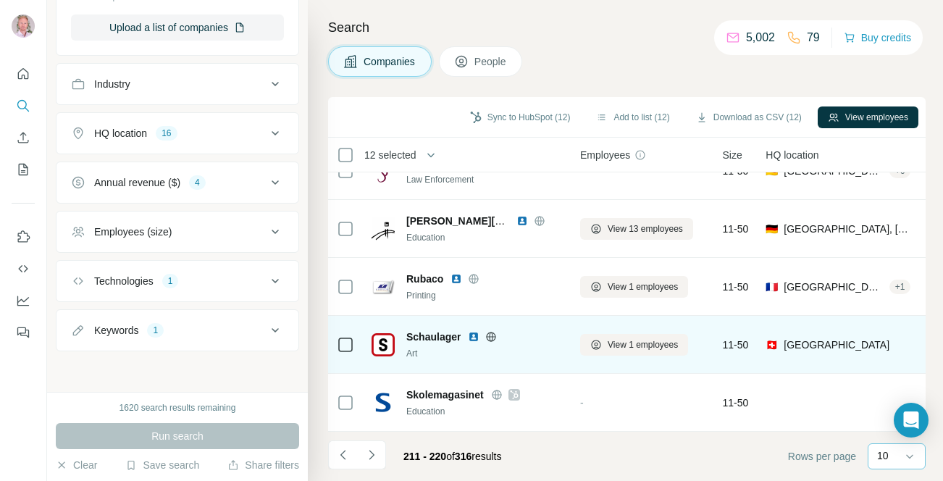
click at [490, 336] on icon at bounding box center [491, 336] width 9 height 1
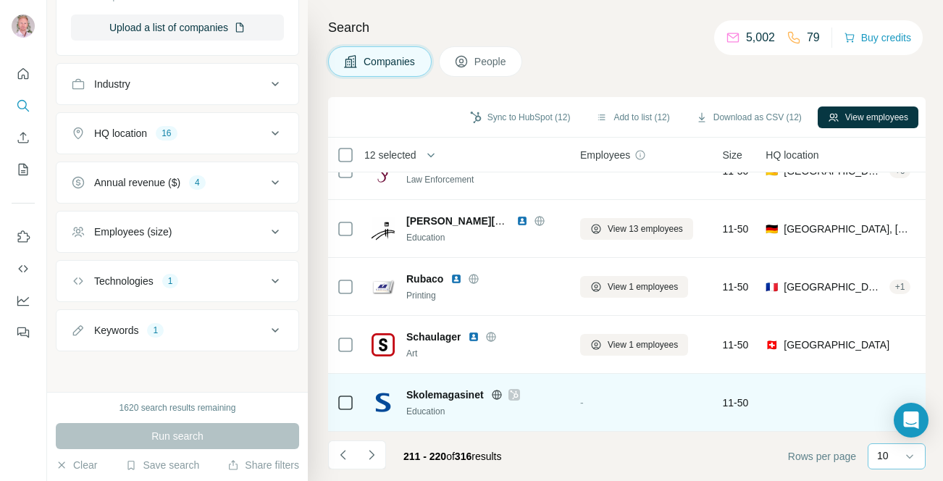
click at [500, 393] on icon at bounding box center [497, 395] width 12 height 12
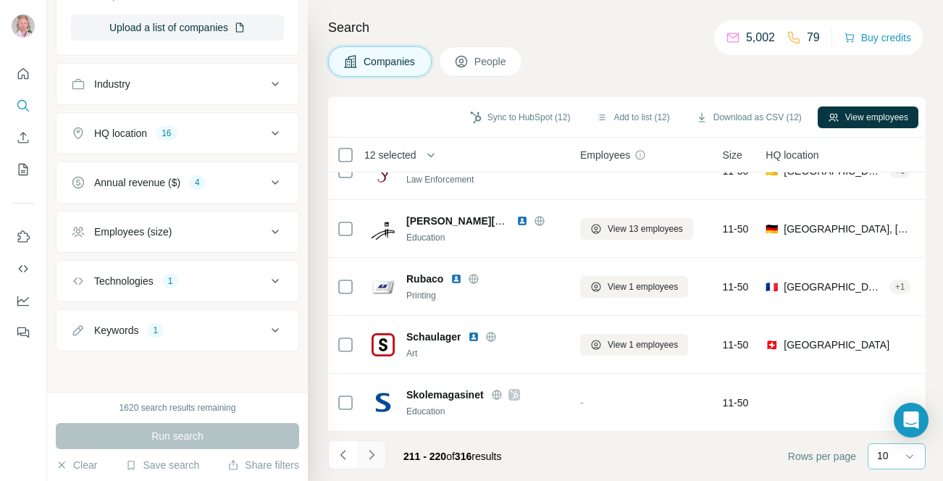
click at [377, 450] on icon "Navigate to next page" at bounding box center [371, 455] width 14 height 14
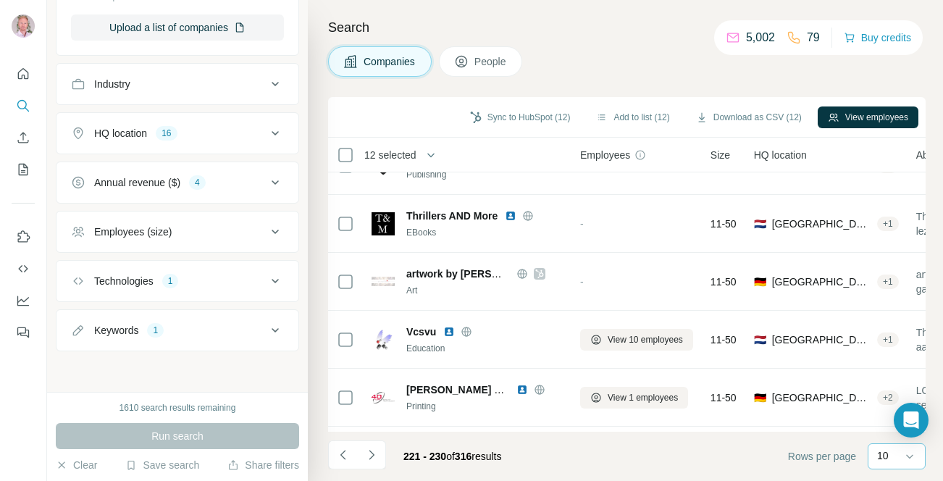
scroll to position [0, 0]
